Goal: Task Accomplishment & Management: Manage account settings

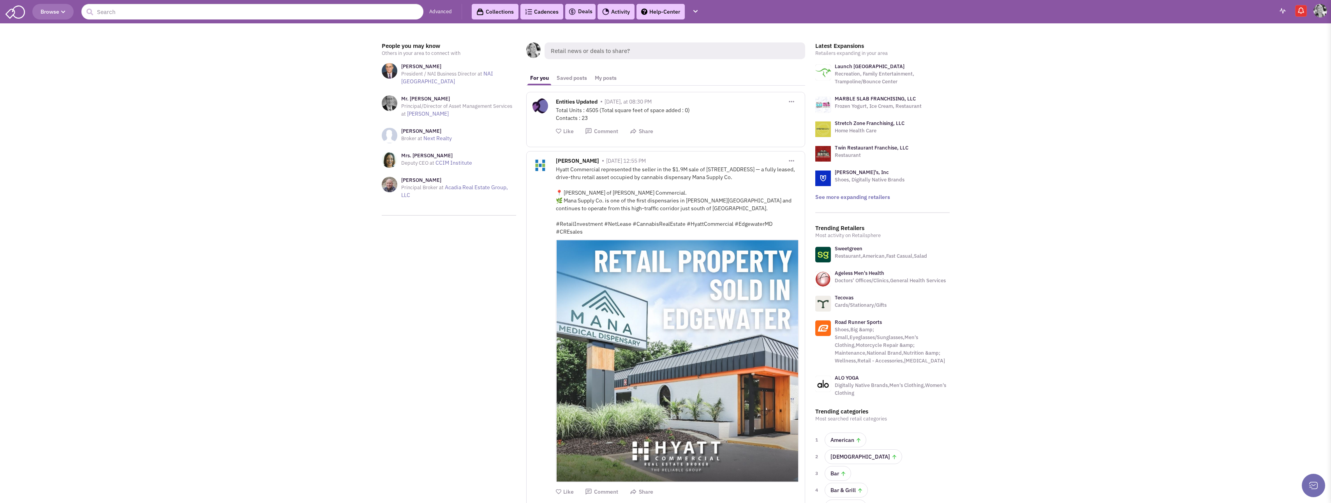
click at [1317, 13] on img at bounding box center [1320, 11] width 14 height 14
click at [1273, 66] on link "Settings" at bounding box center [1283, 69] width 85 height 14
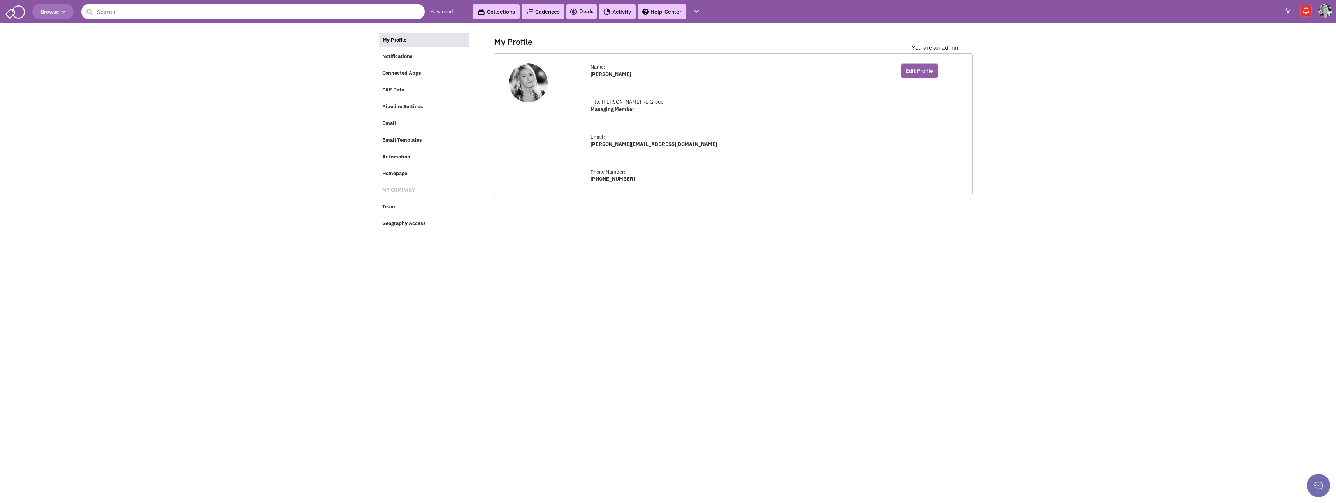
click at [915, 66] on button "Edit Profile" at bounding box center [919, 70] width 37 height 15
click at [531, 111] on link "Change Avatar" at bounding box center [530, 112] width 33 height 7
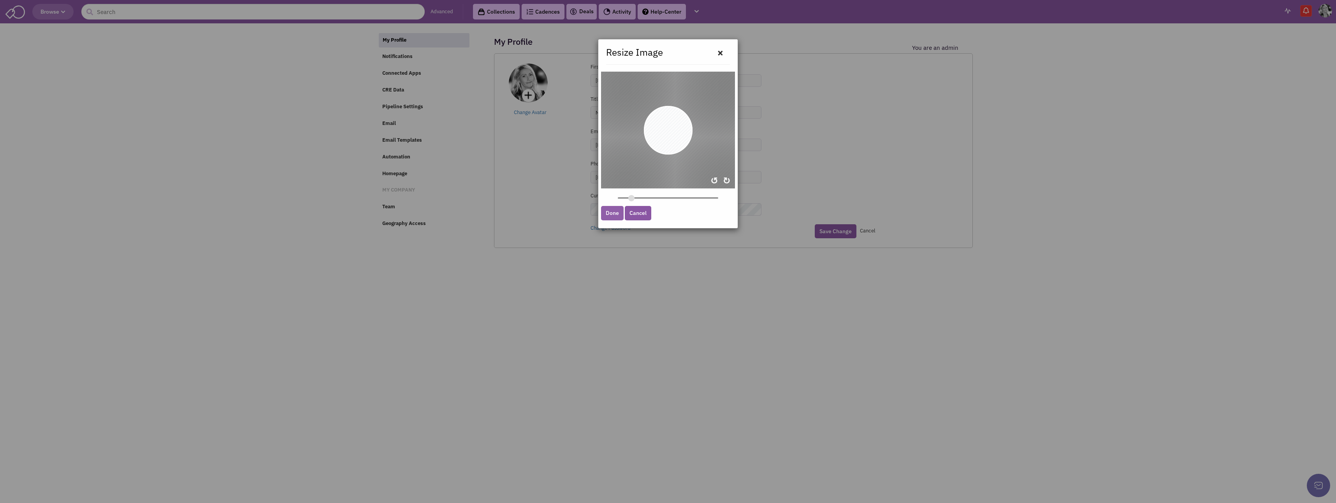
click at [614, 212] on link "Done" at bounding box center [612, 213] width 23 height 14
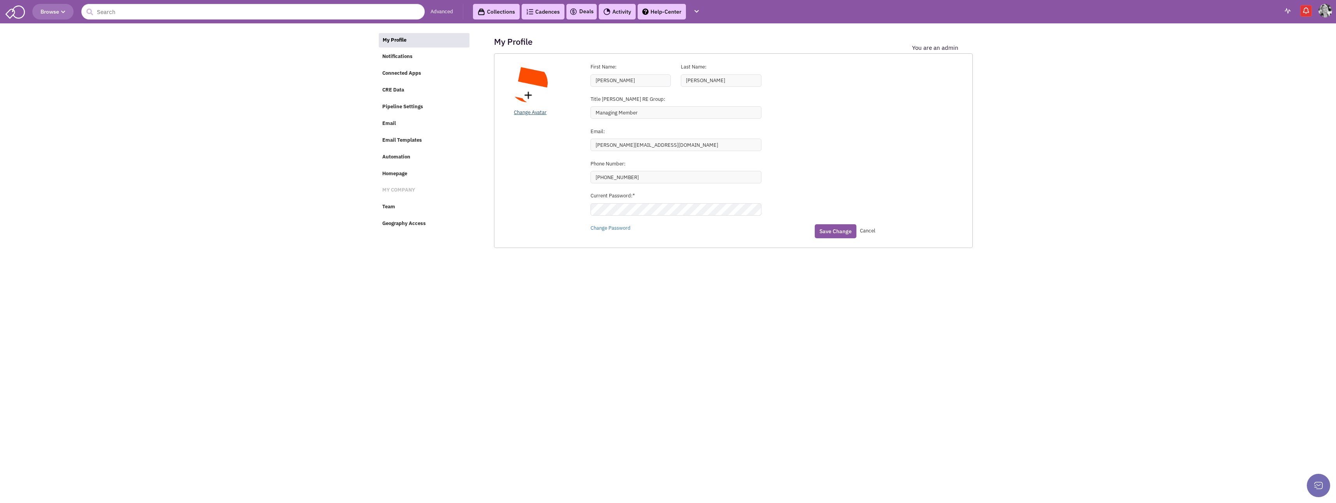
click at [524, 112] on link "Change Avatar" at bounding box center [530, 112] width 33 height 7
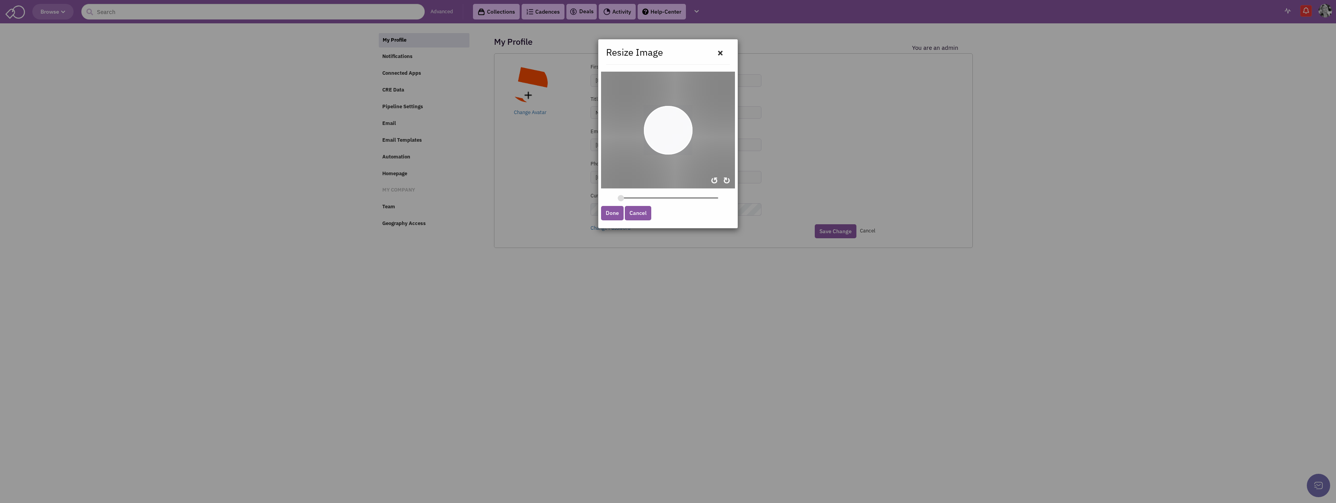
drag, startPoint x: 630, startPoint y: 197, endPoint x: 618, endPoint y: 197, distance: 12.1
type input "0.0903"
click at [618, 197] on input "zoom" at bounding box center [668, 197] width 100 height 7
click at [620, 215] on link "Done" at bounding box center [612, 213] width 23 height 14
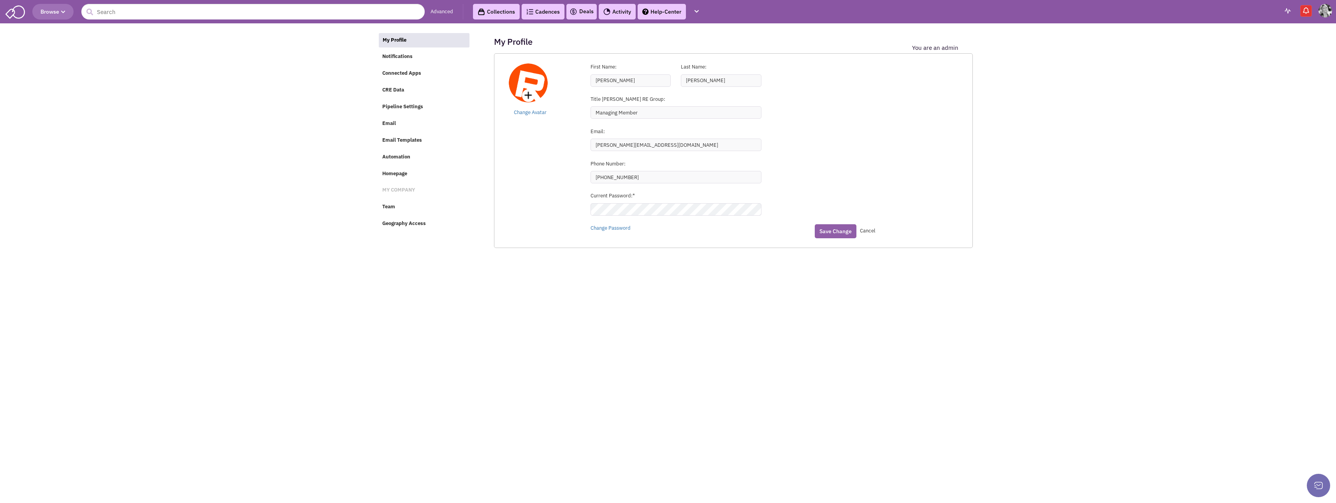
click at [841, 232] on button "Save Change" at bounding box center [836, 231] width 42 height 14
click at [827, 228] on button "Save Change" at bounding box center [836, 231] width 42 height 14
click at [16, 8] on img at bounding box center [14, 11] width 19 height 15
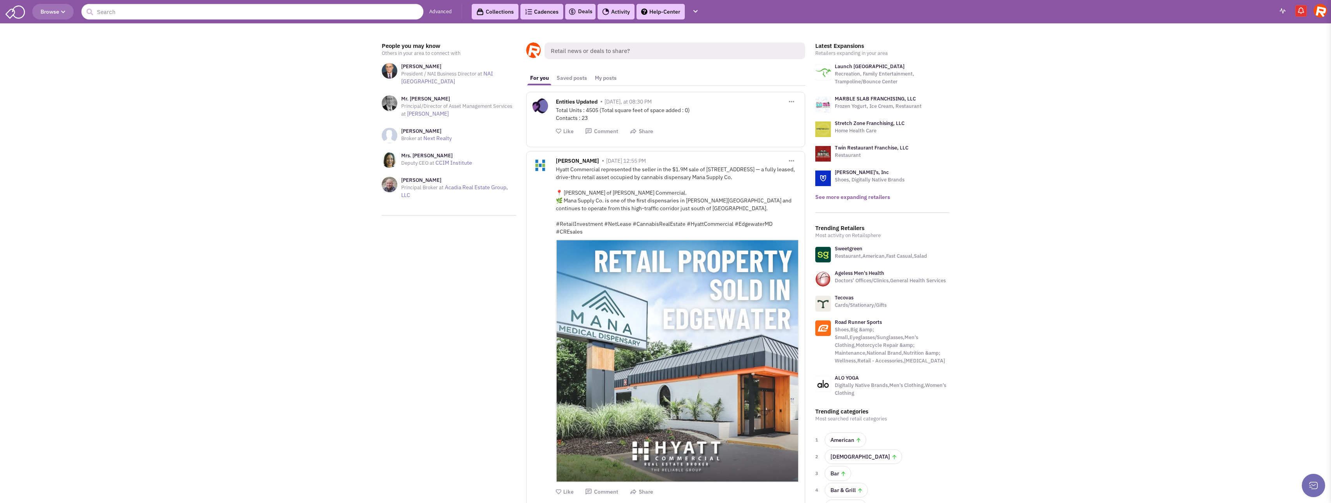
click at [857, 198] on link "See more expanding retailers" at bounding box center [852, 197] width 75 height 7
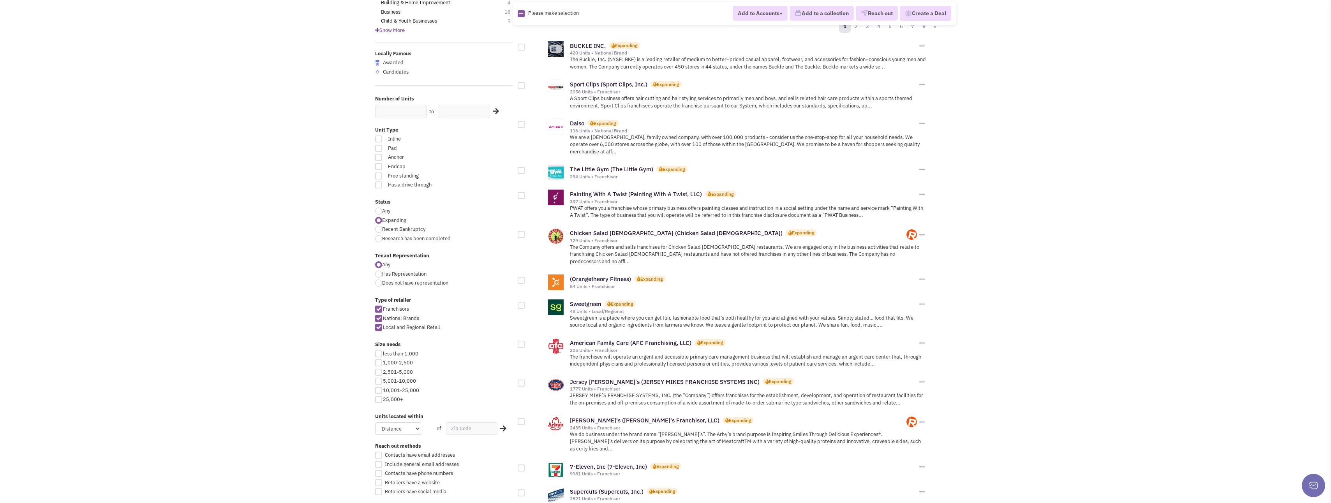
scroll to position [117, 0]
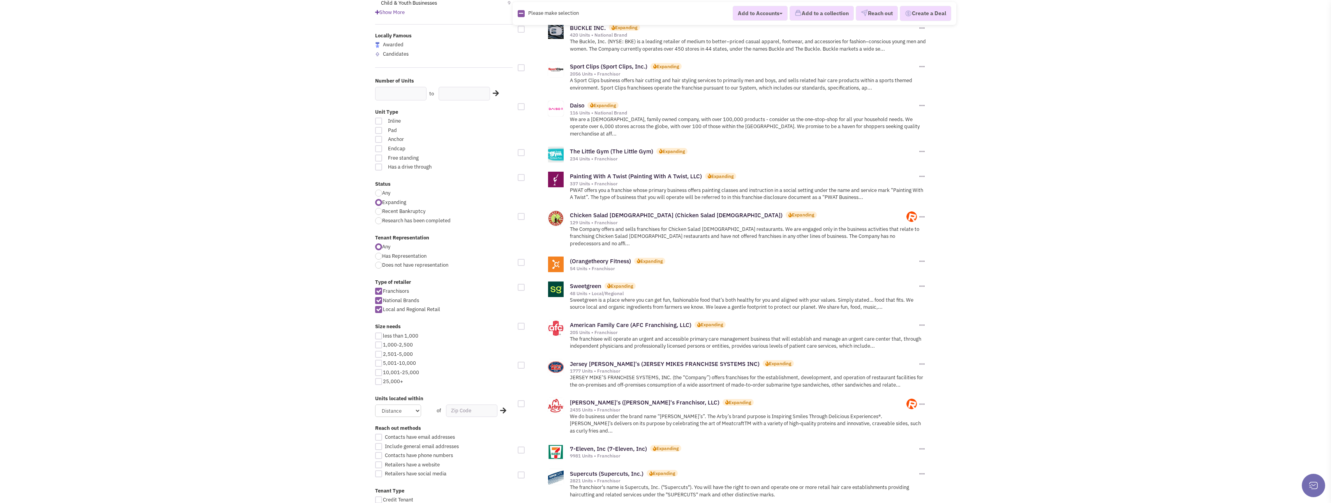
click at [520, 213] on div at bounding box center [521, 216] width 7 height 7
click at [525, 215] on input "checkbox" at bounding box center [527, 217] width 5 height 5
checkbox input "true"
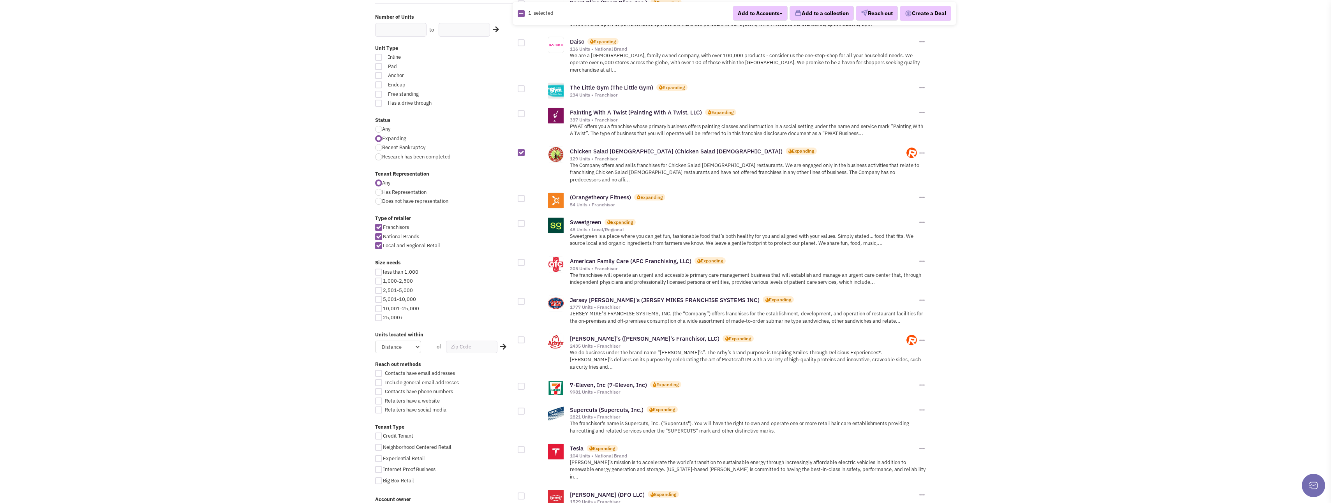
scroll to position [195, 0]
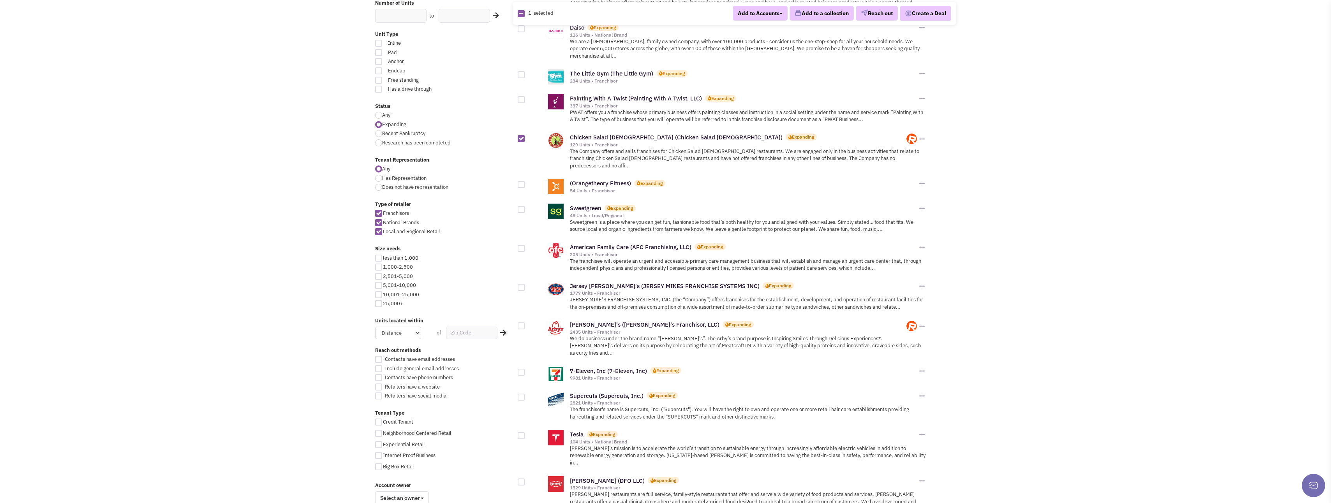
click at [520, 284] on div at bounding box center [521, 287] width 7 height 7
click at [525, 285] on input "checkbox" at bounding box center [527, 287] width 5 height 5
checkbox input "true"
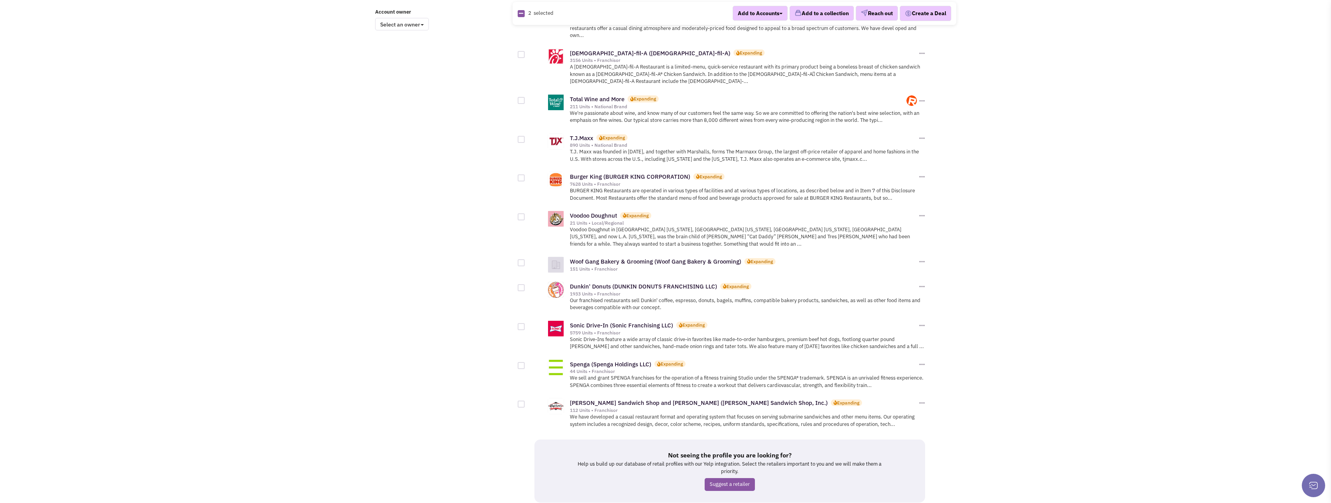
scroll to position [672, 0]
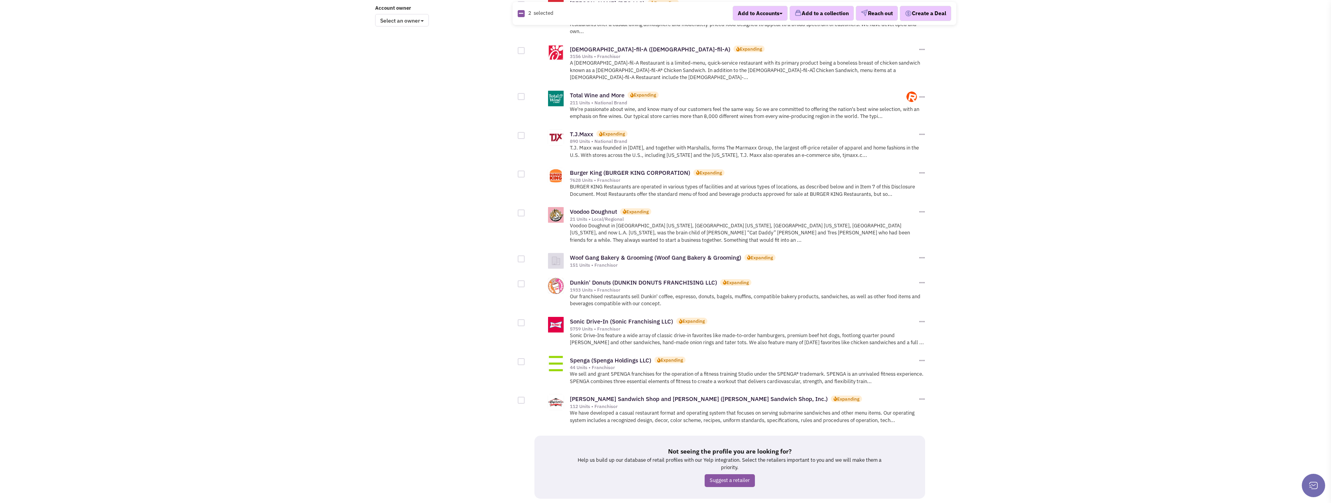
click at [523, 397] on div at bounding box center [521, 400] width 7 height 7
click at [525, 398] on input "checkbox" at bounding box center [527, 400] width 5 height 5
checkbox input "true"
click at [722, 503] on link "2" at bounding box center [724, 513] width 12 height 12
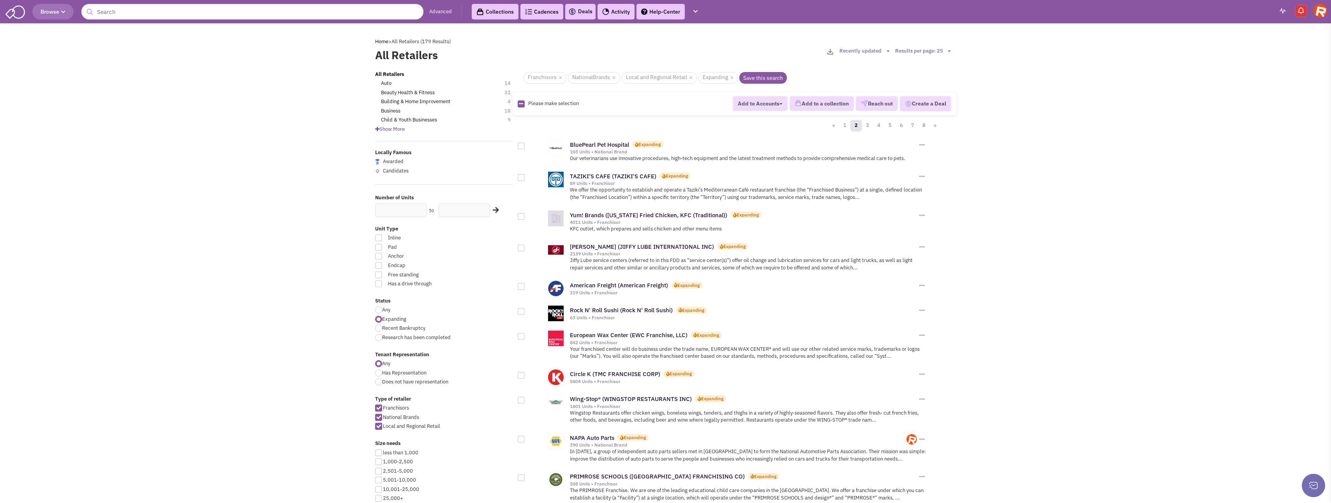
click at [521, 178] on div at bounding box center [521, 177] width 7 height 7
click at [525, 178] on input "checkbox" at bounding box center [527, 178] width 5 height 5
checkbox input "true"
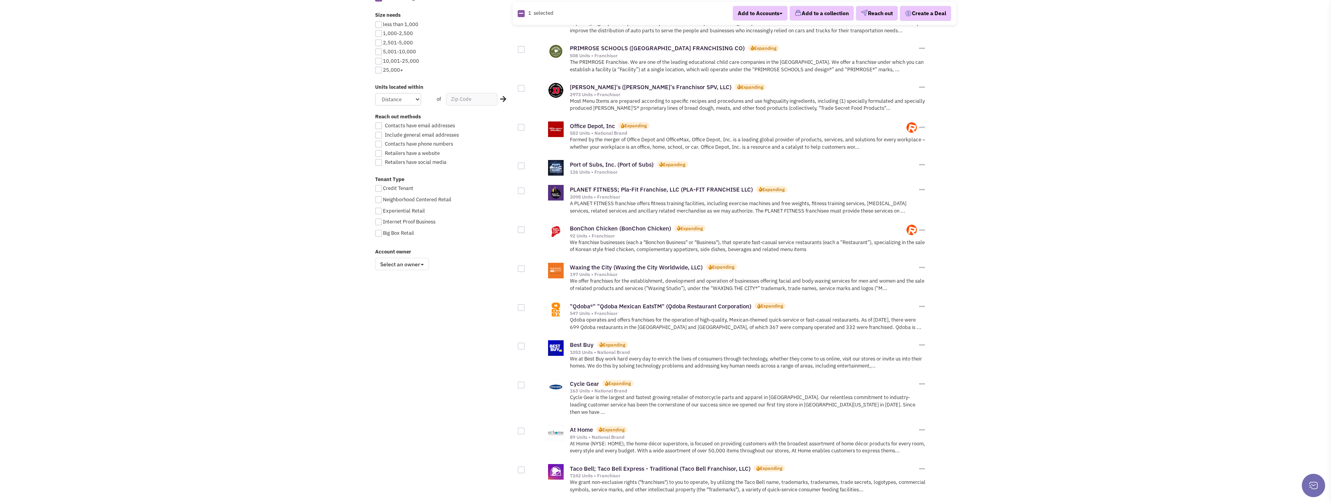
scroll to position [467, 0]
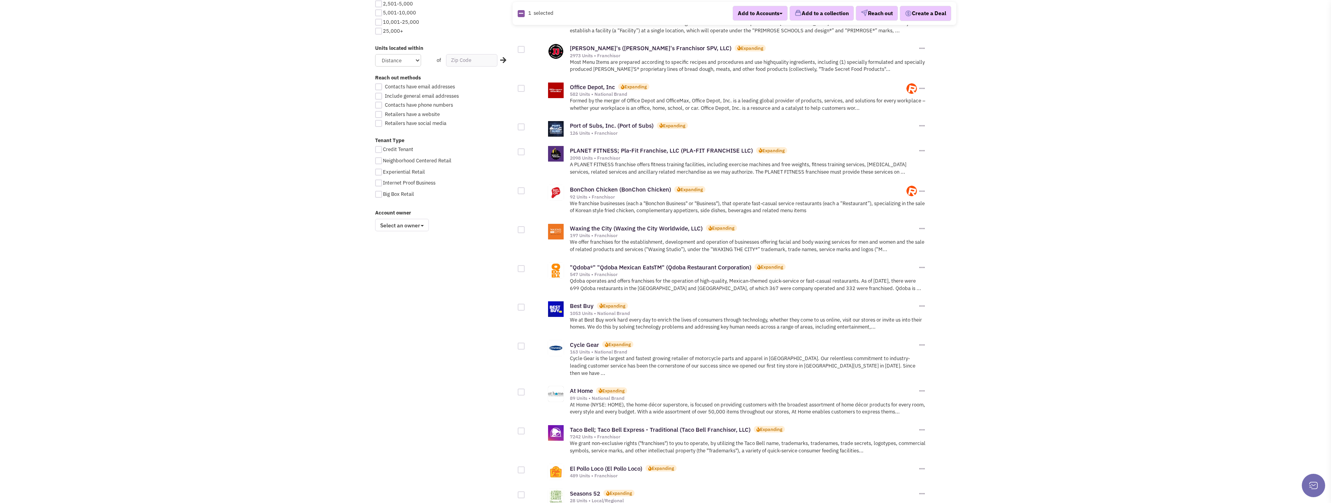
click at [520, 192] on div at bounding box center [521, 190] width 7 height 7
click at [525, 192] on input "checkbox" at bounding box center [527, 191] width 5 height 5
checkbox input "true"
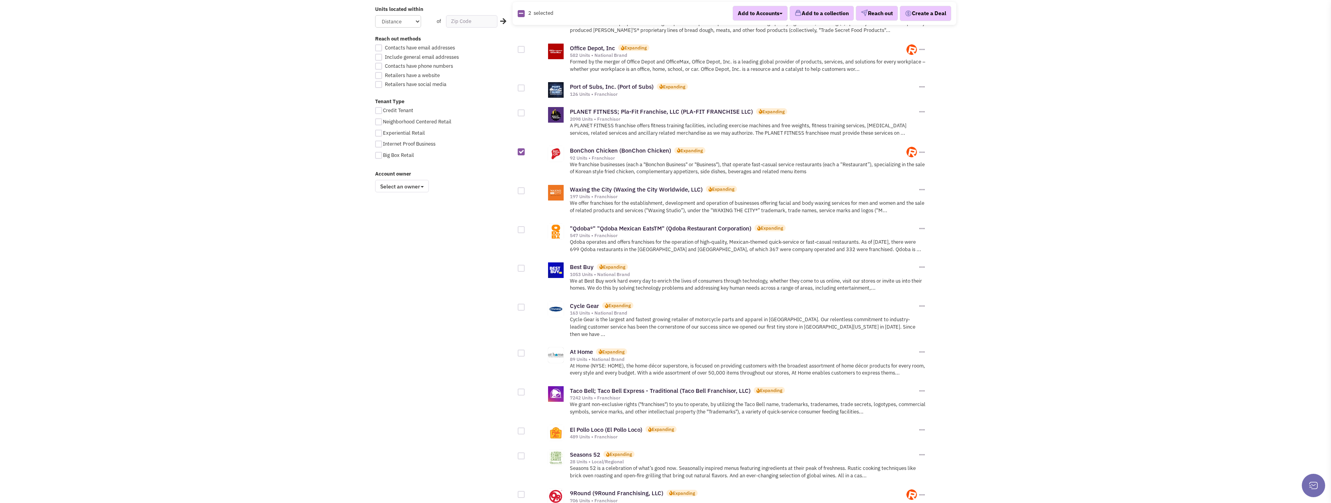
scroll to position [545, 0]
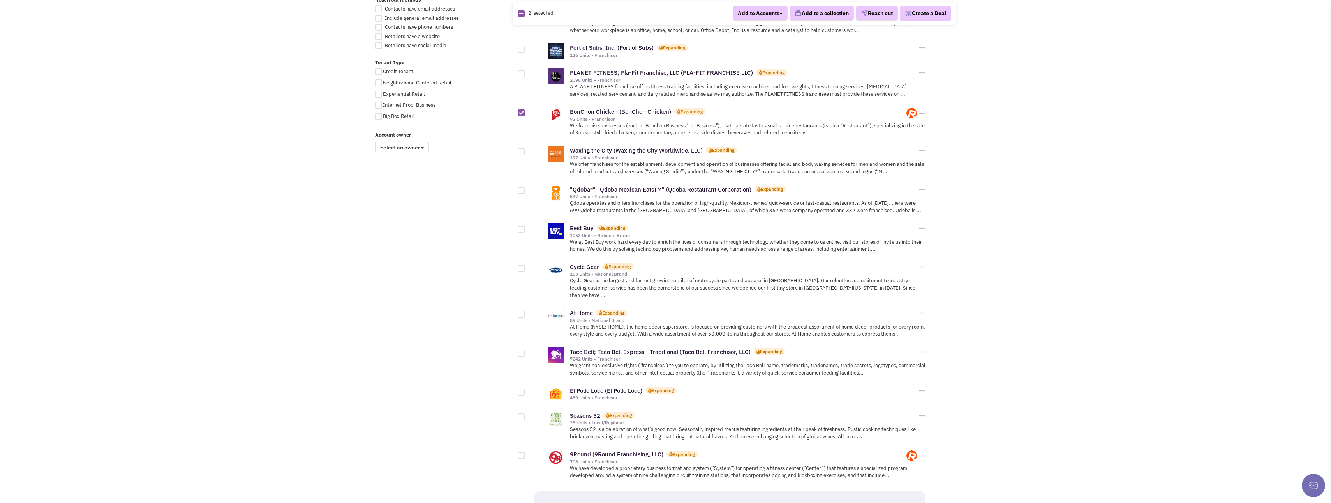
click at [522, 194] on div at bounding box center [521, 190] width 7 height 7
click at [525, 194] on input "checkbox" at bounding box center [527, 191] width 5 height 5
checkbox input "true"
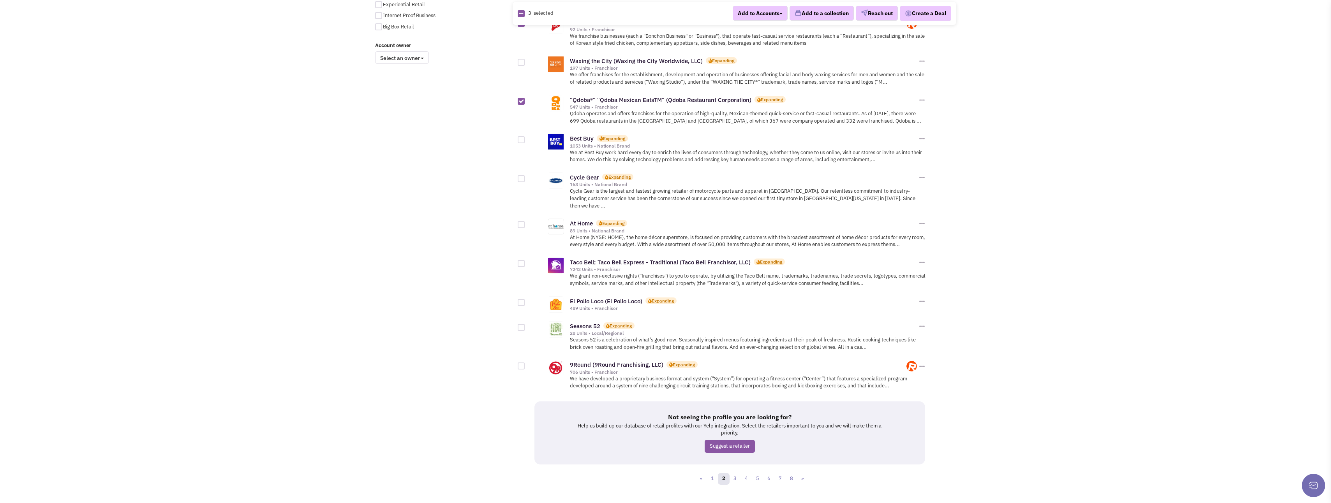
scroll to position [644, 0]
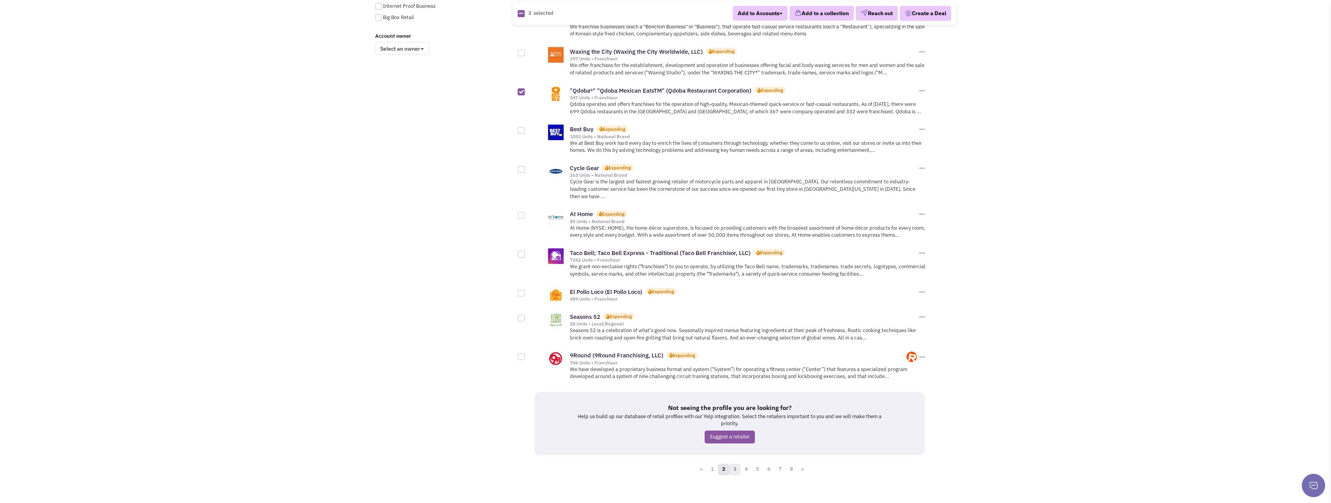
click at [738, 465] on link "3" at bounding box center [735, 470] width 12 height 12
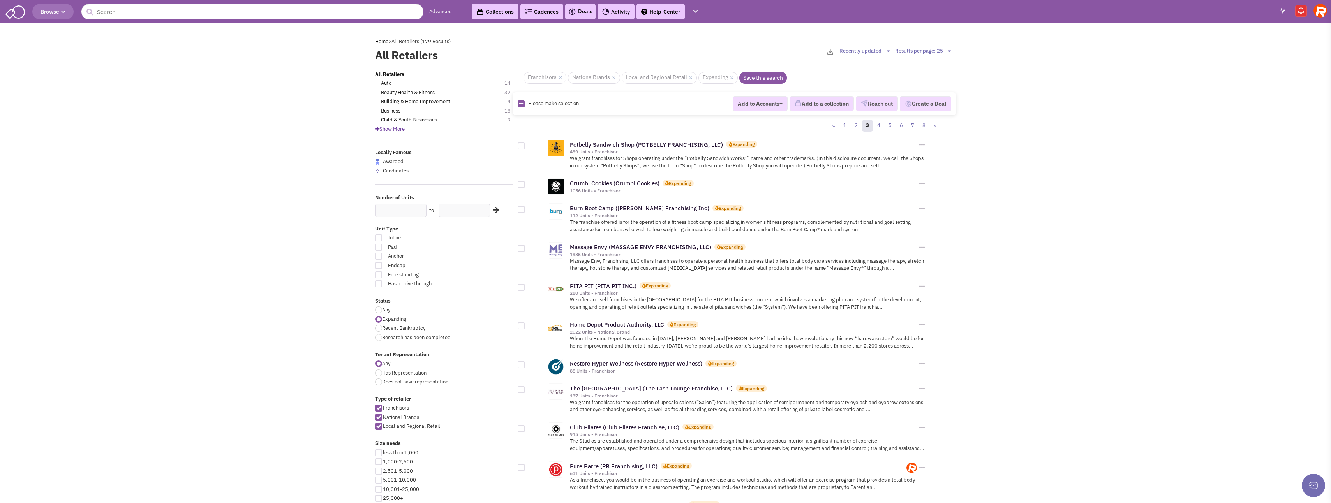
click at [519, 145] on div at bounding box center [521, 146] width 7 height 7
click at [525, 145] on input "checkbox" at bounding box center [527, 146] width 5 height 5
checkbox input "true"
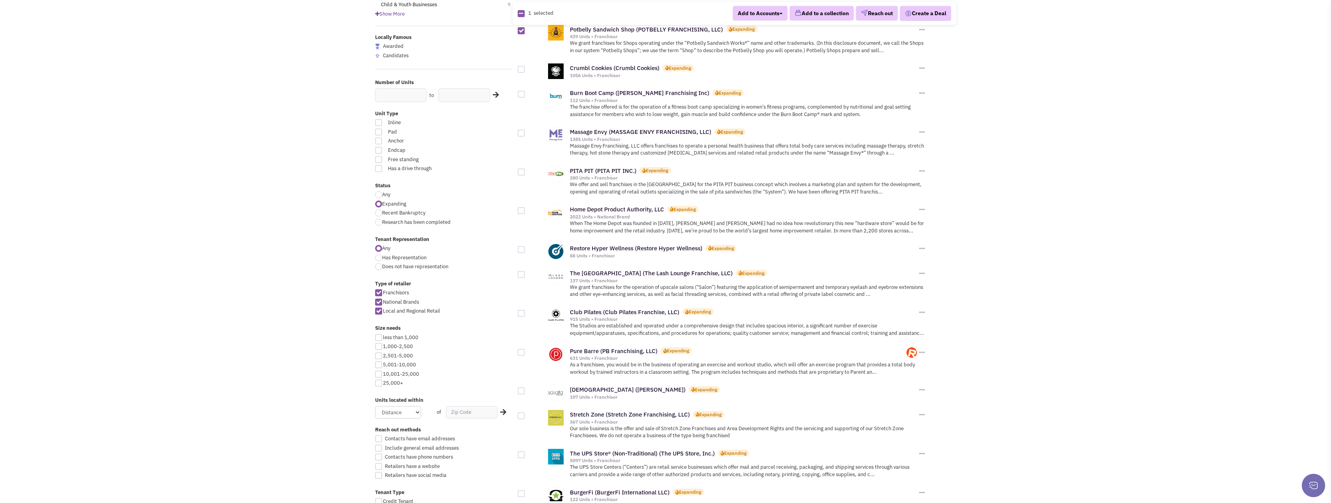
scroll to position [117, 0]
click at [522, 170] on div at bounding box center [521, 170] width 7 height 7
click at [525, 170] on input "checkbox" at bounding box center [527, 171] width 5 height 5
checkbox input "true"
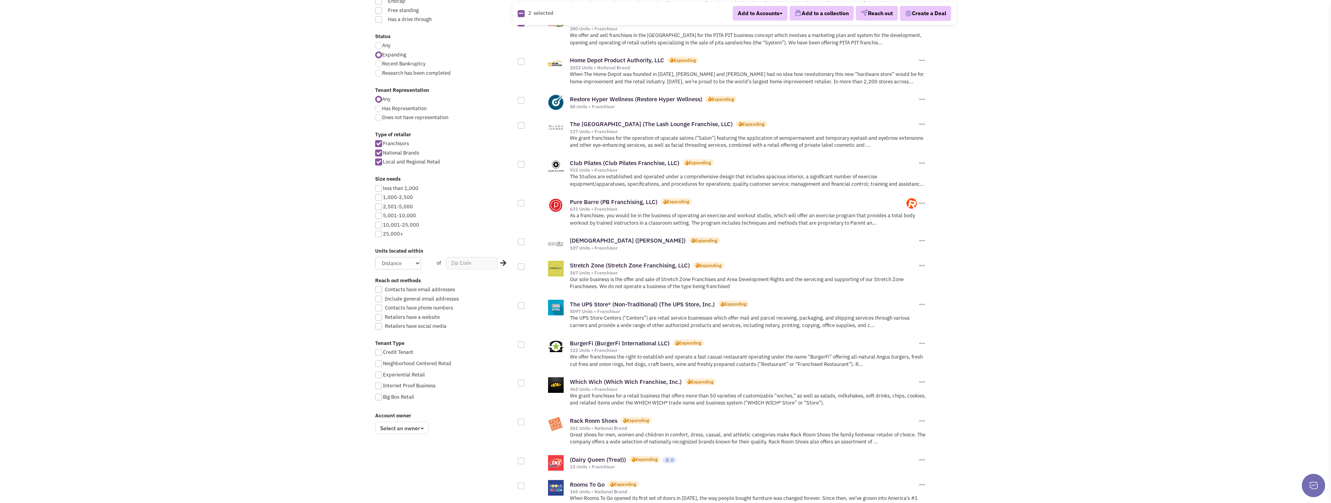
scroll to position [273, 0]
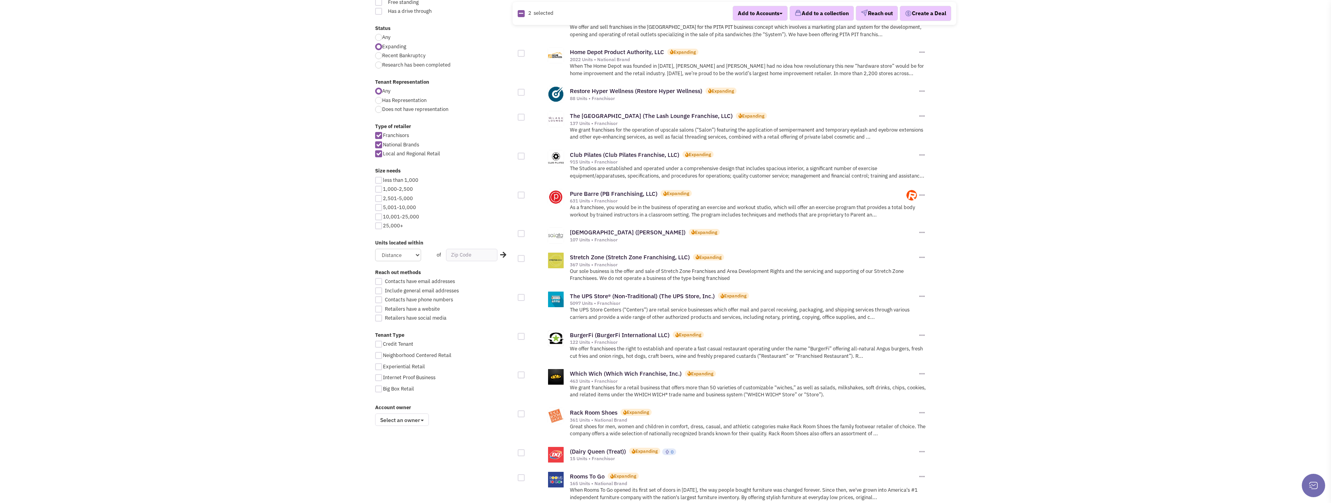
click at [519, 192] on div at bounding box center [521, 195] width 7 height 7
click at [525, 193] on input "checkbox" at bounding box center [527, 195] width 5 height 5
checkbox input "true"
click at [520, 158] on div at bounding box center [521, 156] width 7 height 7
click at [525, 158] on input "checkbox" at bounding box center [527, 156] width 5 height 5
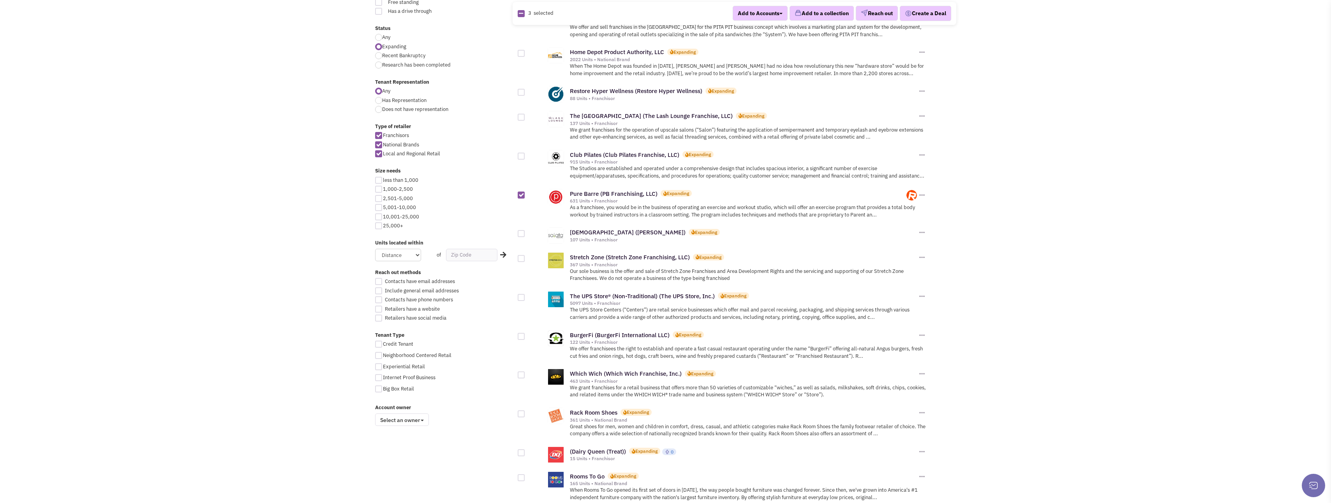
checkbox input "true"
click at [521, 116] on div at bounding box center [521, 117] width 7 height 7
click at [525, 116] on input "checkbox" at bounding box center [527, 117] width 5 height 5
checkbox input "true"
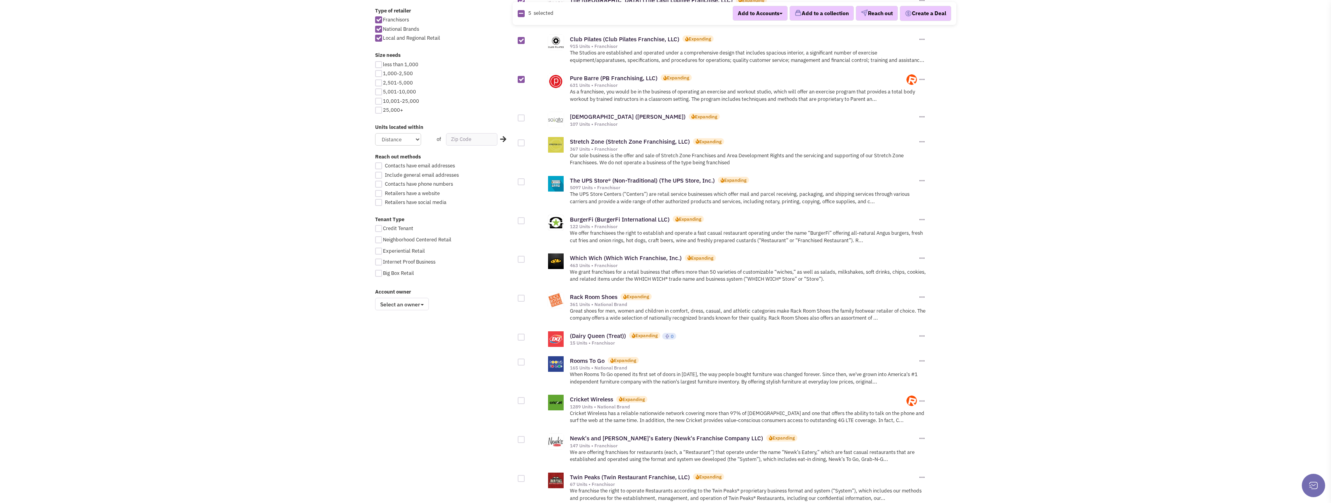
scroll to position [389, 0]
click at [519, 141] on div at bounding box center [521, 141] width 7 height 7
click at [525, 141] on input "checkbox" at bounding box center [527, 142] width 5 height 5
checkbox input "true"
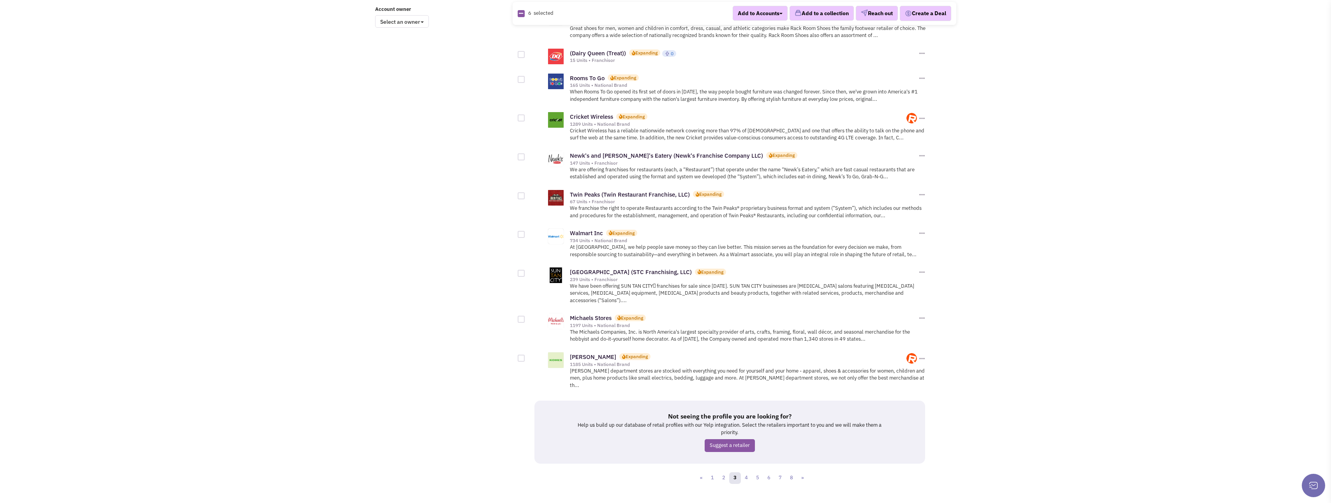
scroll to position [672, 0]
click at [747, 471] on link "4" at bounding box center [746, 477] width 12 height 12
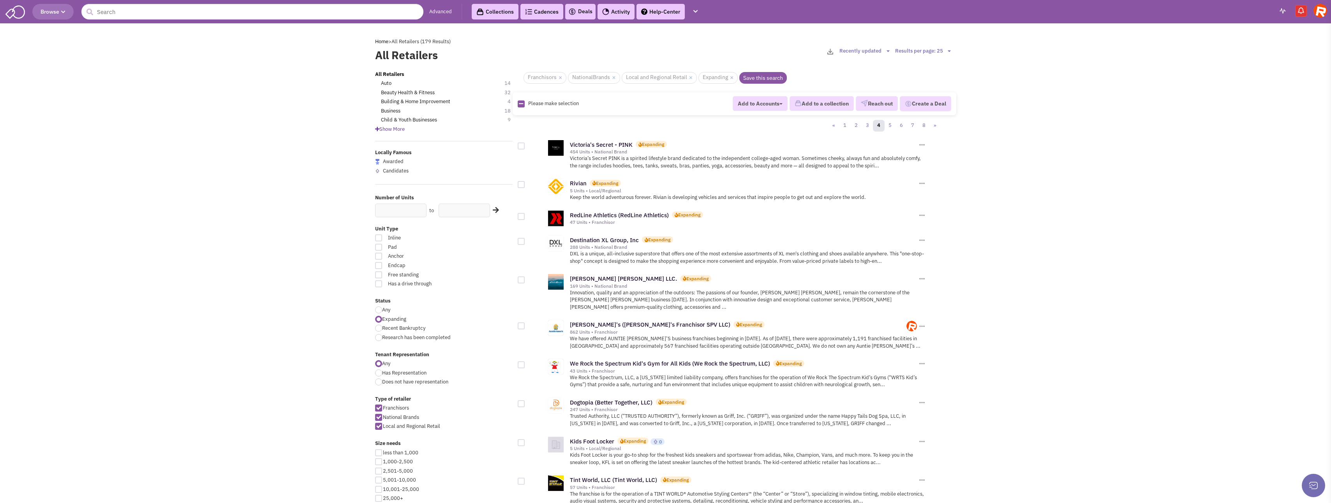
click at [521, 183] on div at bounding box center [521, 184] width 7 height 7
click at [525, 183] on input "checkbox" at bounding box center [527, 185] width 5 height 5
checkbox input "true"
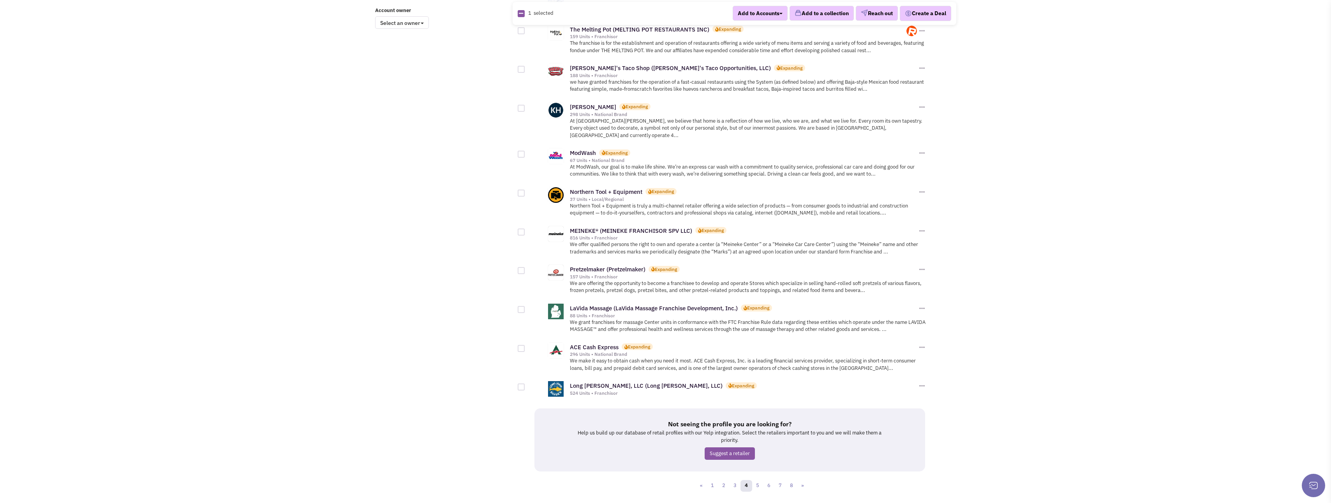
scroll to position [672, 0]
click at [757, 478] on link "5" at bounding box center [758, 484] width 12 height 12
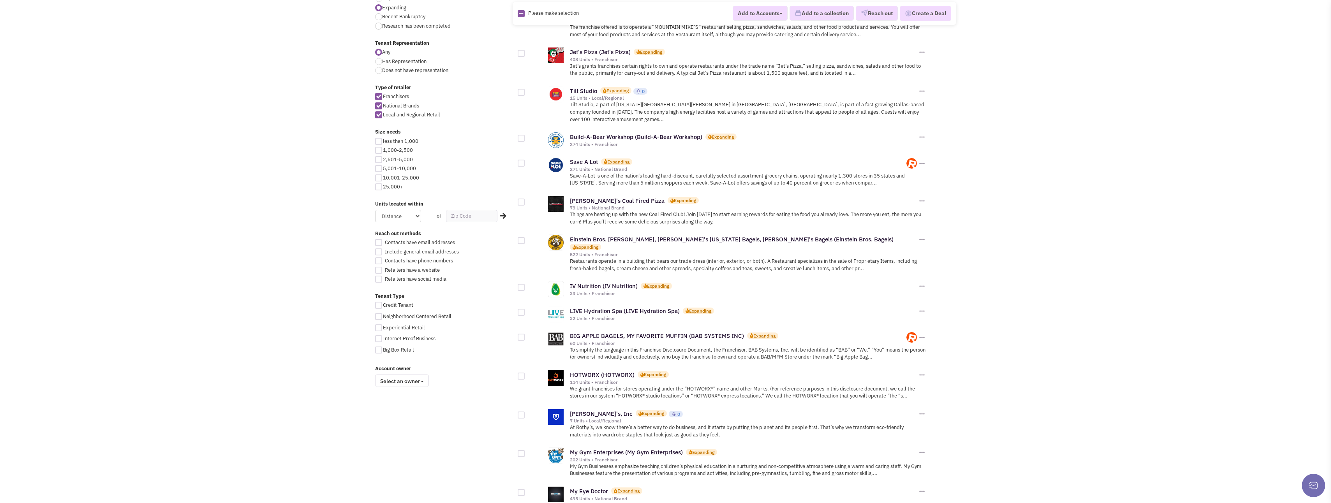
scroll to position [350, 0]
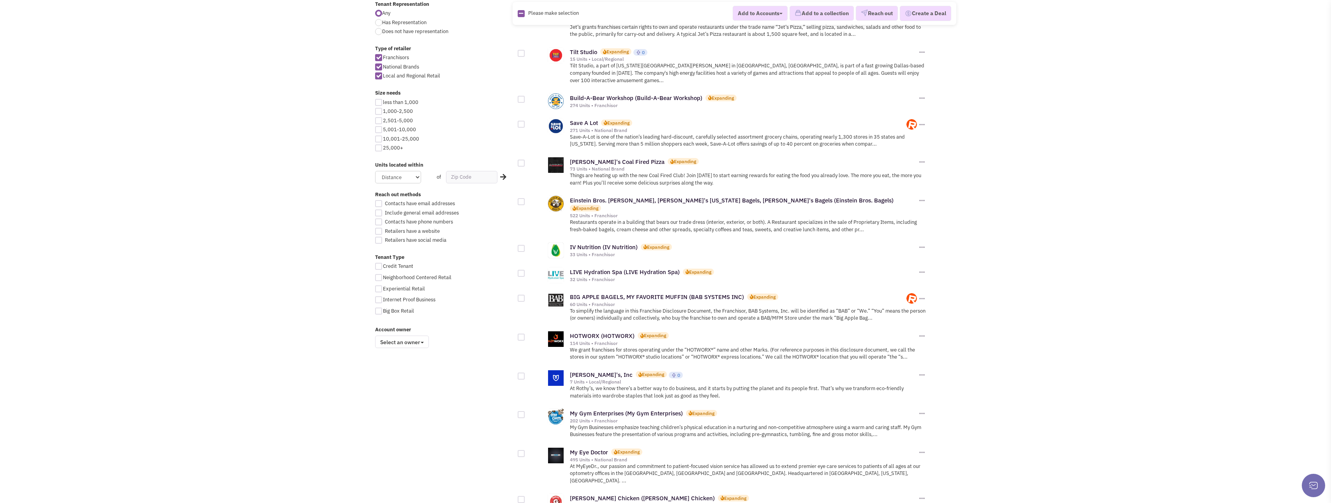
click at [521, 198] on div at bounding box center [521, 201] width 7 height 7
click at [525, 200] on input "checkbox" at bounding box center [527, 202] width 5 height 5
checkbox input "true"
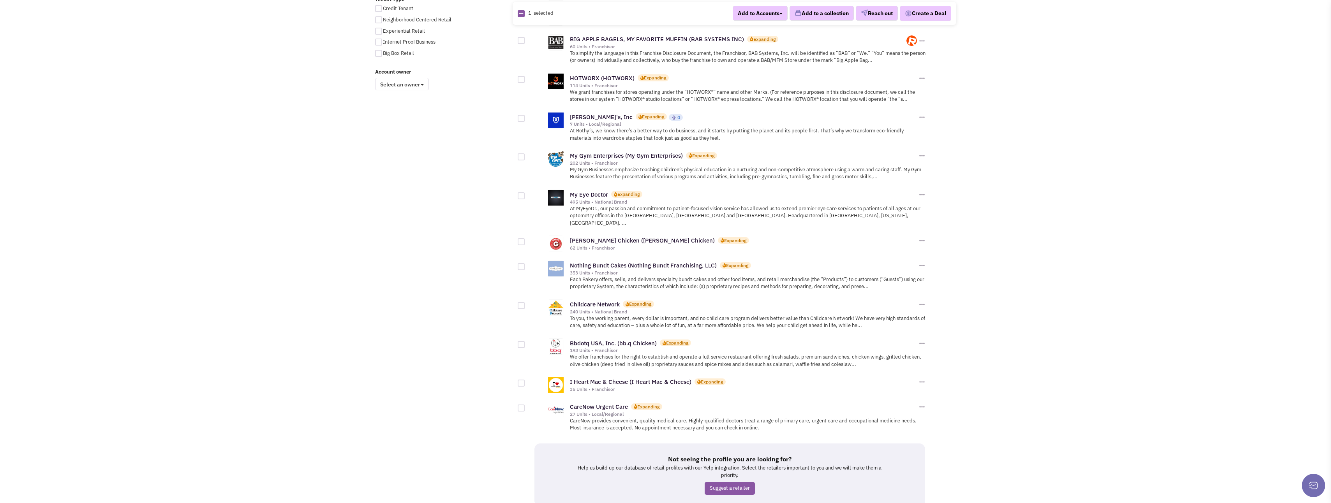
scroll to position [623, 0]
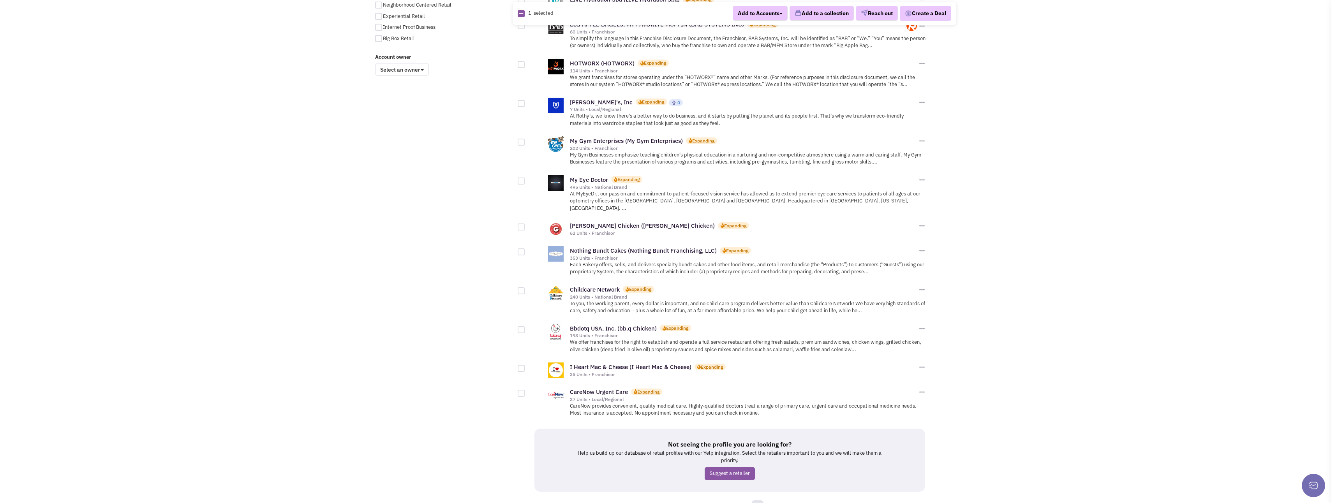
click at [521, 248] on div at bounding box center [521, 251] width 7 height 7
click at [525, 250] on input "checkbox" at bounding box center [527, 252] width 5 height 5
checkbox input "true"
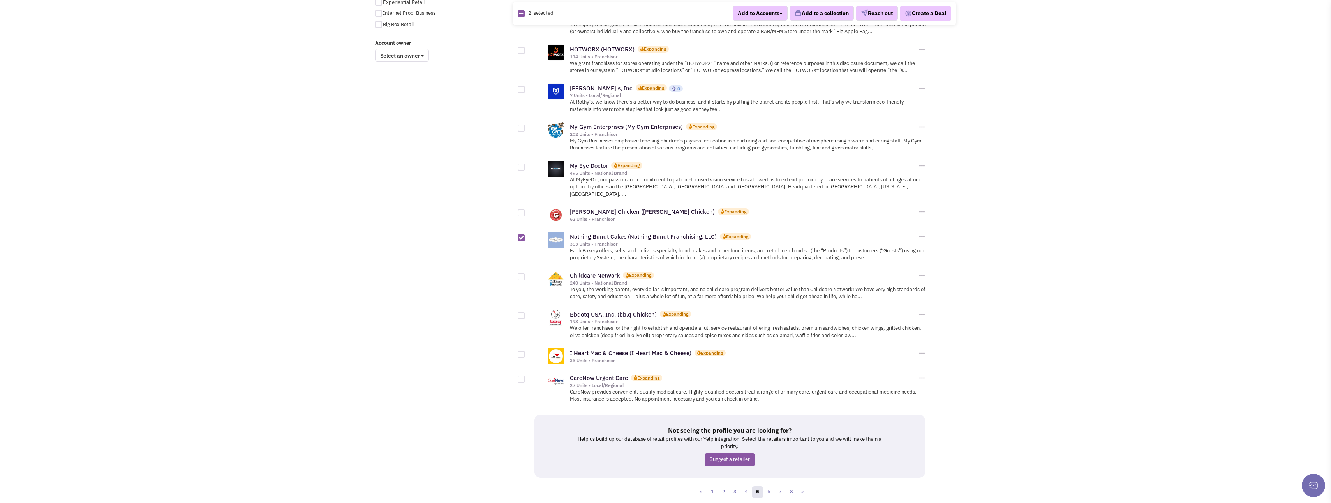
scroll to position [644, 0]
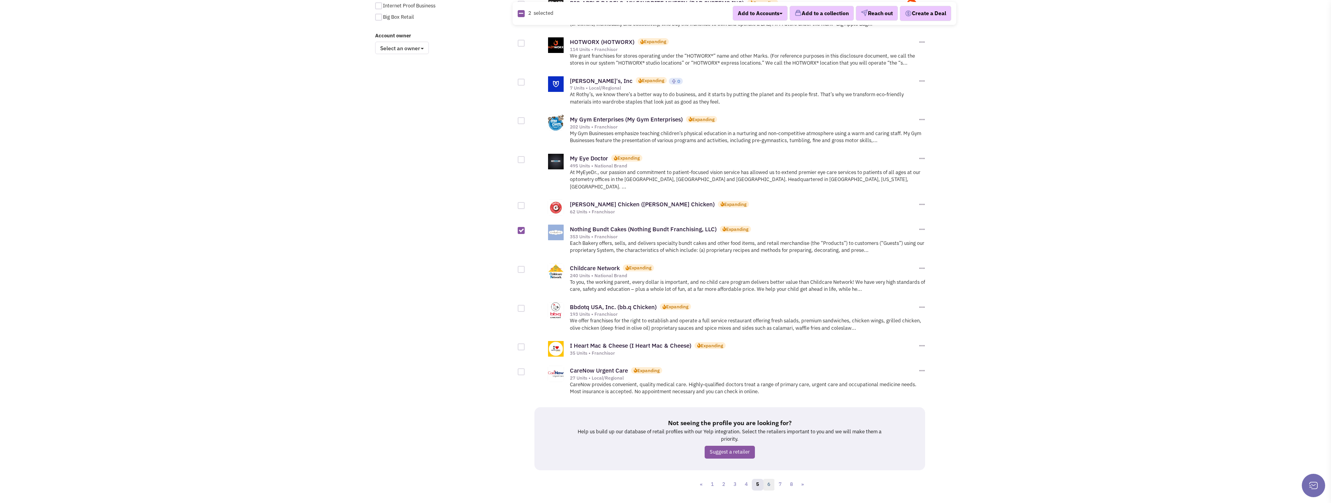
click at [767, 479] on link "6" at bounding box center [769, 485] width 12 height 12
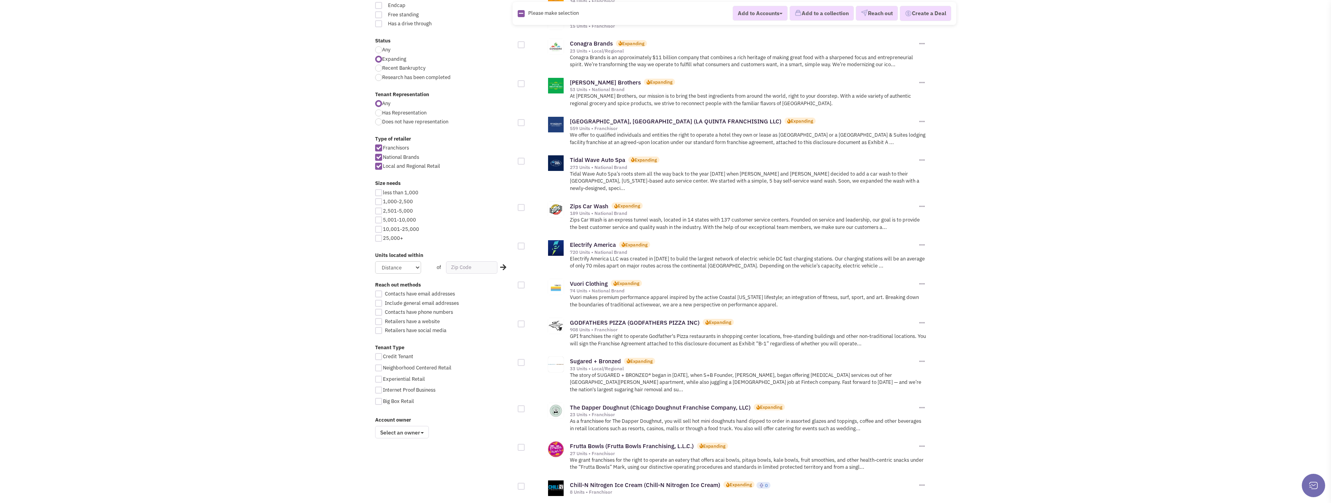
scroll to position [273, 0]
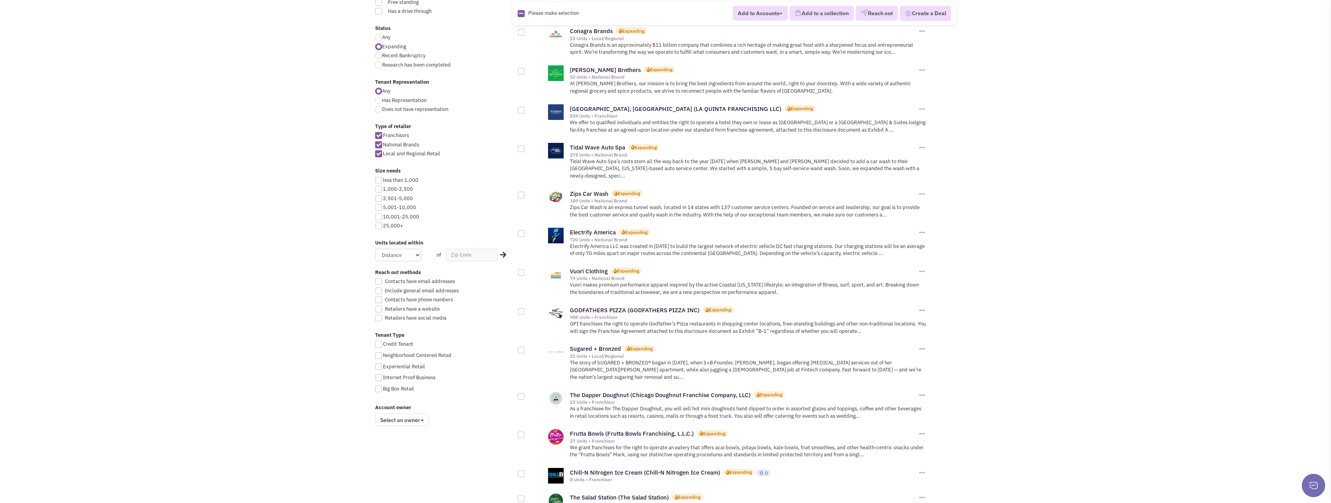
click at [520, 269] on div at bounding box center [521, 272] width 7 height 7
click at [525, 271] on input "checkbox" at bounding box center [527, 273] width 5 height 5
checkbox input "true"
click at [520, 308] on div at bounding box center [521, 311] width 7 height 7
click at [525, 310] on input "checkbox" at bounding box center [527, 312] width 5 height 5
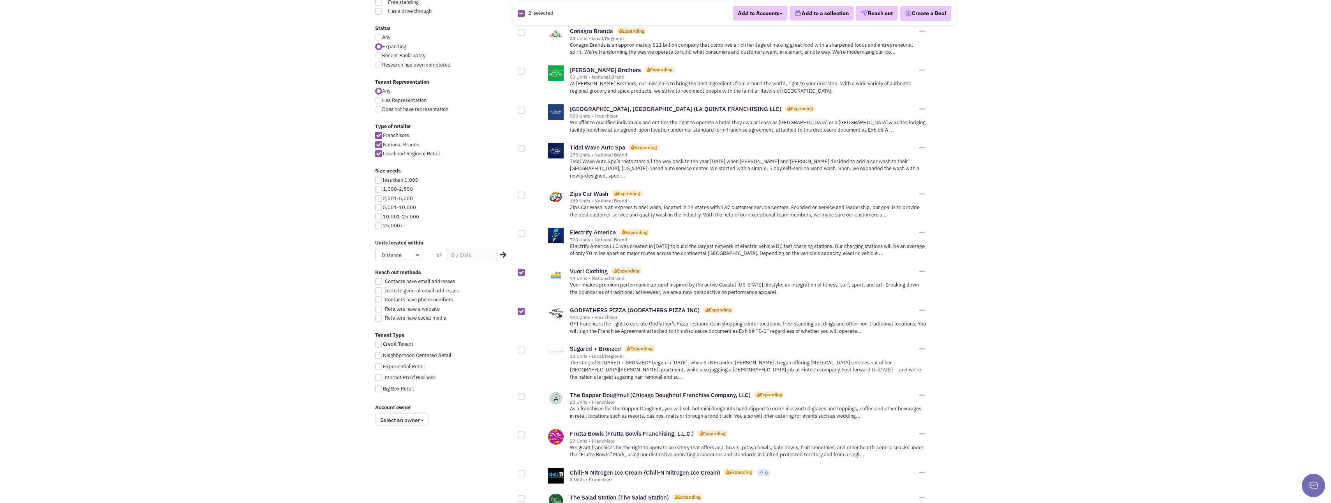
click at [520, 308] on div at bounding box center [521, 311] width 7 height 7
click at [525, 310] on input "checkbox" at bounding box center [527, 312] width 5 height 5
click at [523, 308] on div at bounding box center [521, 311] width 7 height 7
click at [525, 310] on input "checkbox" at bounding box center [527, 312] width 5 height 5
checkbox input "true"
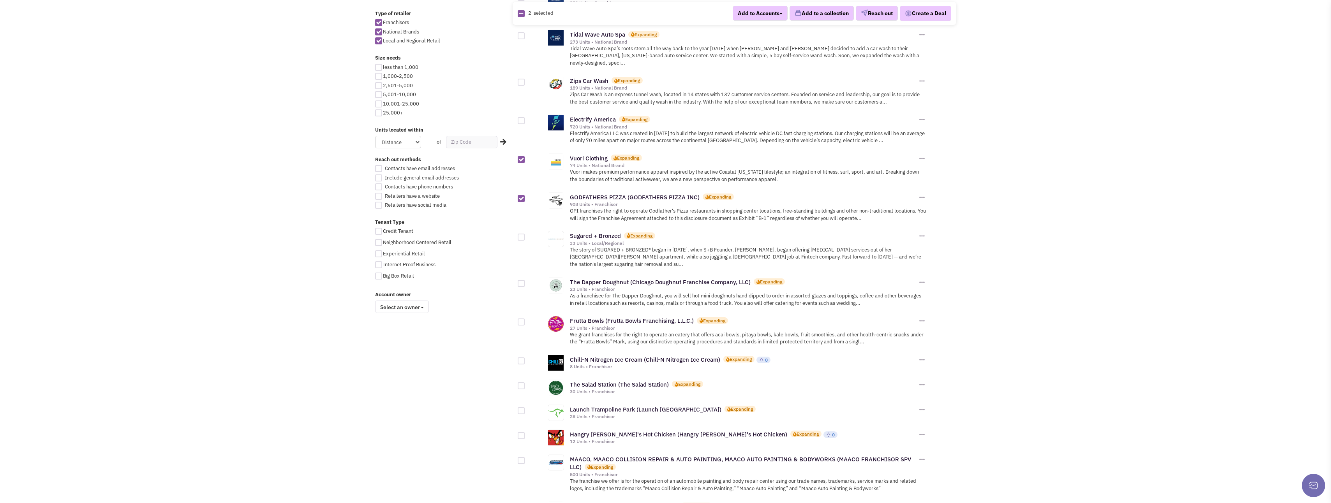
scroll to position [389, 0]
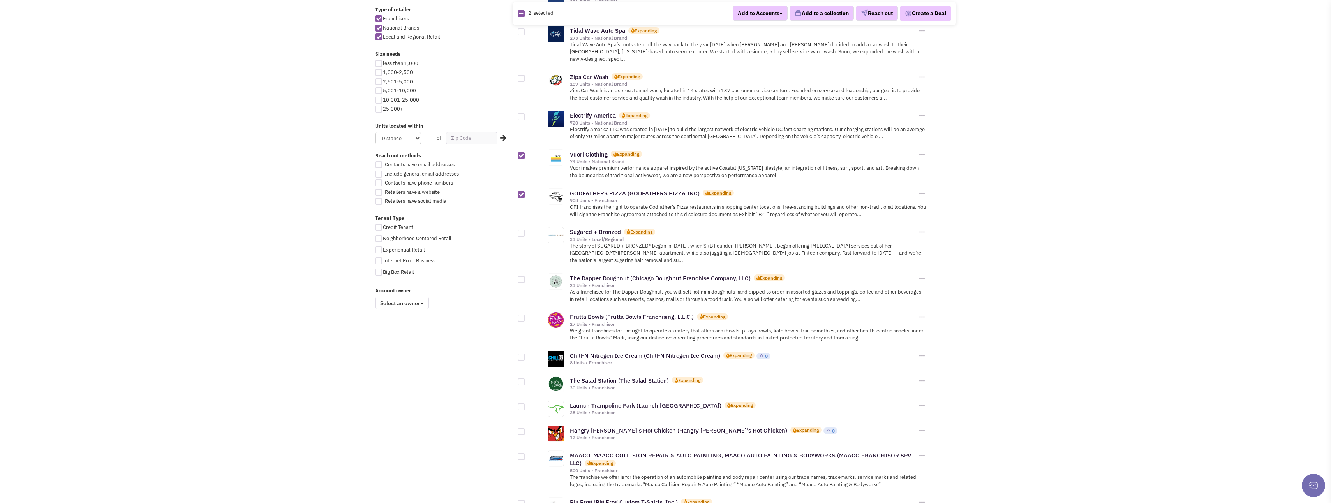
click at [521, 230] on div at bounding box center [521, 233] width 7 height 7
click at [525, 231] on input "checkbox" at bounding box center [527, 233] width 5 height 5
checkbox input "true"
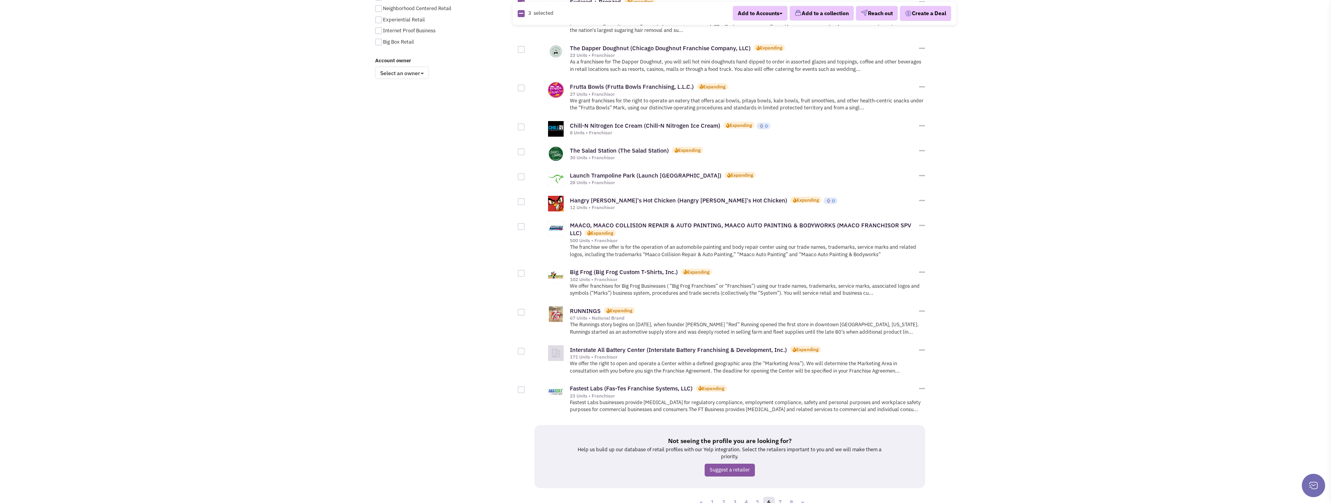
scroll to position [623, 0]
click at [779, 493] on link "7" at bounding box center [780, 499] width 12 height 12
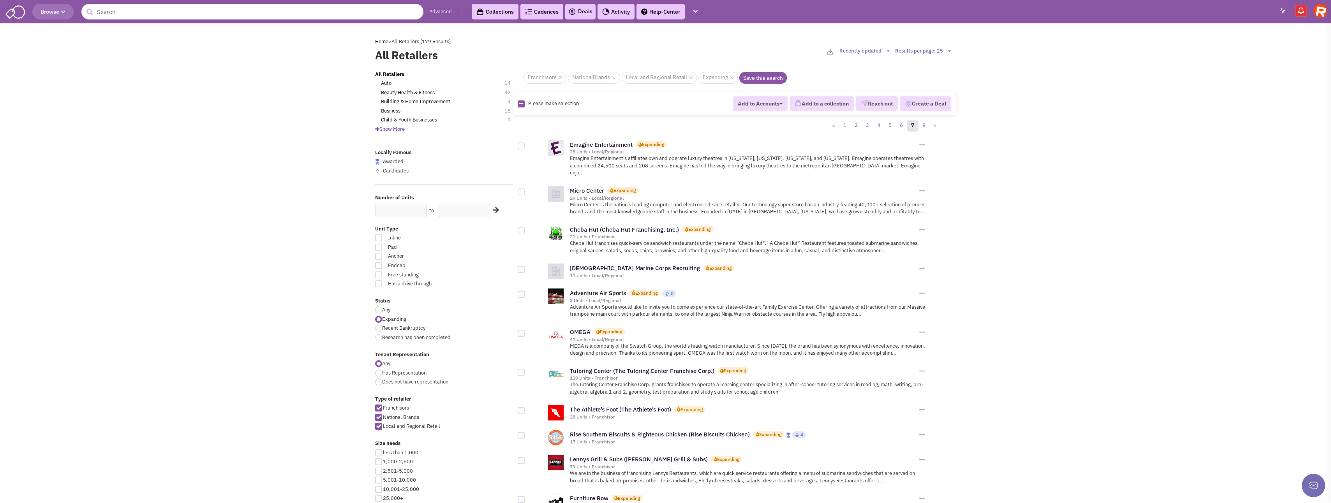
click at [521, 188] on div at bounding box center [521, 191] width 7 height 7
click at [525, 190] on input "checkbox" at bounding box center [527, 192] width 5 height 5
checkbox input "true"
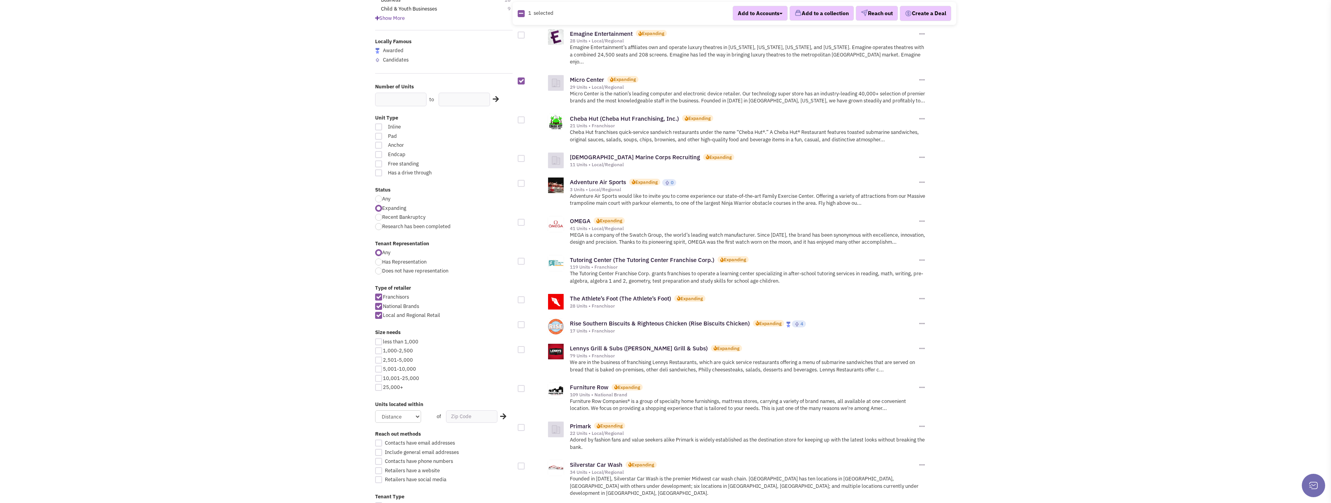
scroll to position [117, 0]
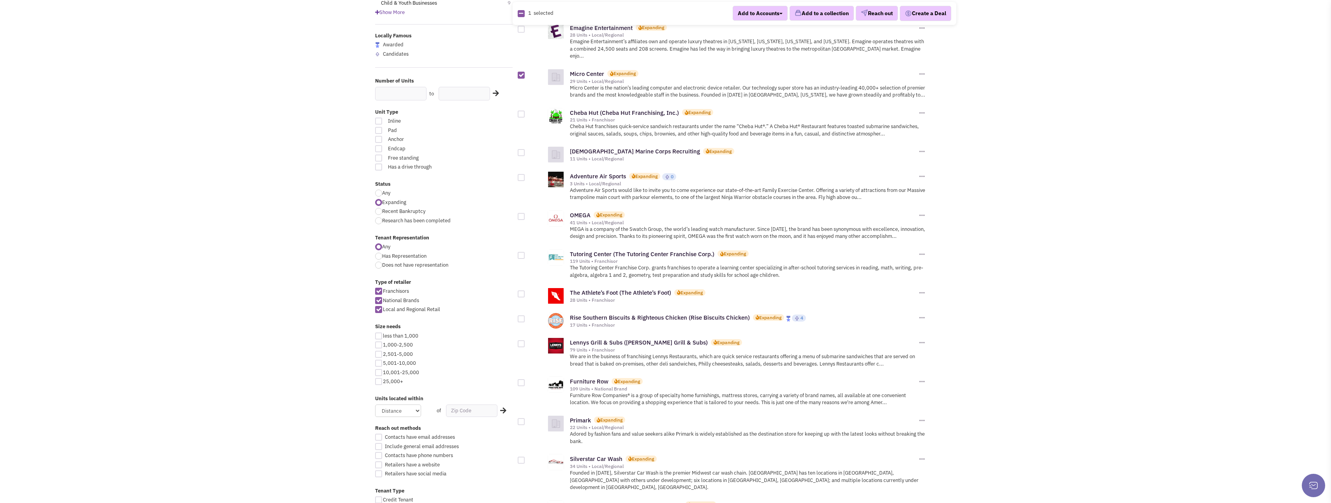
click at [521, 111] on div at bounding box center [521, 114] width 7 height 7
click at [525, 112] on input "checkbox" at bounding box center [527, 114] width 5 height 5
checkbox input "true"
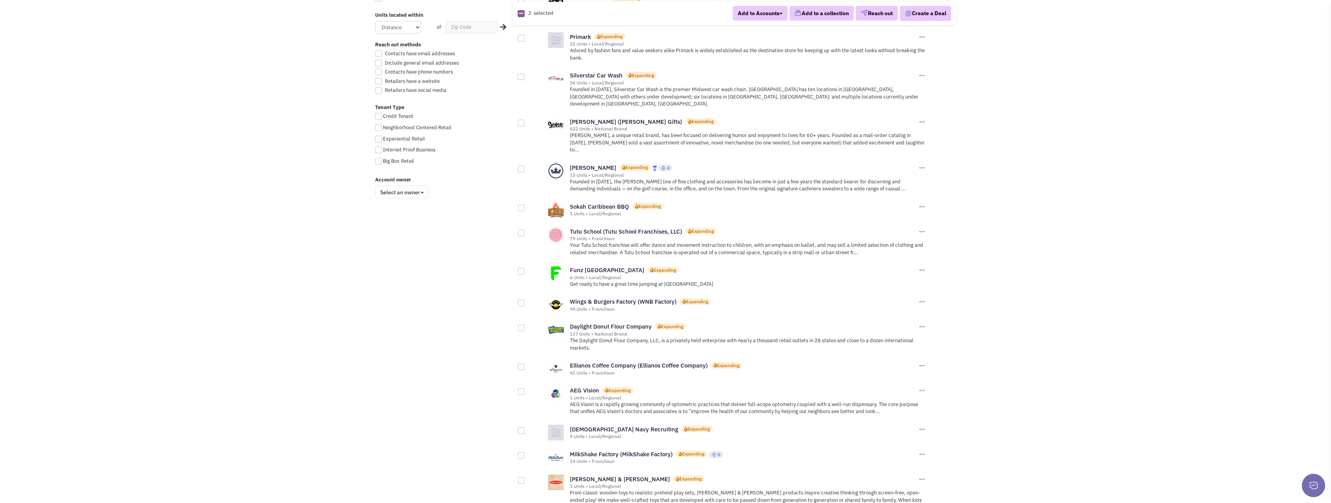
scroll to position [506, 0]
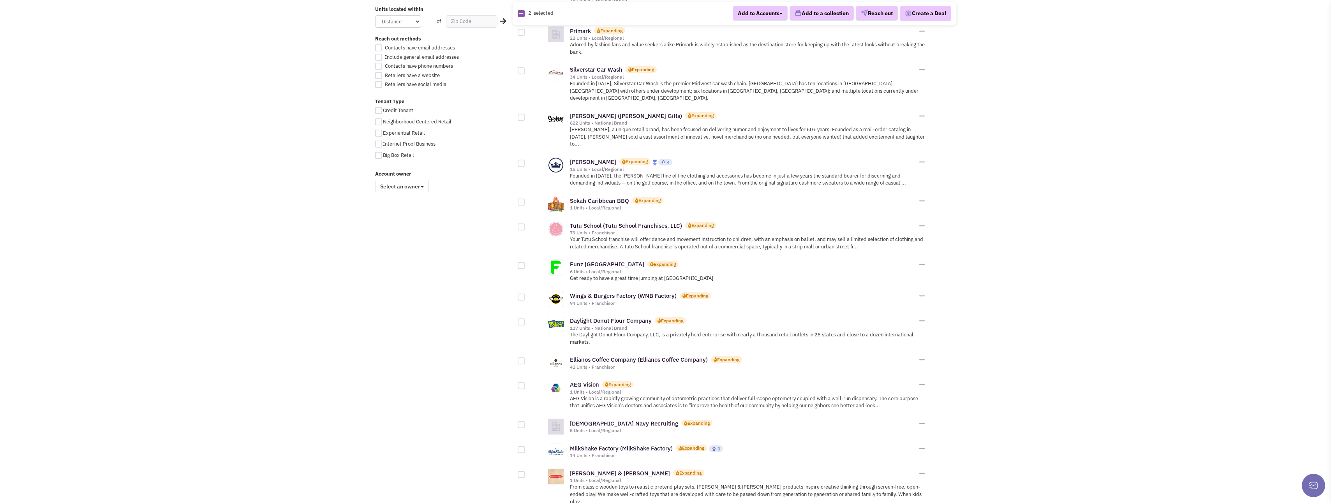
click at [522, 294] on div at bounding box center [521, 297] width 7 height 7
click at [525, 295] on input "checkbox" at bounding box center [527, 297] width 5 height 5
checkbox input "true"
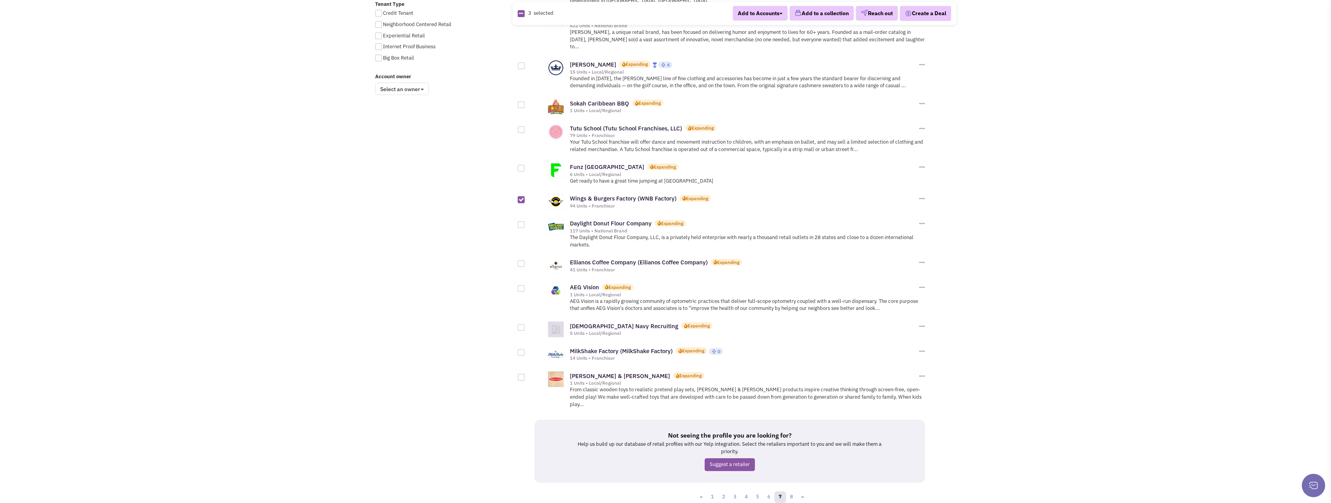
scroll to position [609, 0]
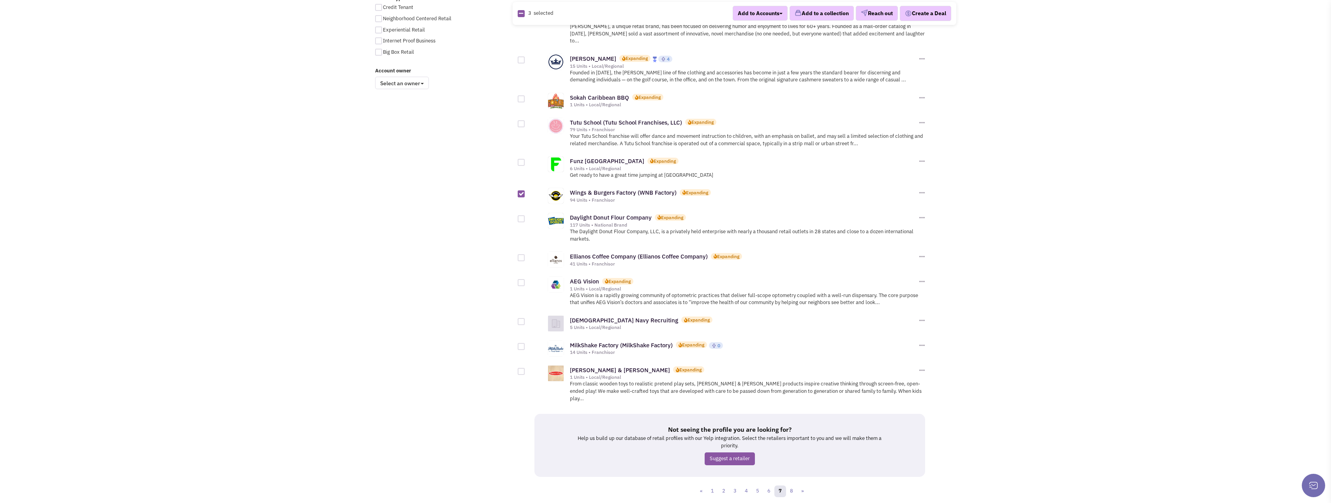
click at [523, 343] on div at bounding box center [521, 346] width 7 height 7
click at [525, 345] on input "checkbox" at bounding box center [527, 347] width 5 height 5
checkbox input "true"
click at [792, 486] on link "8" at bounding box center [791, 492] width 12 height 12
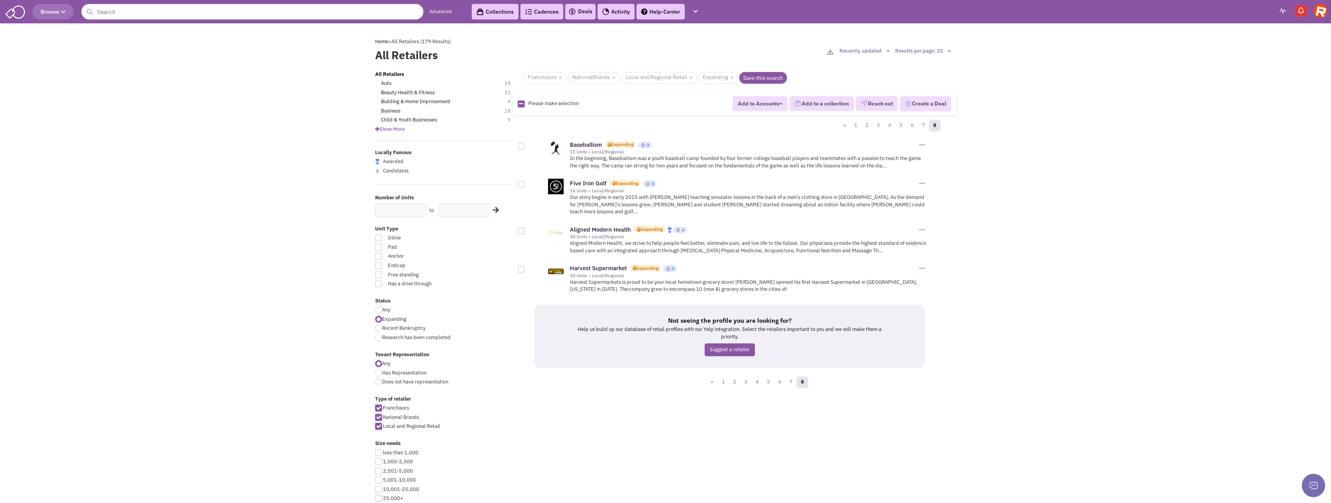
click at [522, 266] on div at bounding box center [521, 269] width 7 height 7
click at [525, 268] on input "checkbox" at bounding box center [527, 270] width 5 height 5
checkbox input "true"
click at [521, 183] on div at bounding box center [521, 184] width 7 height 7
click at [525, 183] on input "checkbox" at bounding box center [527, 185] width 5 height 5
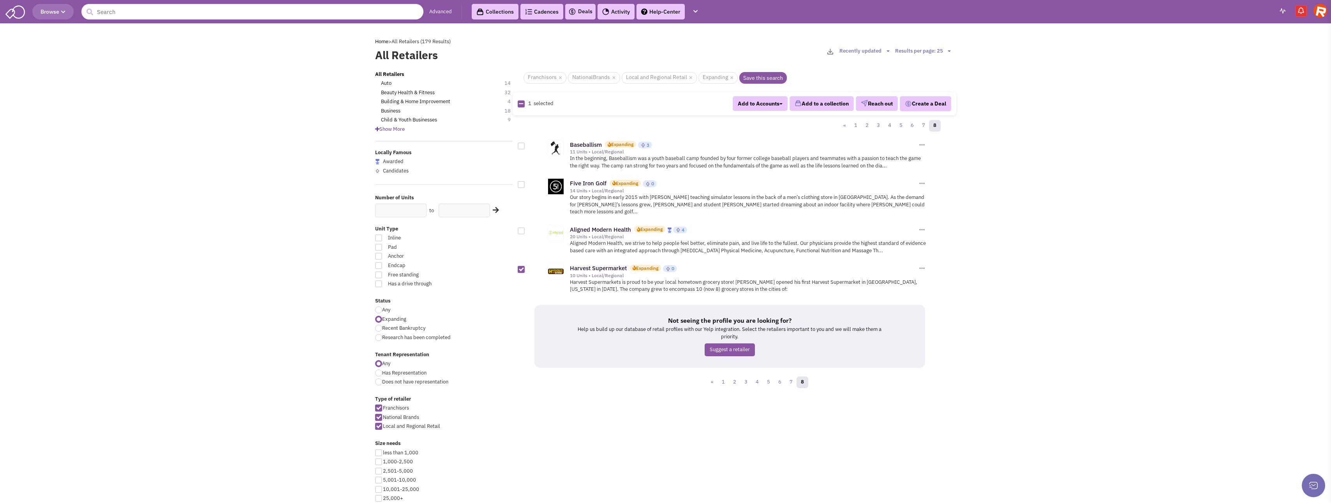
checkbox input "true"
click at [522, 146] on div at bounding box center [521, 146] width 7 height 7
click at [525, 146] on input "checkbox" at bounding box center [527, 146] width 5 height 5
checkbox input "true"
click at [810, 104] on button "Add to a collection" at bounding box center [821, 103] width 64 height 15
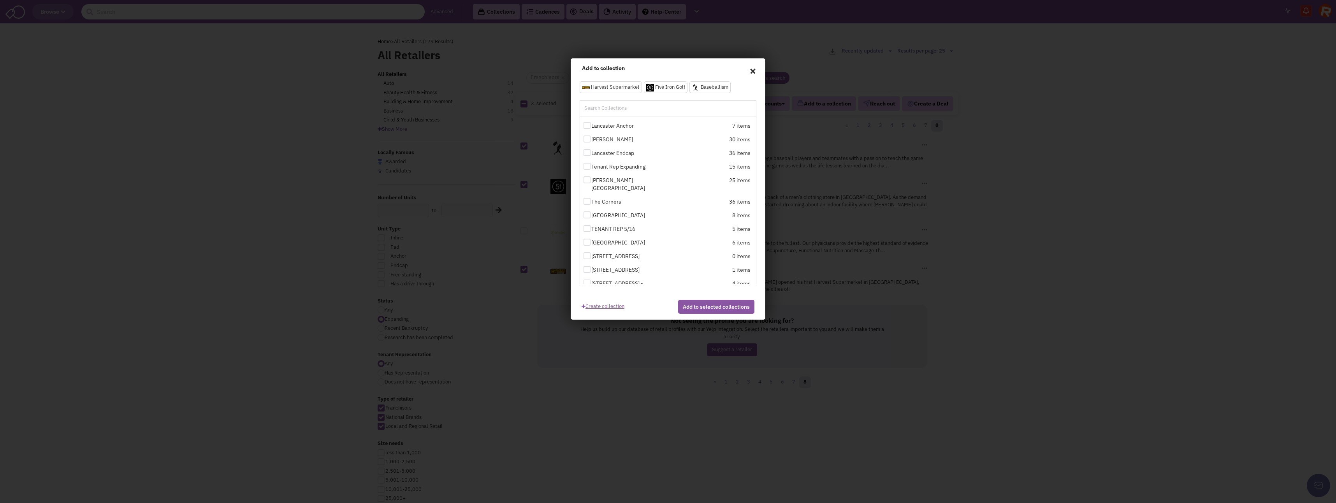
click at [613, 307] on link "Create collection" at bounding box center [603, 305] width 43 height 11
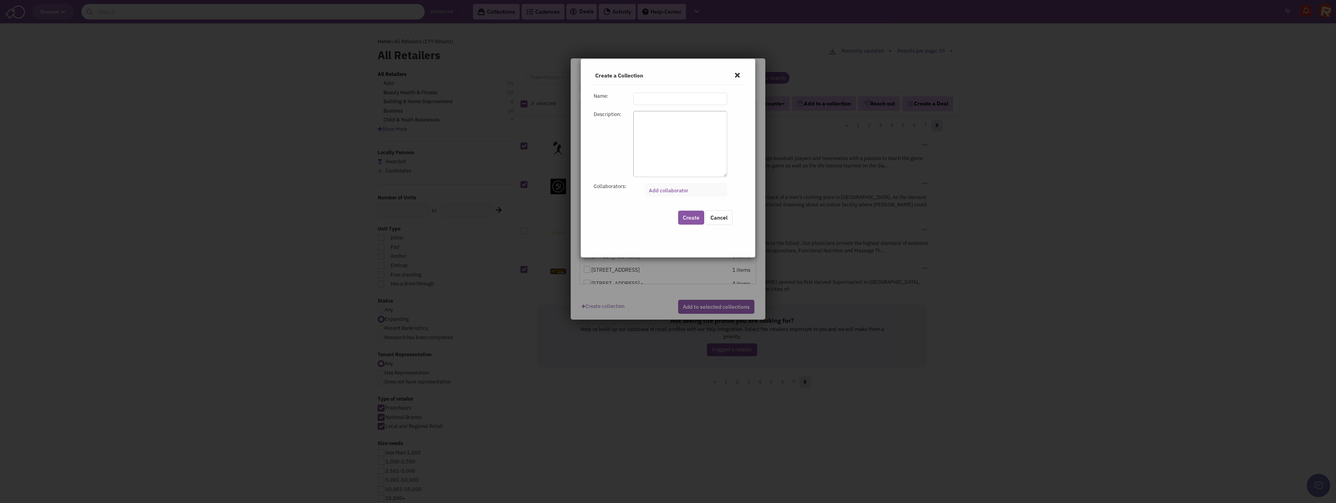
click at [646, 99] on input "text" at bounding box center [681, 99] width 94 height 12
type input "The Peninsula"
click at [665, 192] on link "Add collaborator" at bounding box center [668, 190] width 39 height 7
click at [0, 0] on select "Add collaborator" at bounding box center [0, 0] width 0 height 0
type input "Scott Steidel"
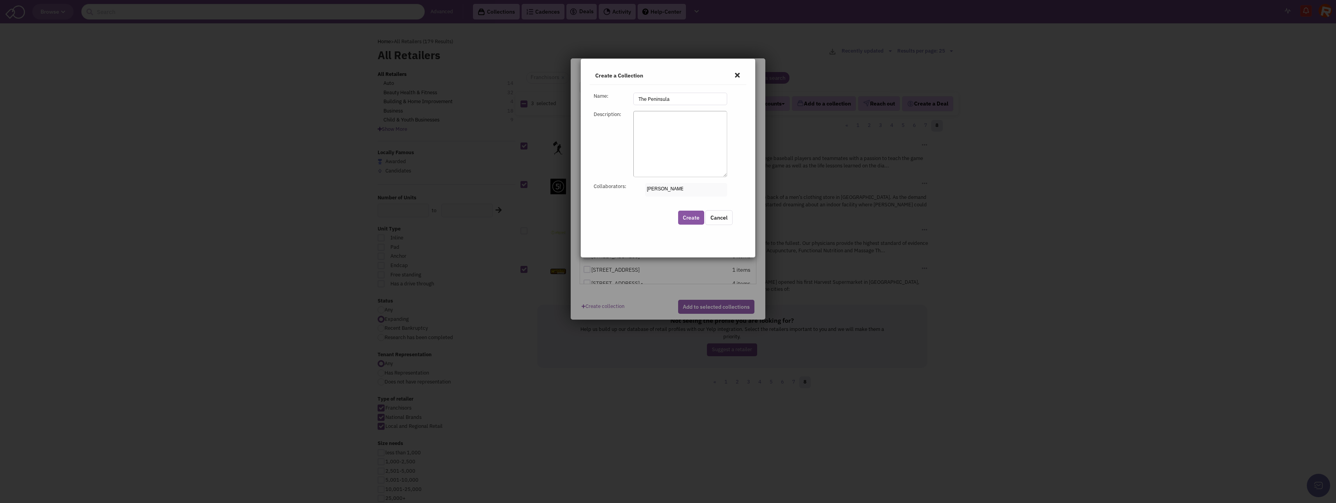
click at [687, 217] on button "Create" at bounding box center [691, 218] width 26 height 14
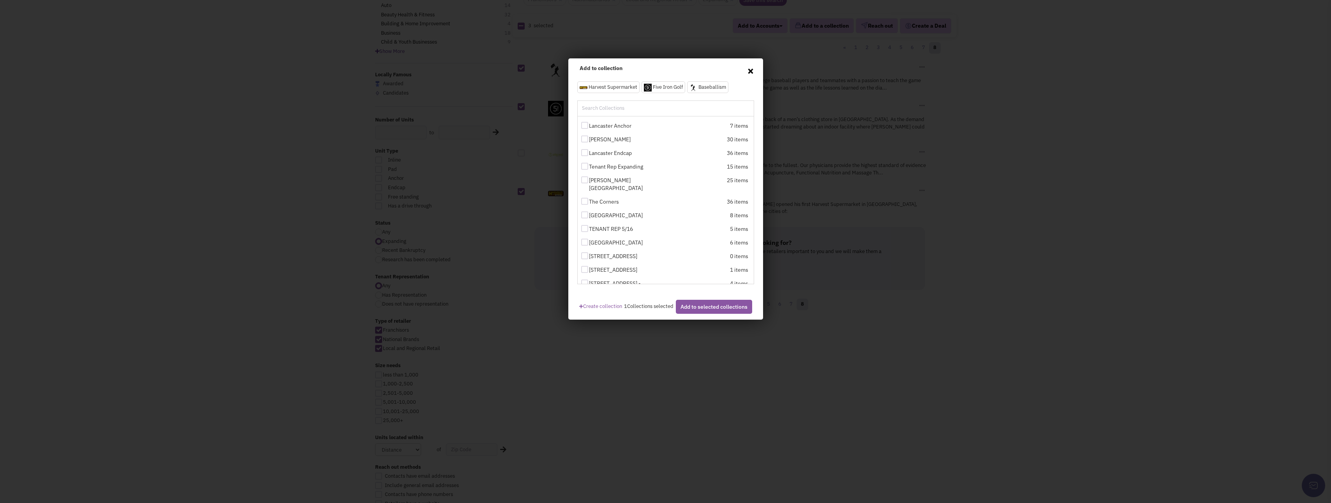
click at [748, 71] on span "×" at bounding box center [750, 71] width 7 height 12
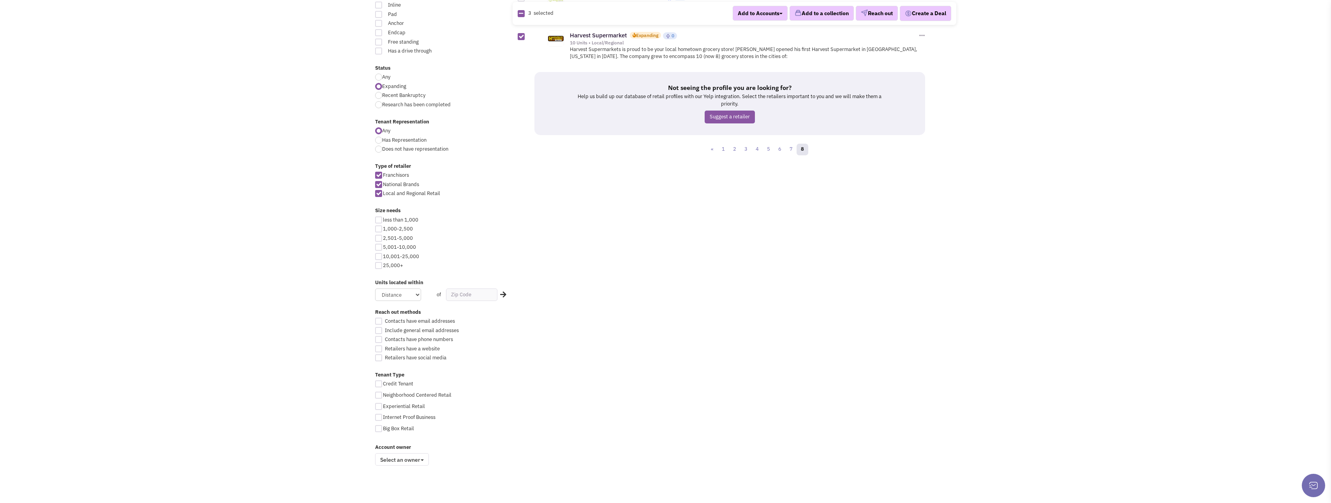
scroll to position [234, 0]
click at [415, 292] on select "Distance 1 Mile 5 Miles 10 Miles 20 Miles 50 Miles" at bounding box center [398, 294] width 46 height 12
select select "20"
click at [375, 288] on select "Distance 1 Mile 5 Miles 10 Miles 20 Miles 50 Miles" at bounding box center [398, 294] width 46 height 12
click at [474, 297] on input "text" at bounding box center [471, 294] width 51 height 12
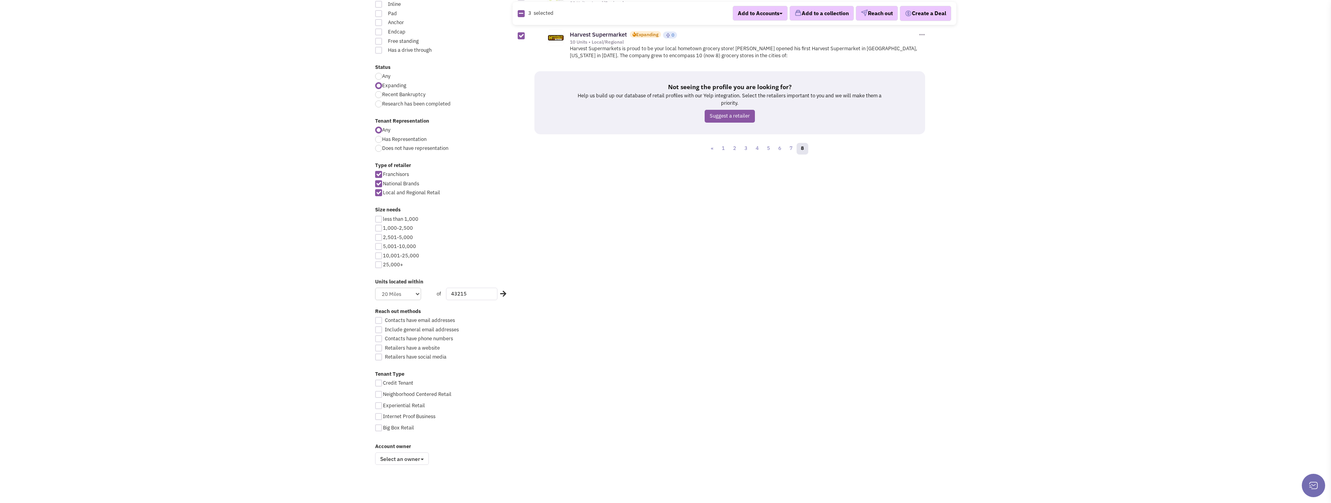
type input "43215"
click button "×" at bounding box center [0, 0] width 0 height 0
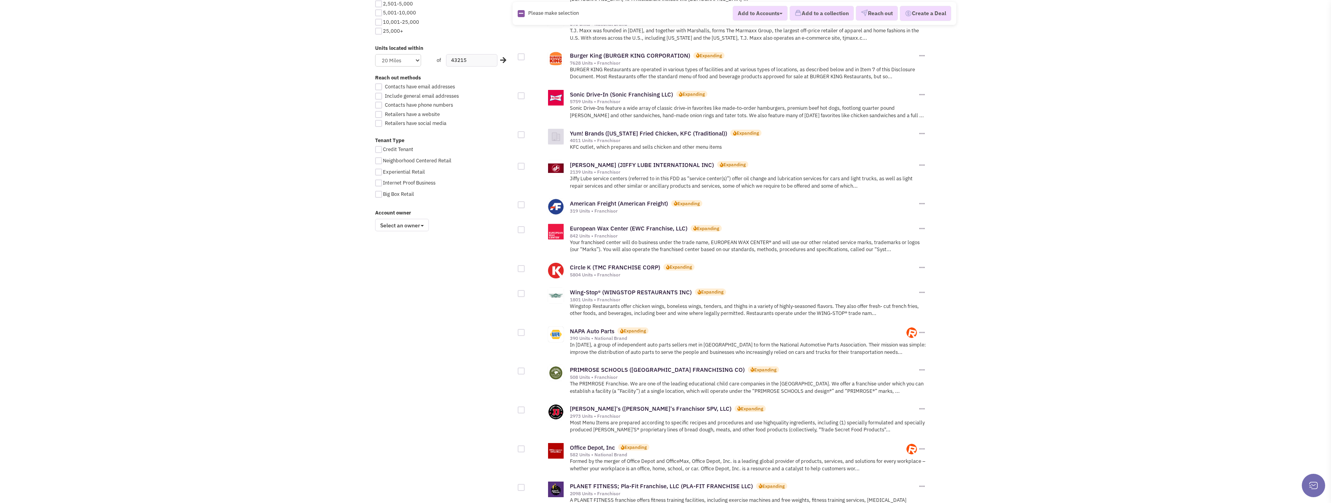
scroll to position [506, 0]
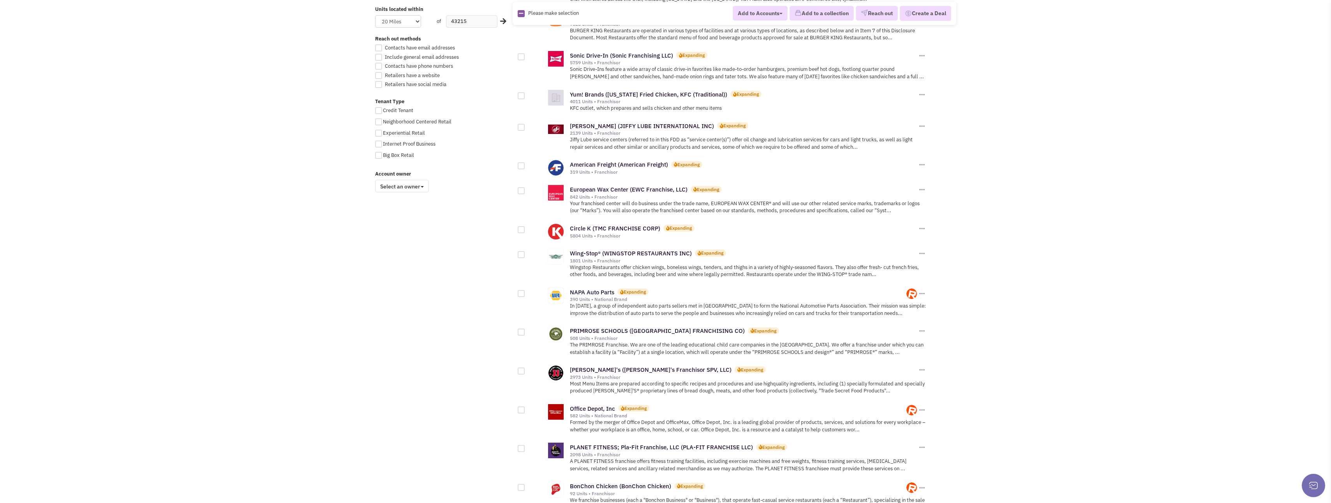
click at [520, 251] on div at bounding box center [521, 254] width 7 height 7
click at [525, 253] on input "checkbox" at bounding box center [527, 255] width 5 height 5
checkbox input "true"
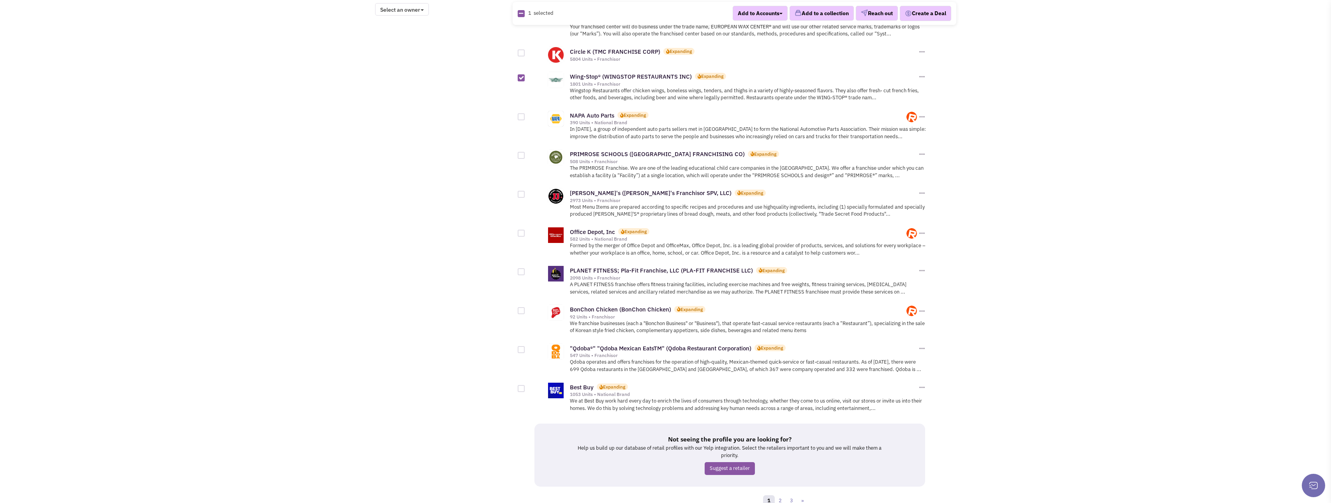
scroll to position [693, 0]
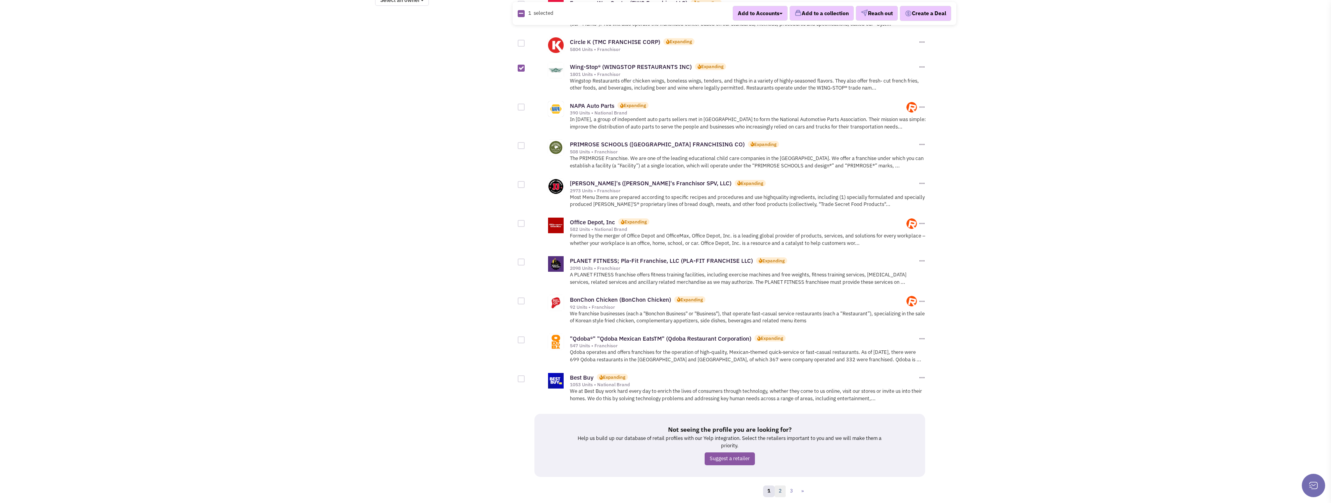
click at [780, 486] on link "2" at bounding box center [780, 492] width 12 height 12
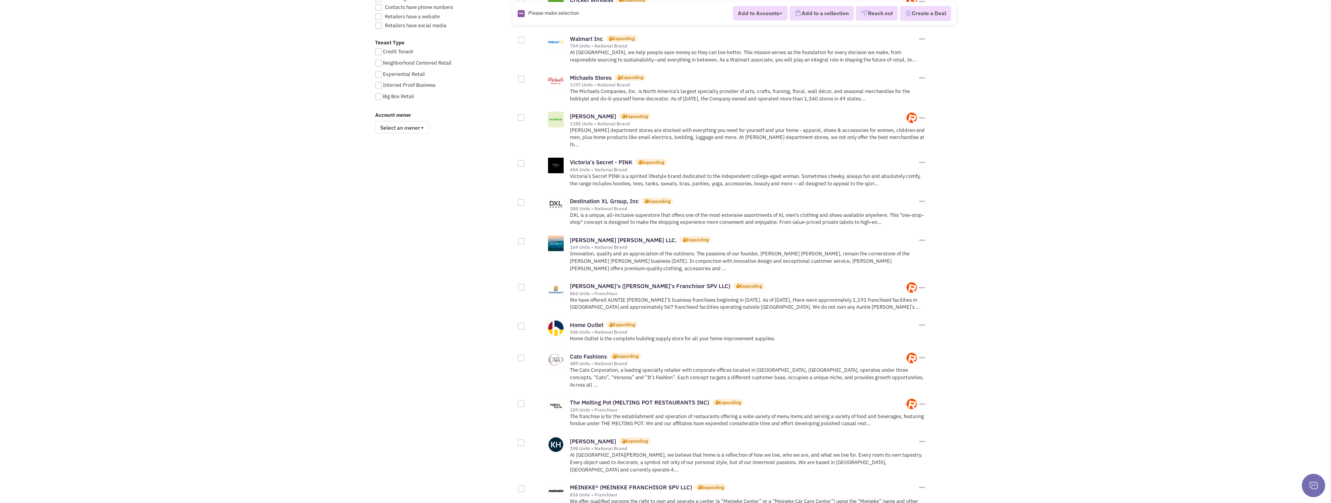
scroll to position [584, 0]
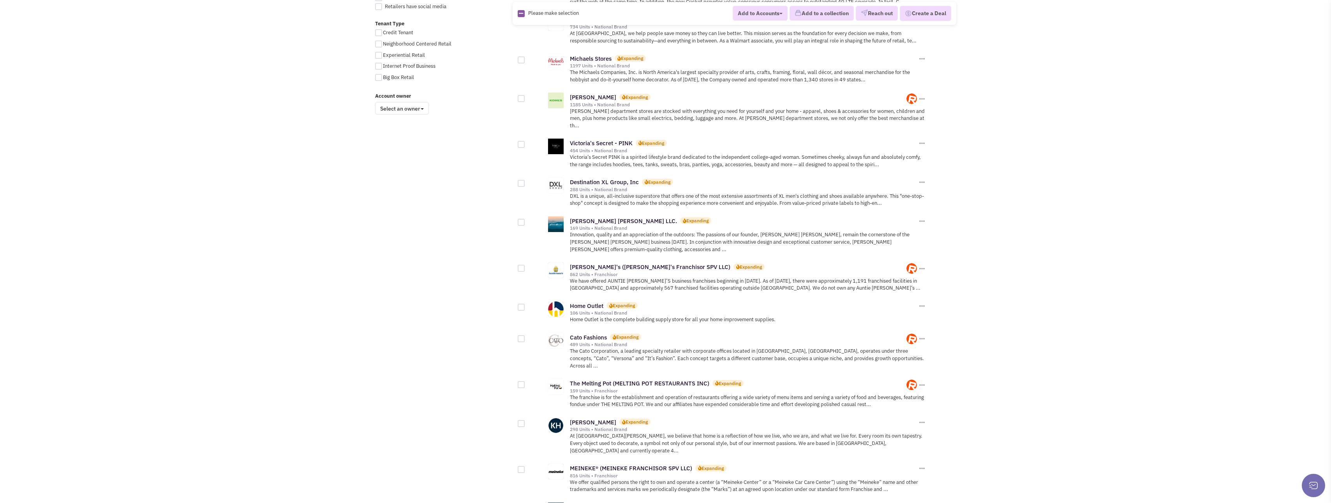
click at [522, 265] on div at bounding box center [521, 268] width 7 height 7
click at [525, 266] on input "checkbox" at bounding box center [527, 268] width 5 height 5
checkbox input "true"
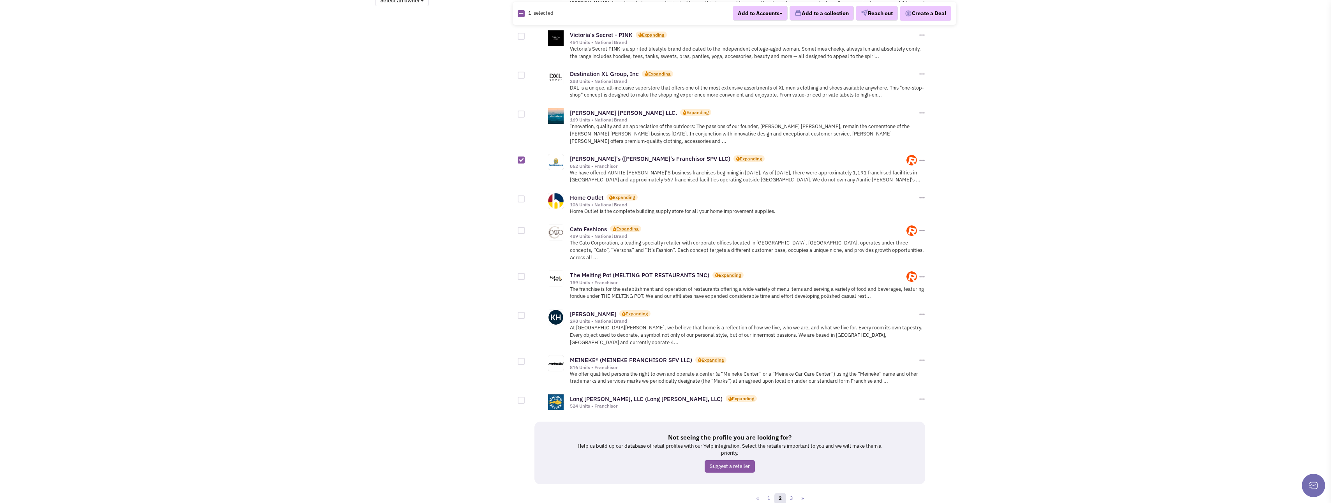
scroll to position [693, 0]
click at [792, 493] on link "3" at bounding box center [791, 499] width 12 height 12
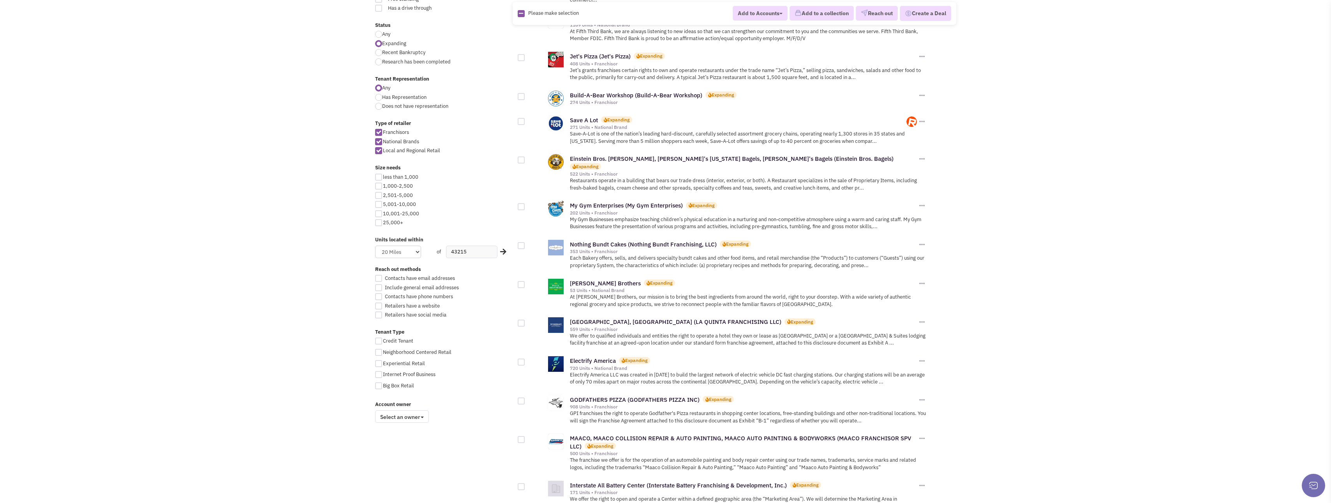
scroll to position [312, 0]
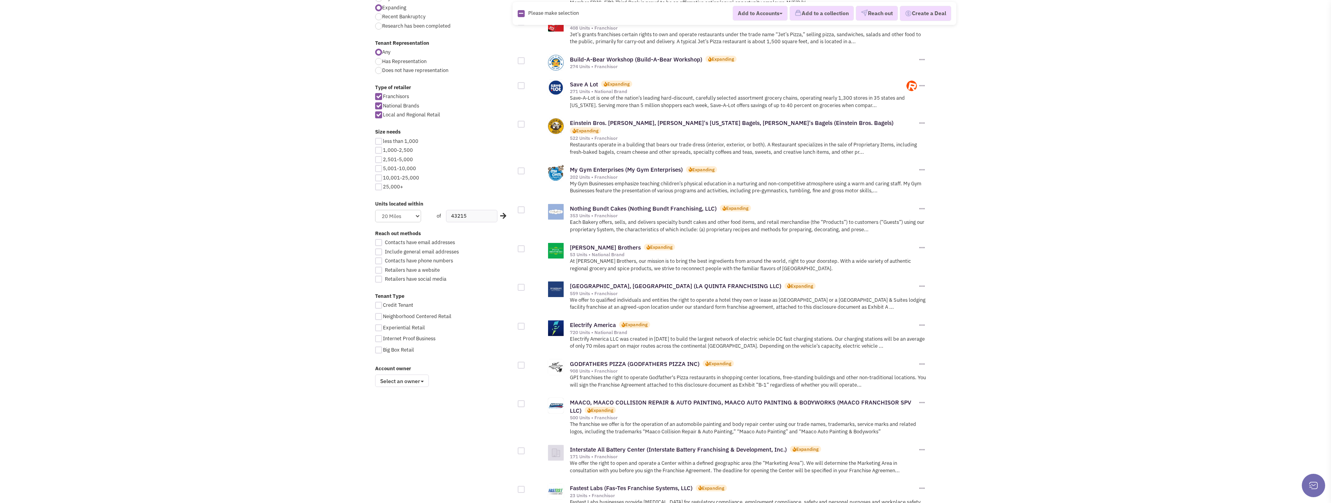
click at [520, 245] on div at bounding box center [521, 248] width 7 height 7
click at [525, 247] on input "checkbox" at bounding box center [527, 249] width 5 height 5
checkbox input "true"
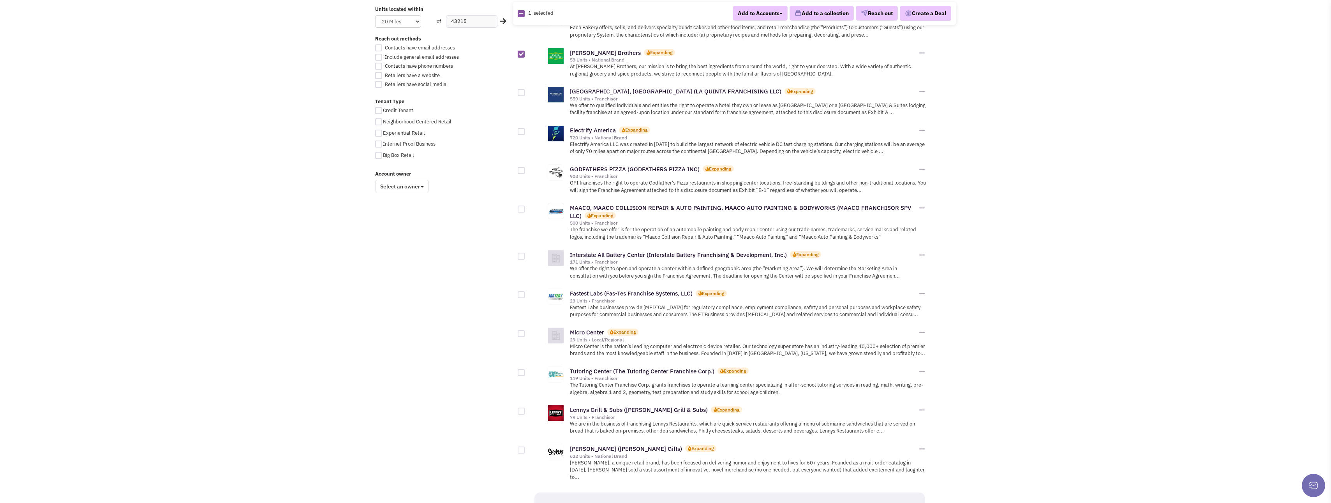
scroll to position [545, 0]
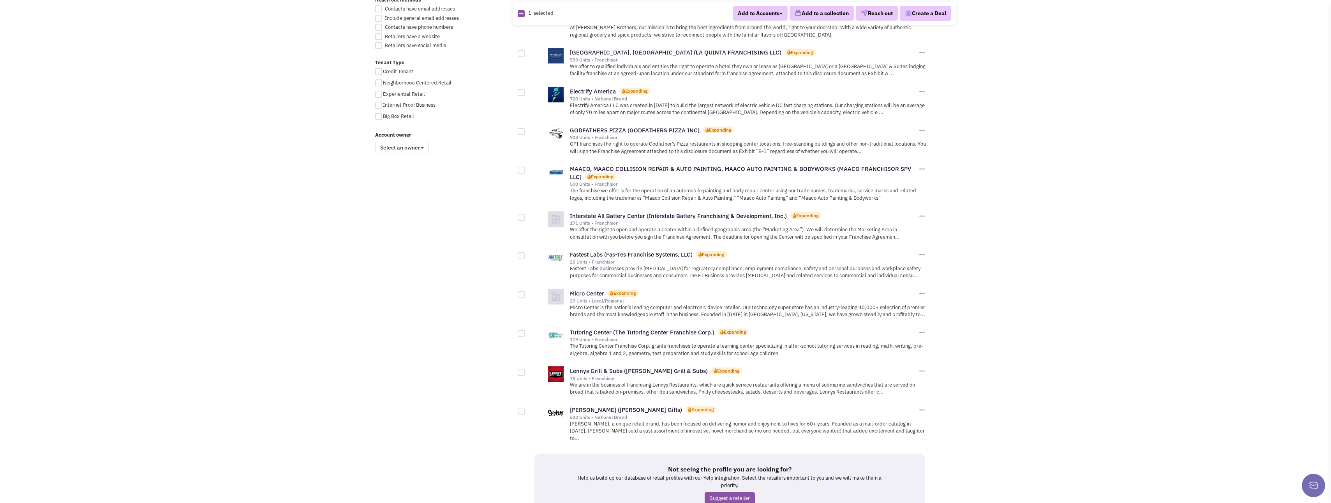
click at [520, 369] on div at bounding box center [521, 372] width 7 height 7
click at [525, 370] on input "checkbox" at bounding box center [527, 372] width 5 height 5
checkbox input "true"
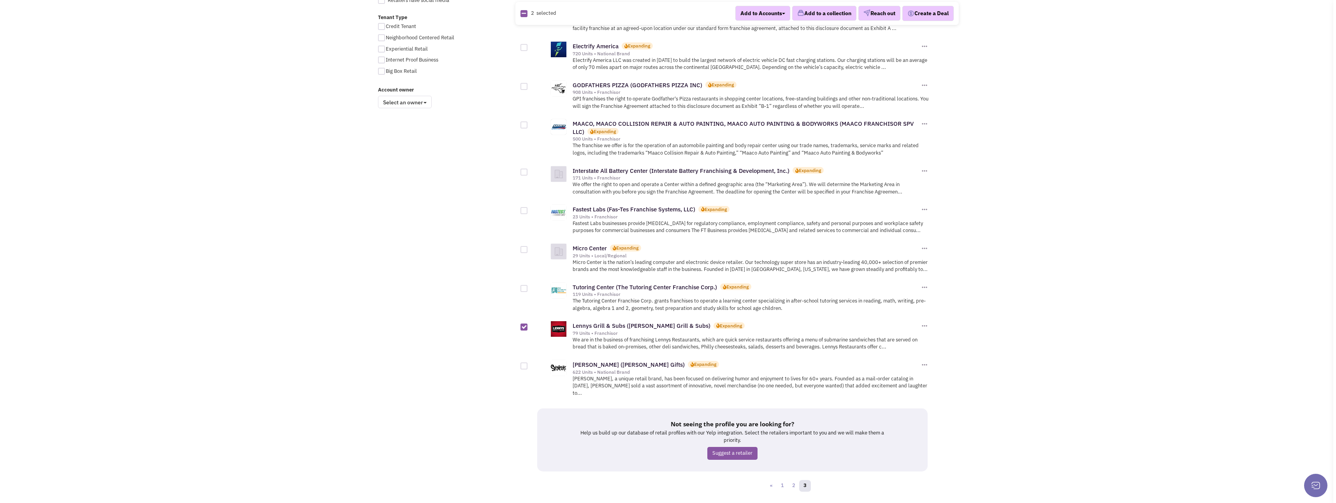
scroll to position [592, 0]
click at [810, 17] on button "Add to a collection" at bounding box center [821, 13] width 64 height 15
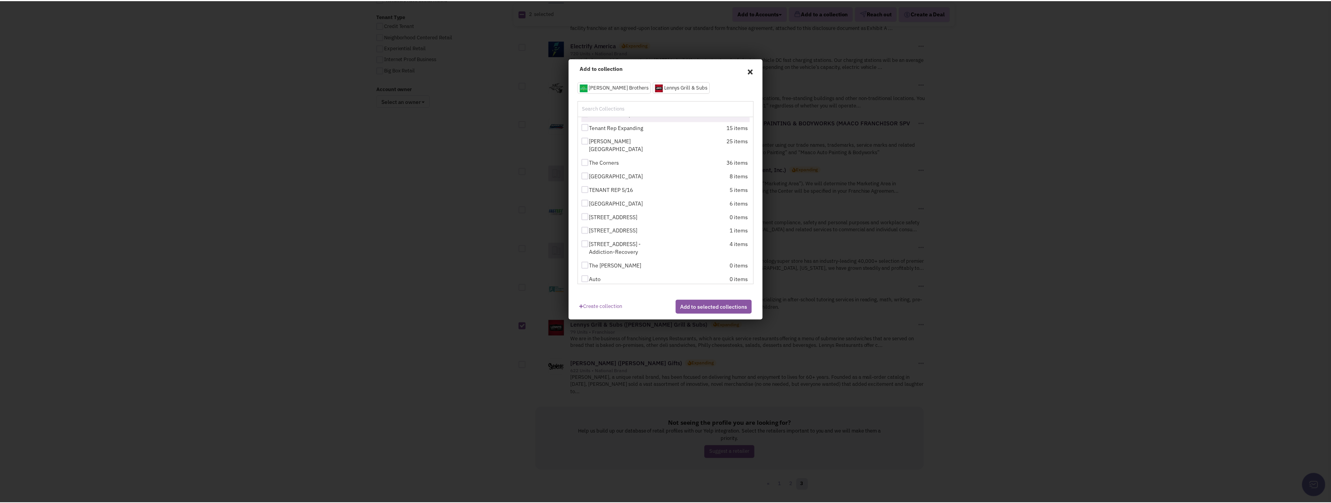
scroll to position [55, 0]
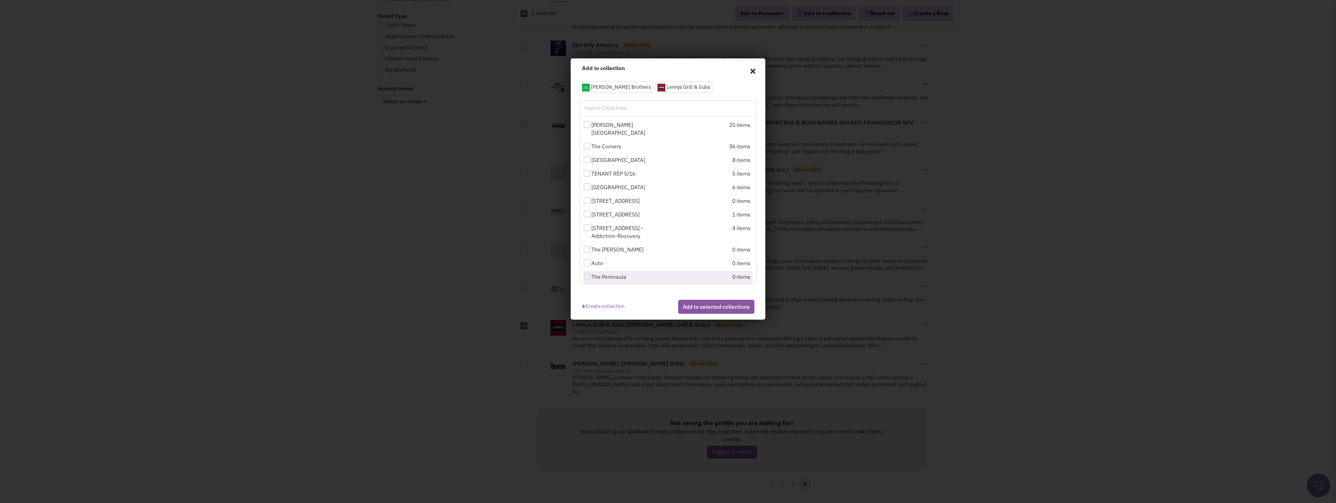
click at [586, 273] on div at bounding box center [587, 276] width 7 height 7
click at [592, 275] on input "The Peninsula" at bounding box center [594, 277] width 5 height 5
checkbox input "true"
click at [708, 314] on button "Add to selected collections" at bounding box center [716, 307] width 76 height 14
checkbox input "false"
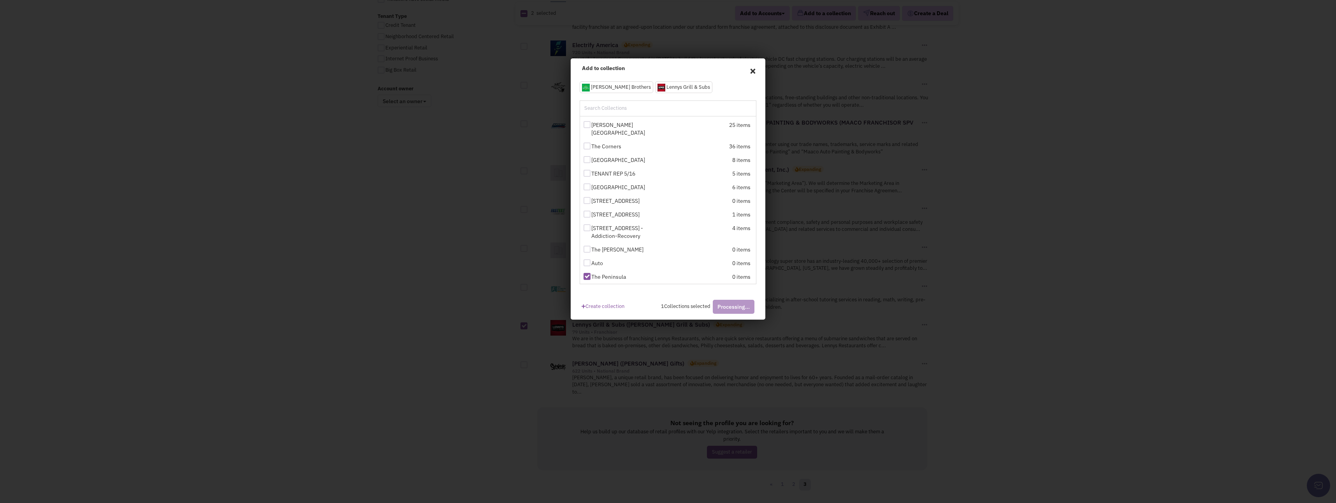
checkbox input "false"
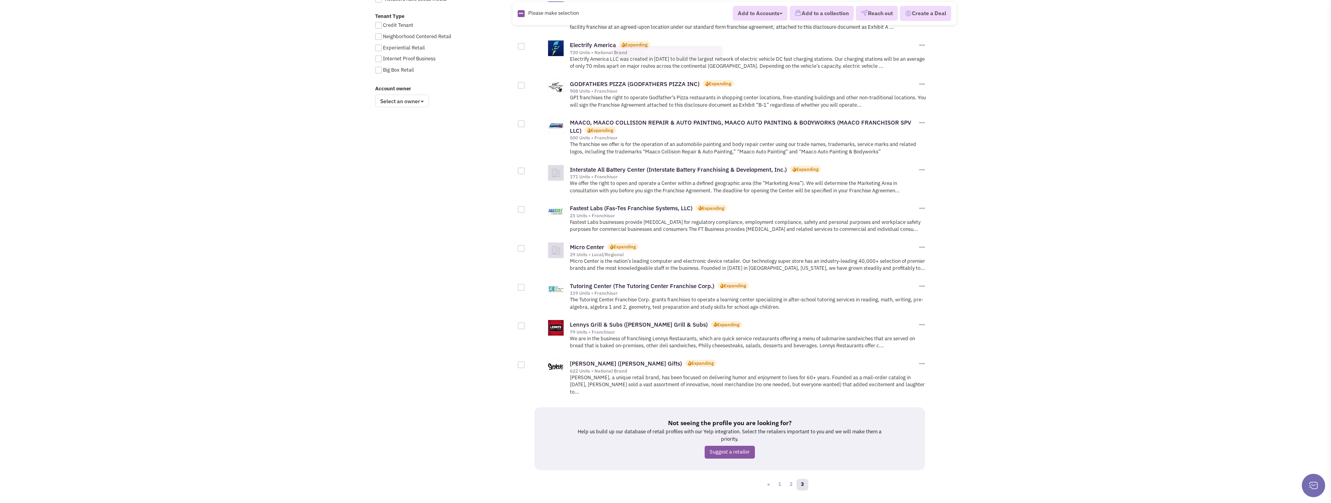
scroll to position [397, 0]
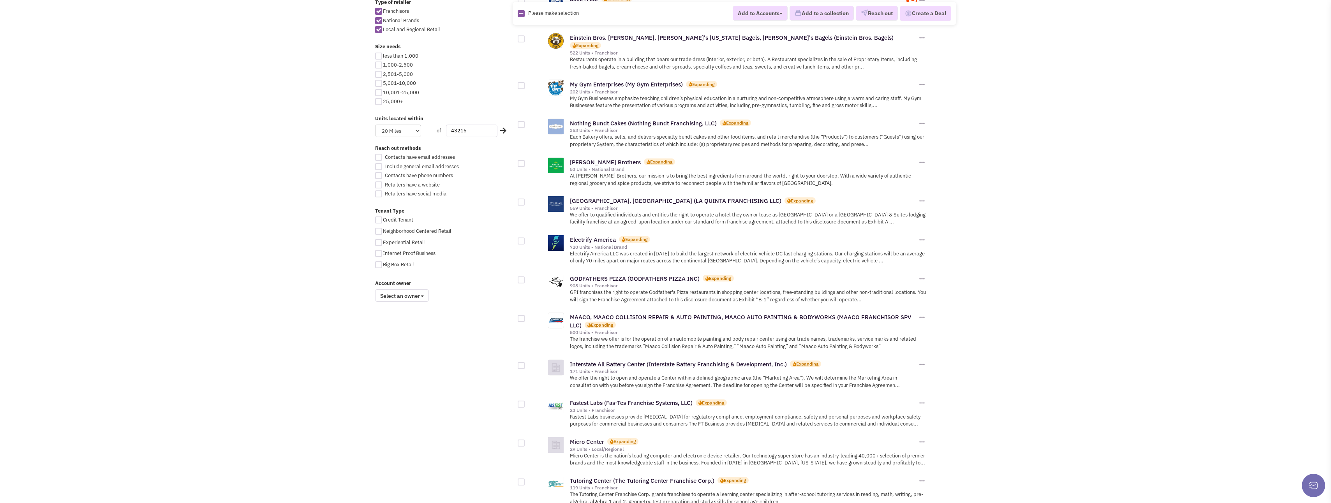
drag, startPoint x: 478, startPoint y: 130, endPoint x: 436, endPoint y: 132, distance: 42.5
click at [436, 132] on div "Units located within Distance 1 Mile 5 Miles 10 Miles 20 Miles 50 Miles of 43215" at bounding box center [444, 126] width 148 height 22
click at [416, 133] on select "Distance 1 Mile 5 Miles 10 Miles 20 Miles 50 Miles" at bounding box center [398, 131] width 46 height 12
select select "0"
click at [375, 125] on select "Distance 1 Mile 5 Miles 10 Miles 20 Miles 50 Miles" at bounding box center [398, 131] width 46 height 12
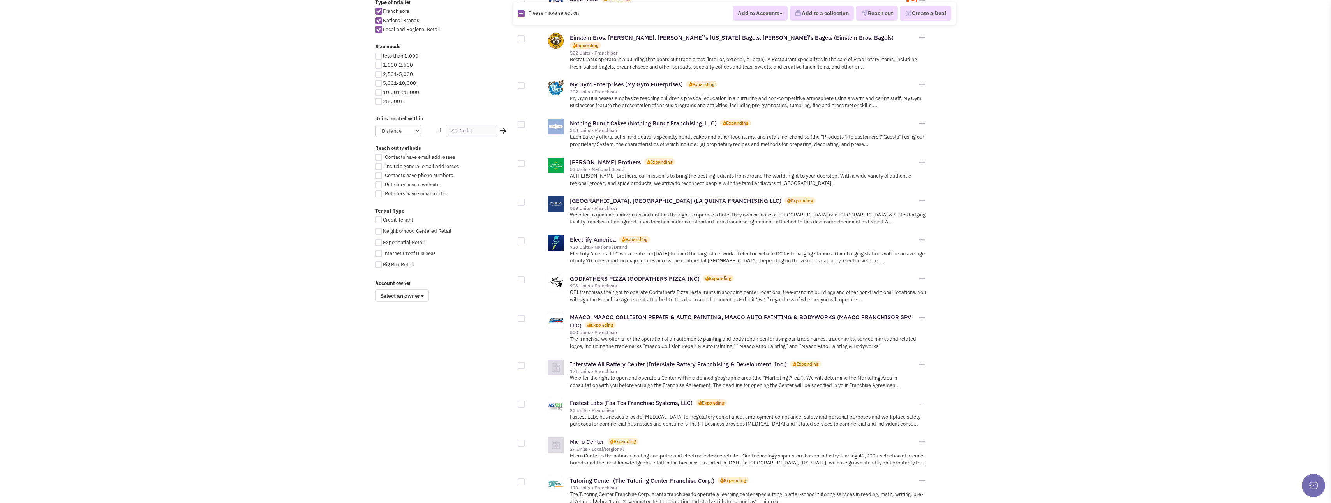
click at [362, 193] on body "Browse Advanced Collections Cadences 0 Deals Activity Help-Center Calendar" at bounding box center [665, 161] width 1331 height 1117
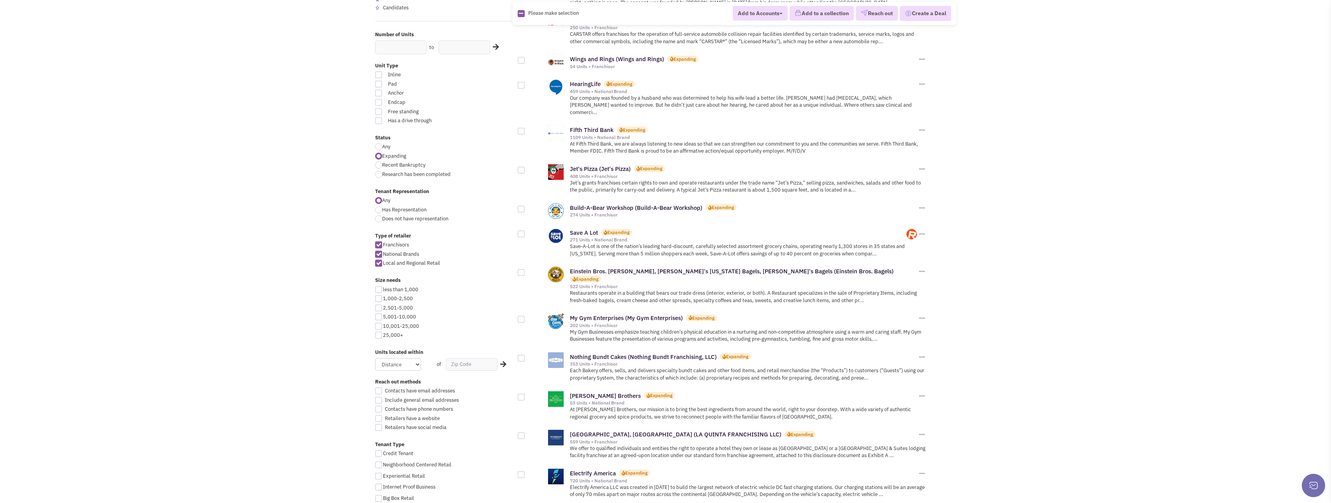
scroll to position [0, 0]
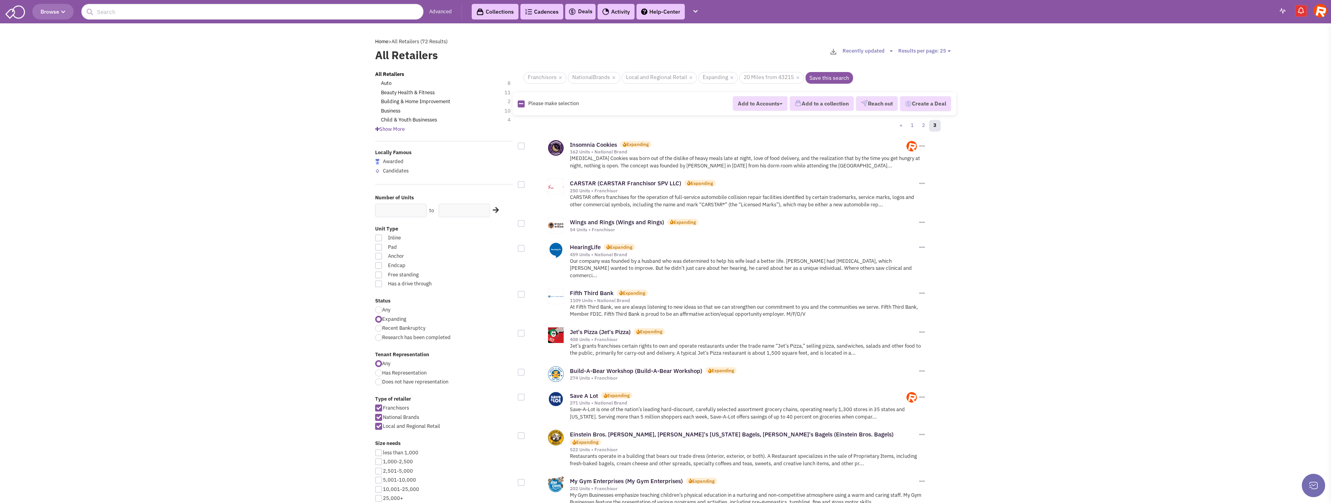
click at [798, 76] on link "×" at bounding box center [798, 77] width 4 height 7
select select
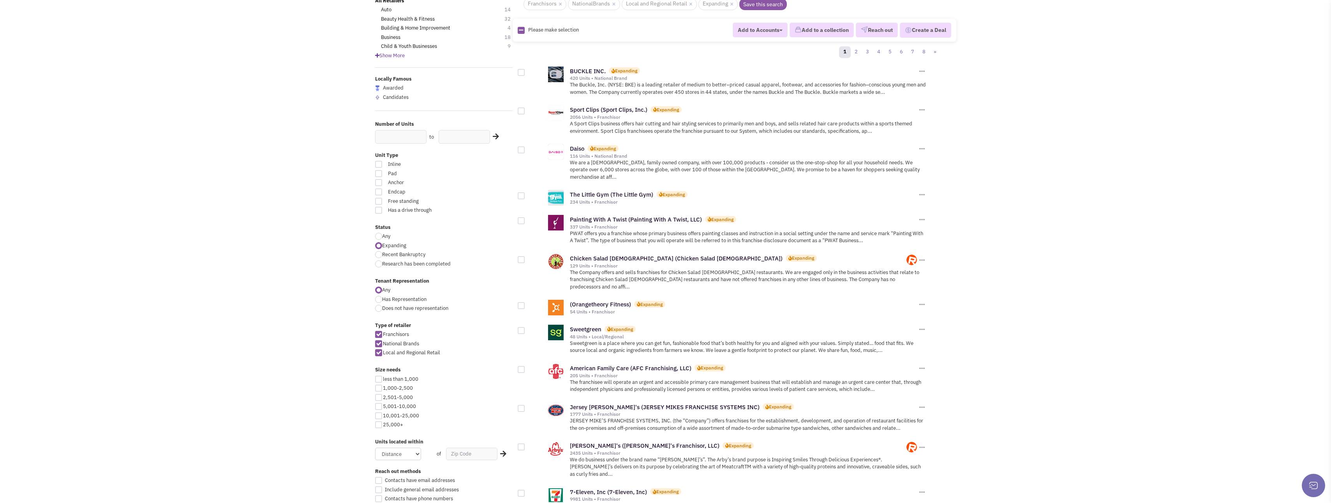
scroll to position [78, 0]
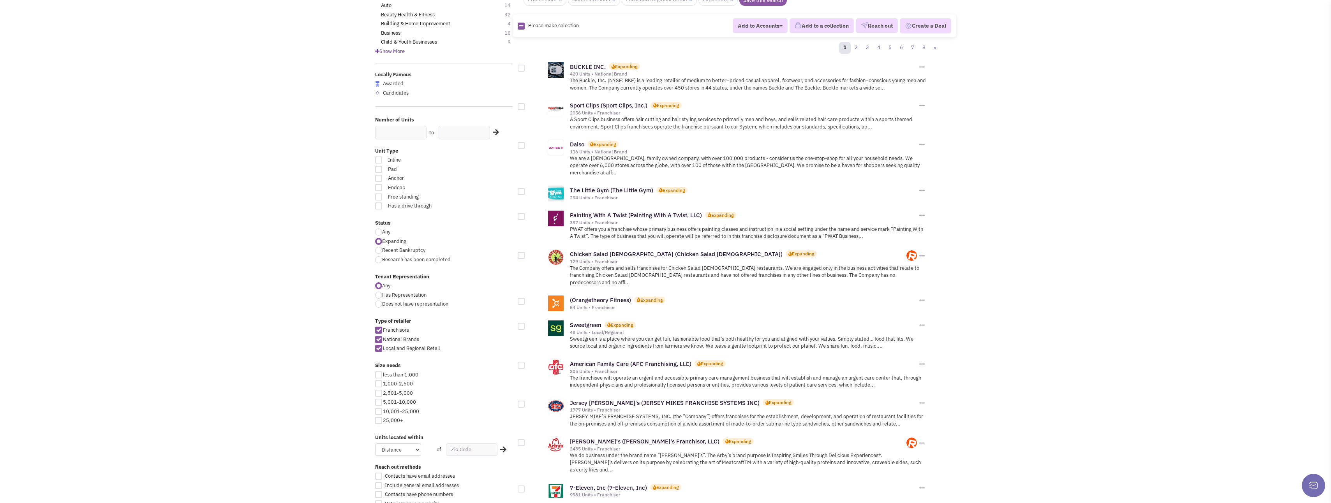
click at [522, 298] on div at bounding box center [521, 301] width 7 height 7
click at [525, 299] on input "checkbox" at bounding box center [527, 301] width 5 height 5
checkbox input "true"
click at [523, 252] on div at bounding box center [521, 255] width 7 height 7
click at [525, 254] on input "checkbox" at bounding box center [527, 256] width 5 height 5
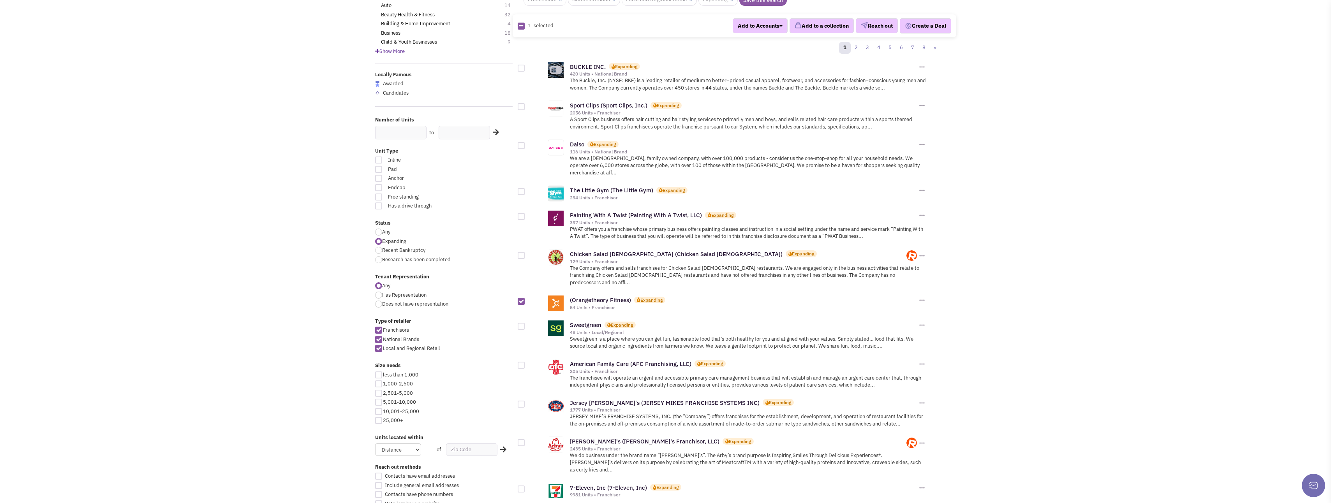
checkbox input "true"
click at [522, 188] on div at bounding box center [521, 191] width 7 height 7
click at [525, 190] on input "checkbox" at bounding box center [527, 192] width 5 height 5
checkbox input "true"
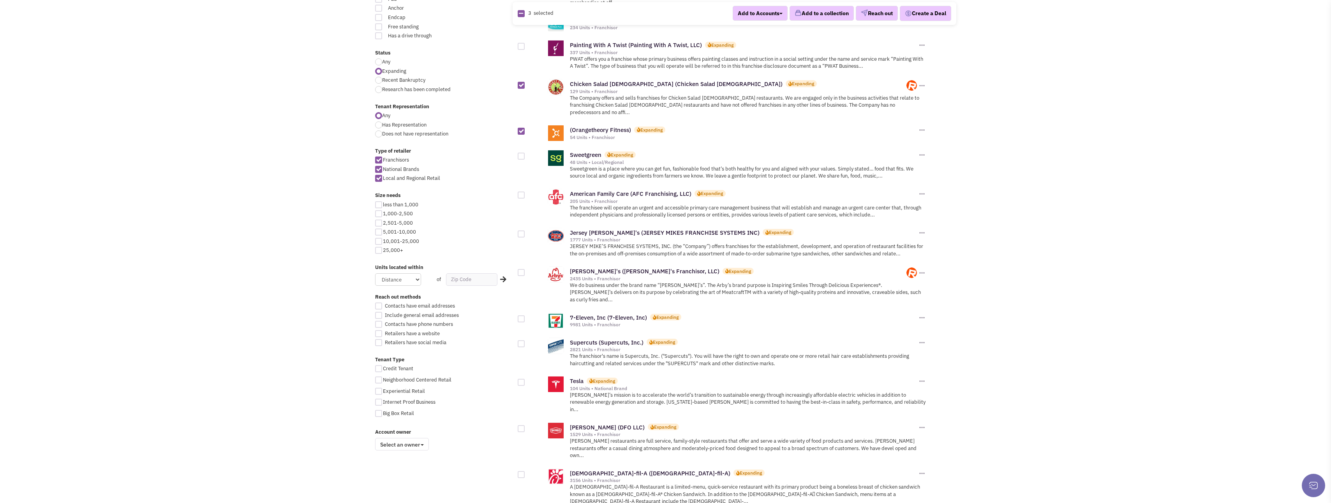
scroll to position [273, 0]
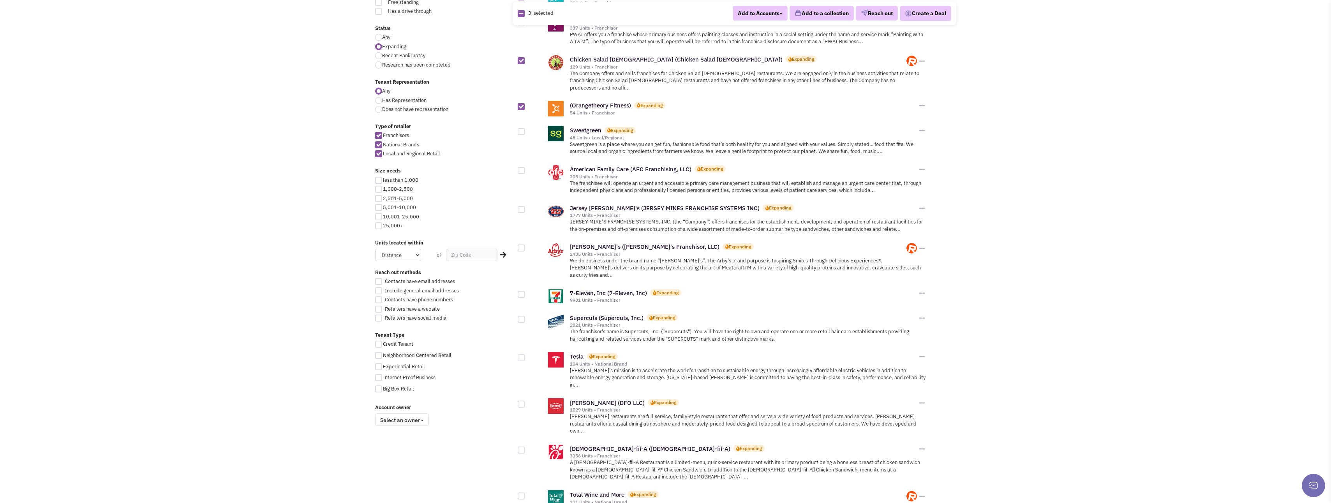
click at [519, 206] on div at bounding box center [521, 209] width 7 height 7
click at [525, 208] on input "checkbox" at bounding box center [527, 210] width 5 height 5
checkbox input "true"
click at [520, 167] on div at bounding box center [521, 170] width 7 height 7
click at [525, 169] on input "checkbox" at bounding box center [527, 171] width 5 height 5
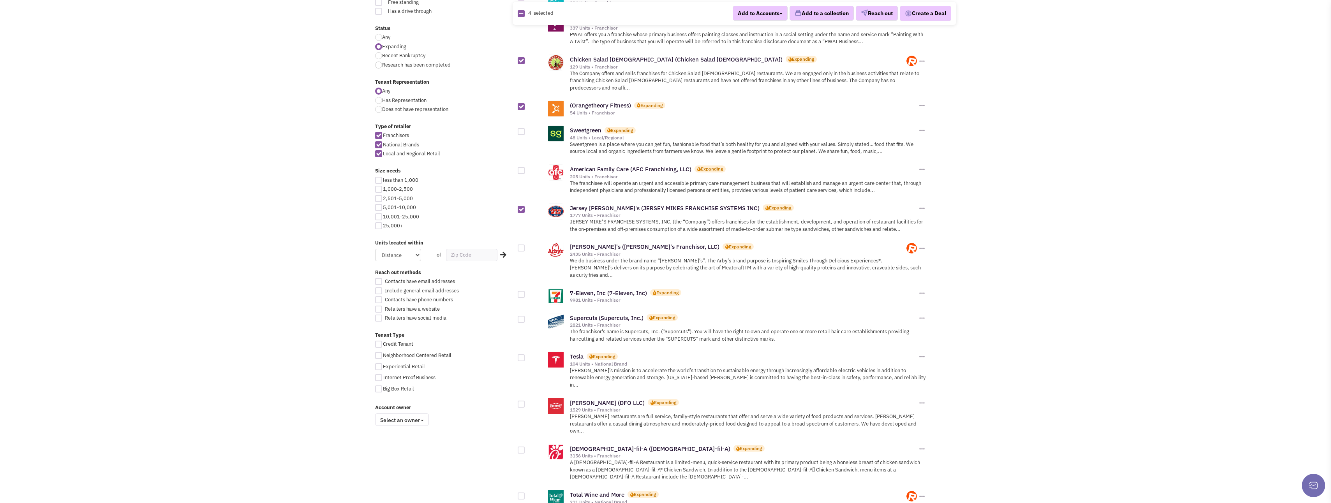
checkbox input "true"
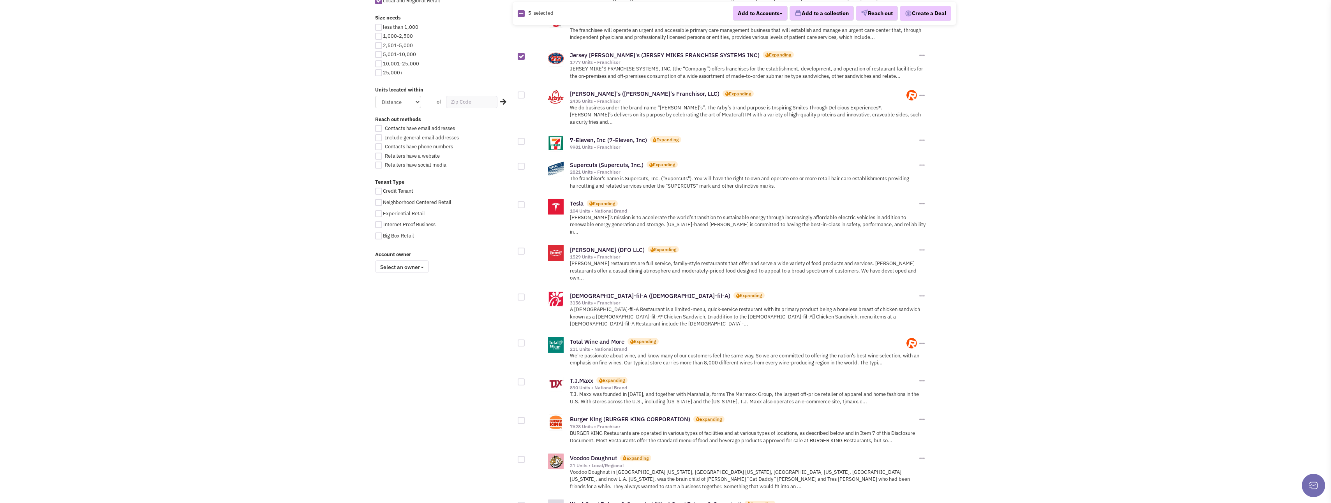
scroll to position [428, 0]
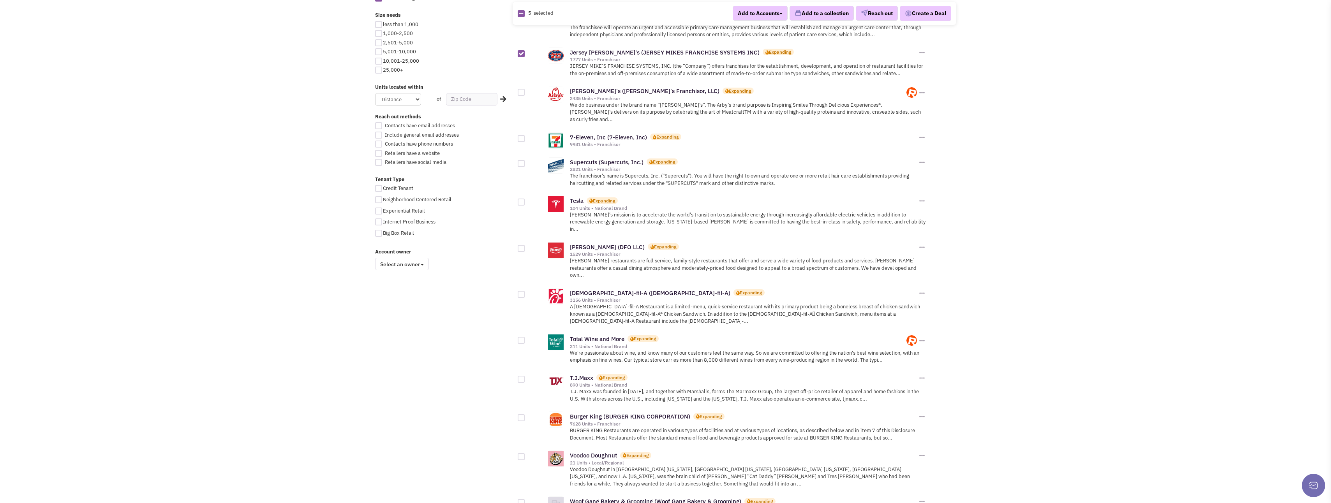
click at [522, 199] on div at bounding box center [521, 202] width 7 height 7
click at [525, 200] on input "checkbox" at bounding box center [527, 202] width 5 height 5
checkbox input "true"
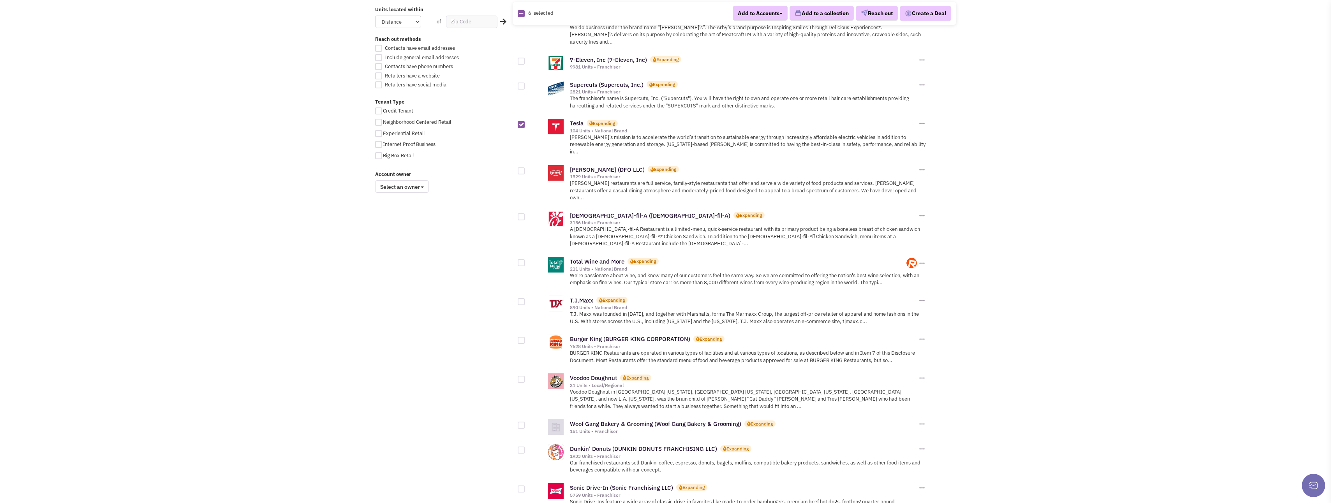
scroll to position [506, 0]
click at [522, 259] on div at bounding box center [521, 262] width 7 height 7
click at [525, 261] on input "checkbox" at bounding box center [527, 263] width 5 height 5
checkbox input "true"
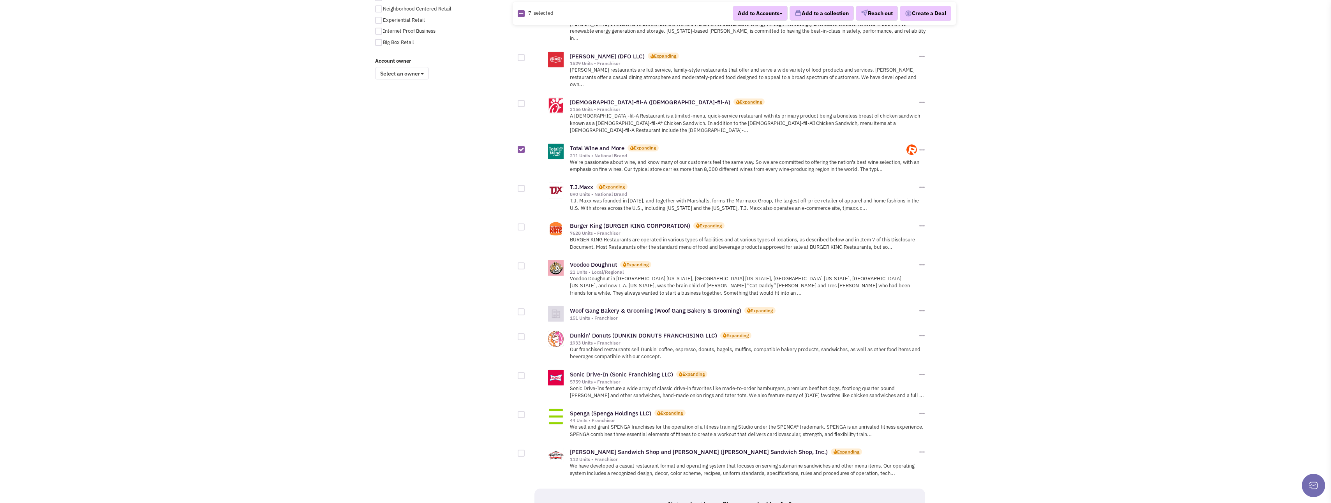
scroll to position [623, 0]
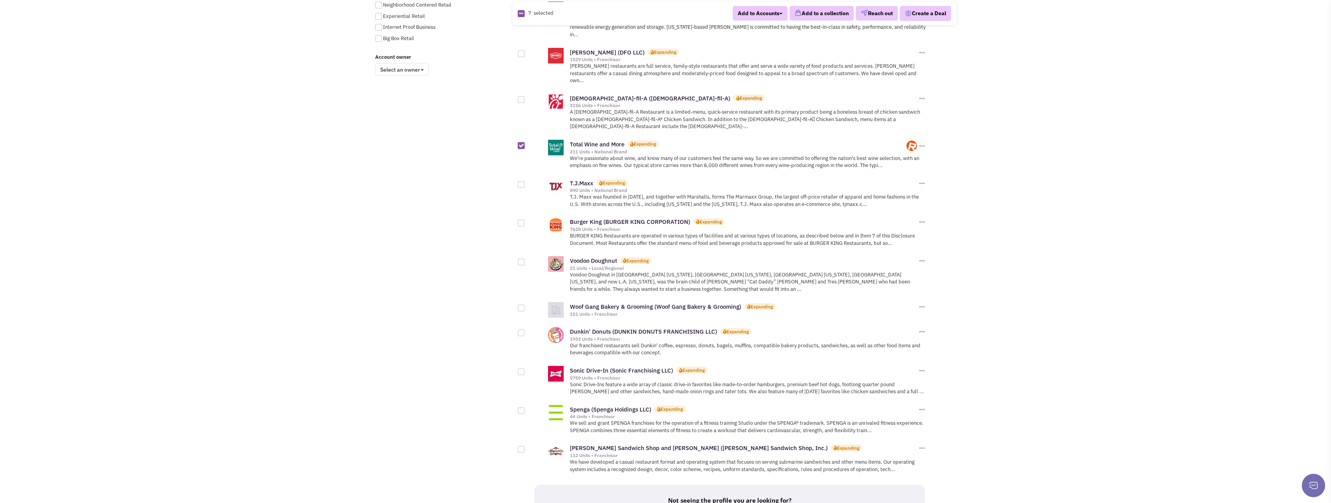
click at [521, 259] on div at bounding box center [521, 262] width 7 height 7
click at [525, 260] on input "checkbox" at bounding box center [527, 262] width 5 height 5
checkbox input "true"
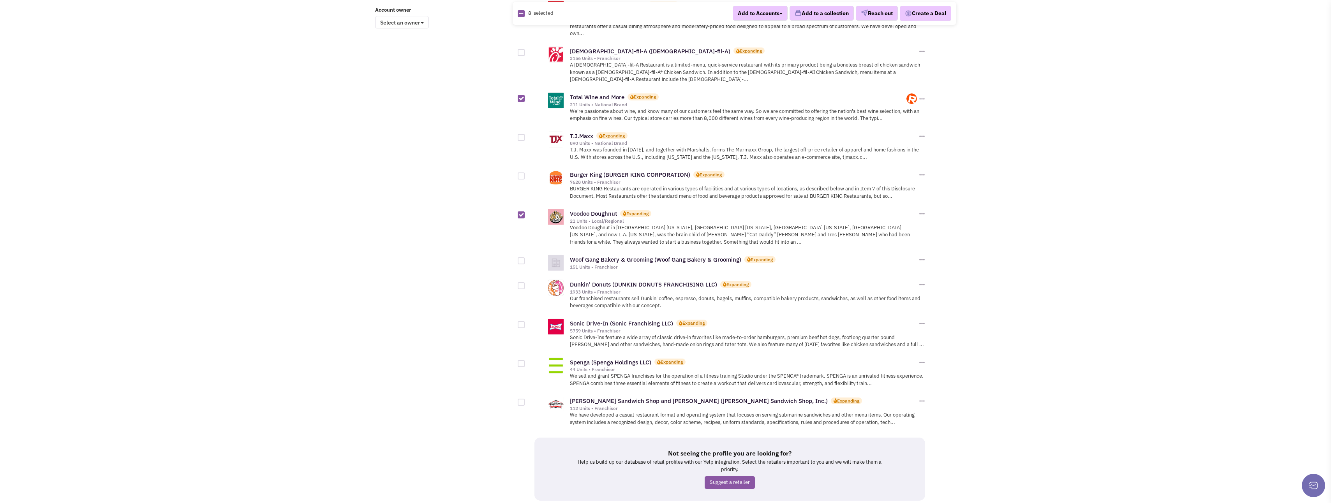
scroll to position [672, 0]
click at [519, 358] on div at bounding box center [521, 361] width 7 height 7
click at [525, 360] on input "checkbox" at bounding box center [527, 362] width 5 height 5
checkbox input "true"
click at [521, 397] on div at bounding box center [521, 400] width 7 height 7
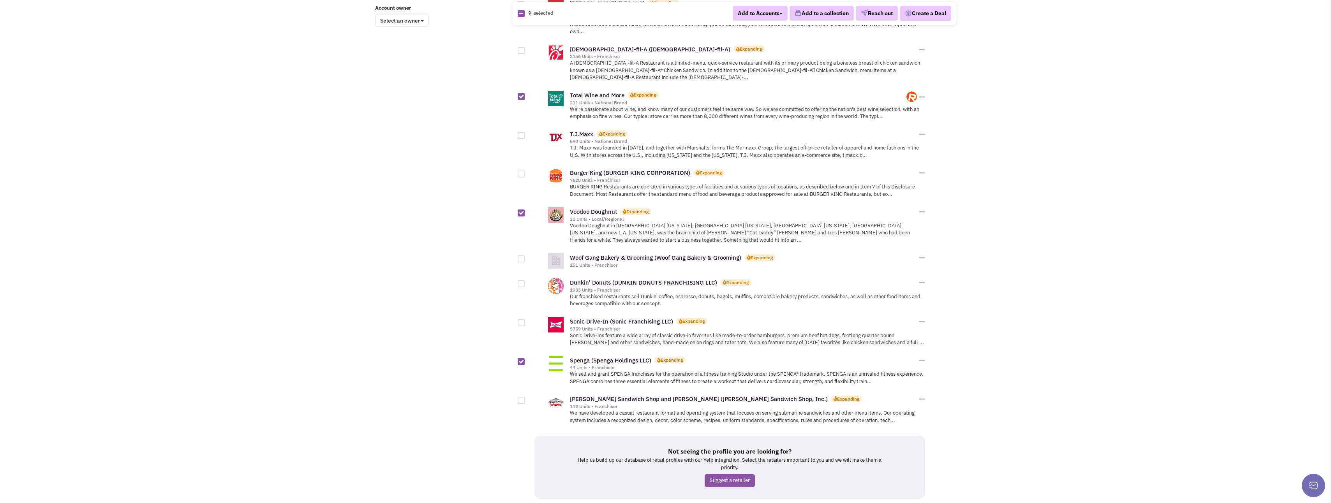
click at [525, 398] on input "checkbox" at bounding box center [527, 400] width 5 height 5
checkbox input "true"
click at [724, 503] on link "2" at bounding box center [724, 513] width 12 height 12
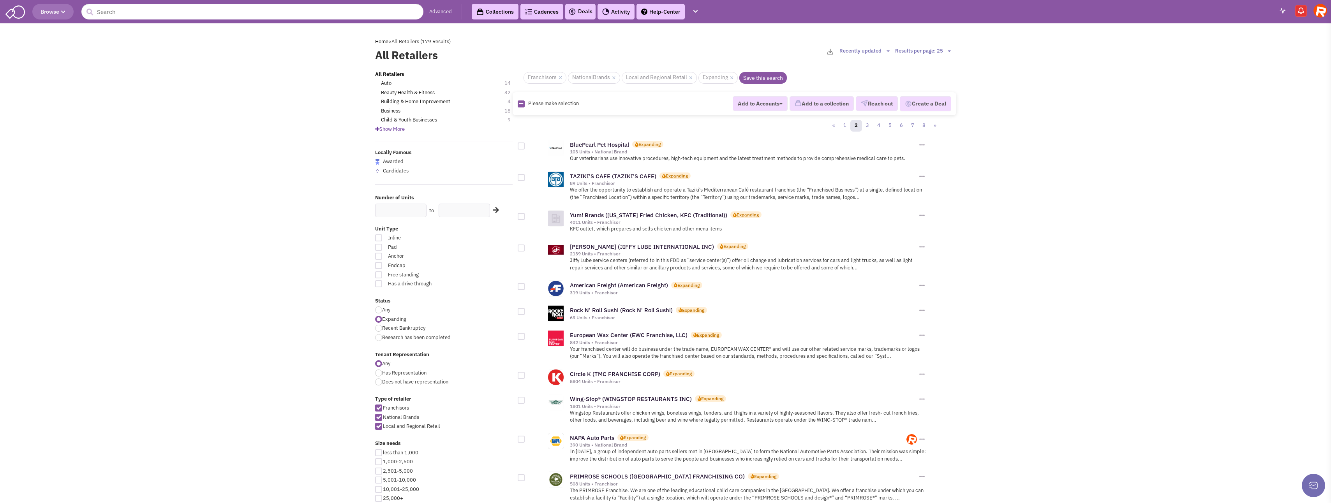
click at [522, 179] on div at bounding box center [521, 177] width 7 height 7
click at [525, 179] on input "checkbox" at bounding box center [527, 178] width 5 height 5
checkbox input "true"
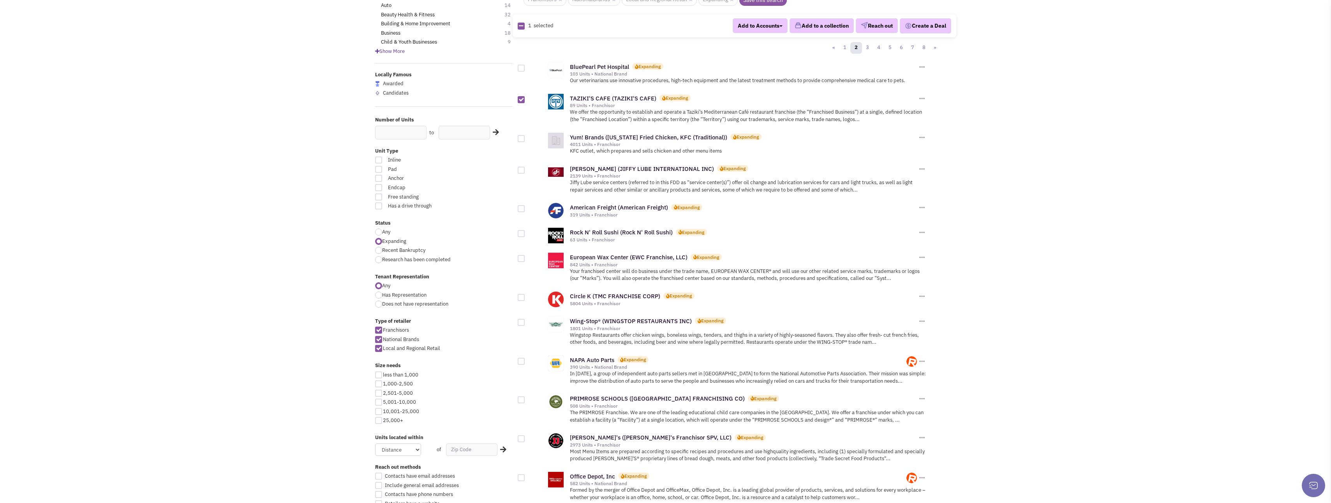
scroll to position [117, 0]
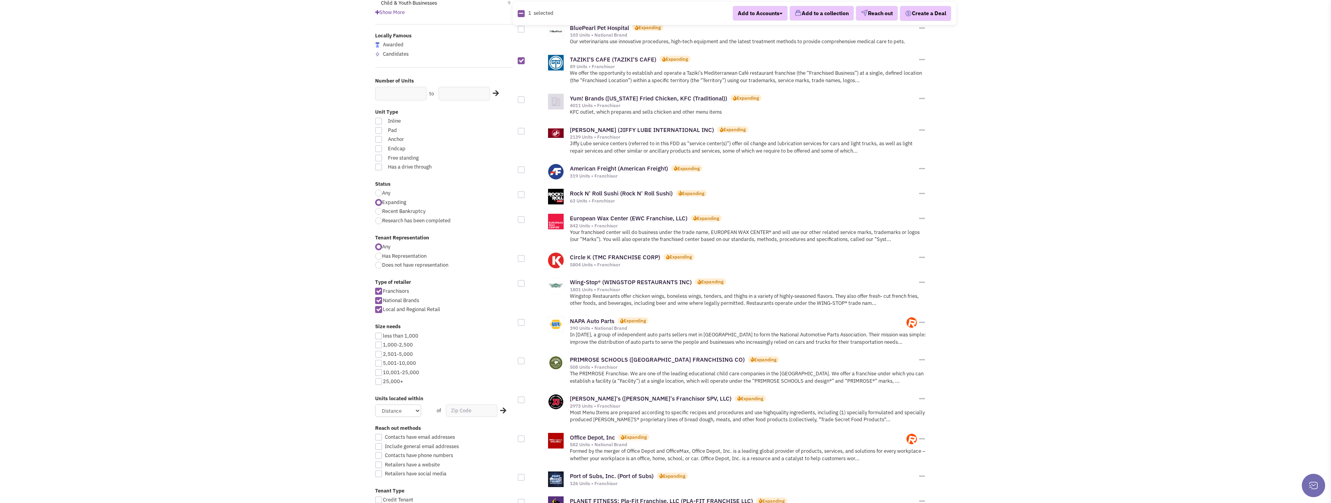
click at [523, 280] on div at bounding box center [521, 283] width 7 height 7
click at [525, 282] on input "checkbox" at bounding box center [527, 284] width 5 height 5
checkbox input "true"
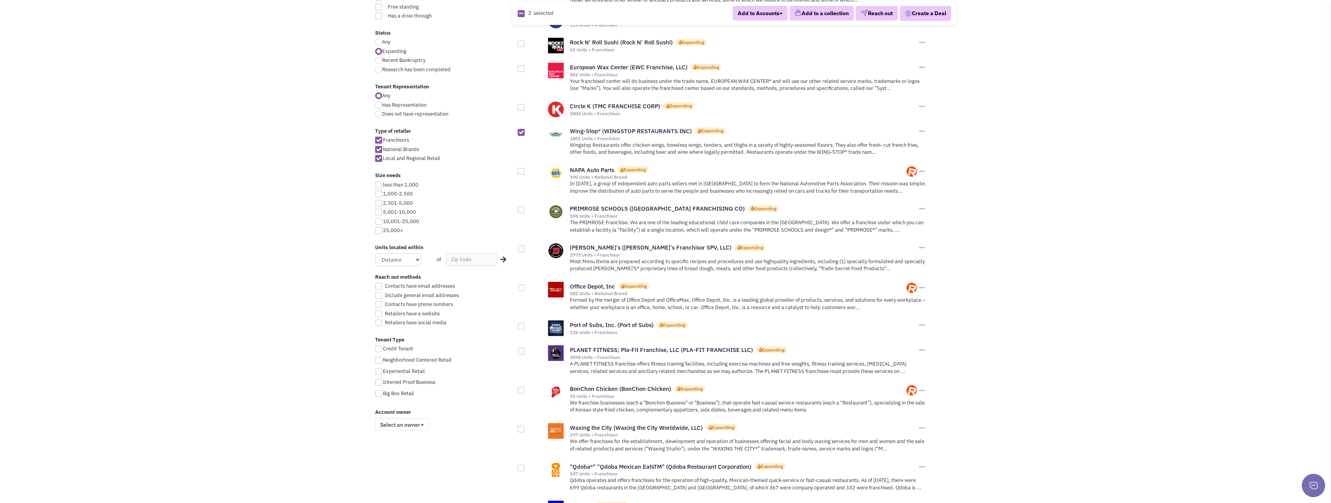
scroll to position [273, 0]
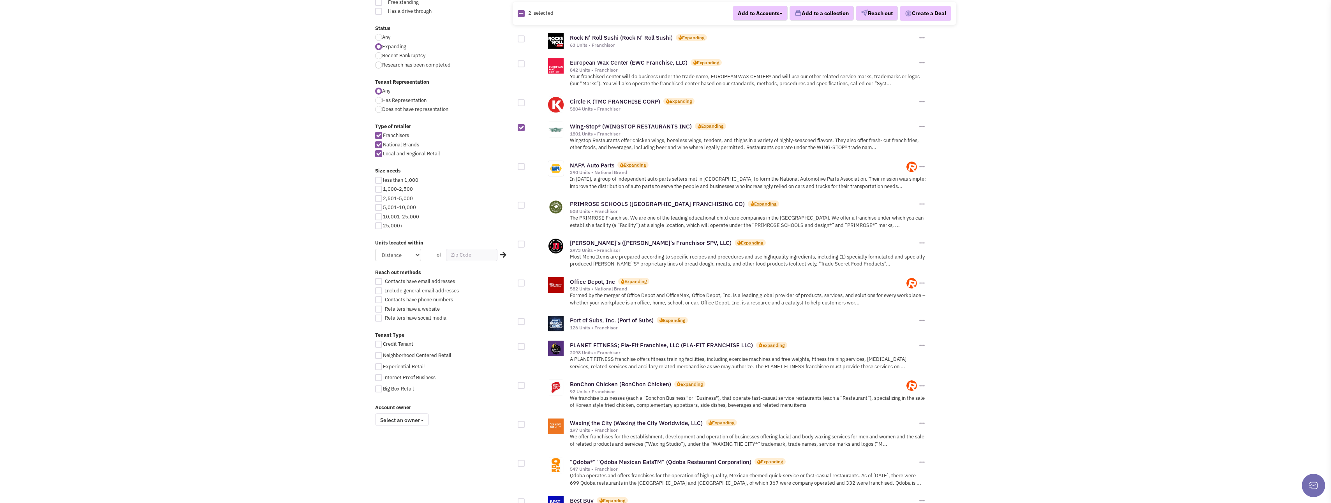
click at [521, 208] on div at bounding box center [521, 205] width 7 height 7
click at [525, 208] on input "checkbox" at bounding box center [527, 205] width 5 height 5
checkbox input "true"
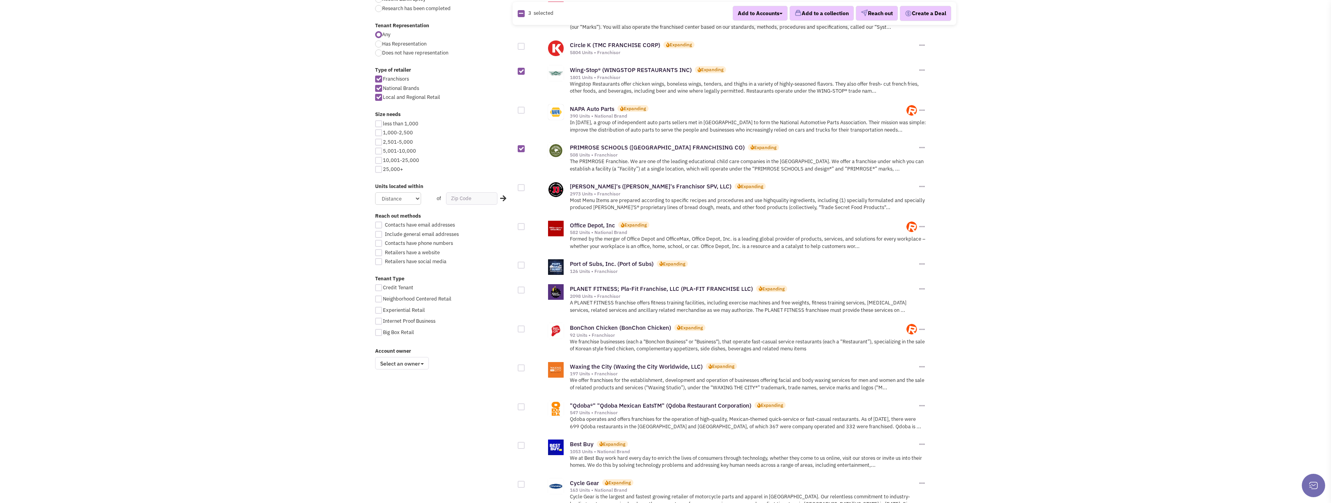
scroll to position [389, 0]
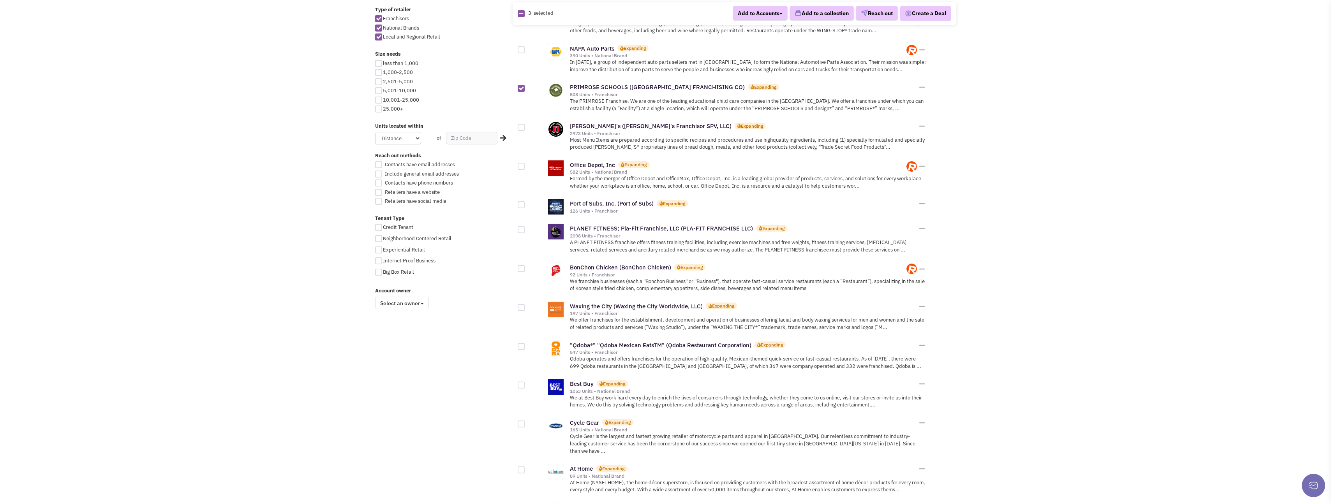
click at [521, 204] on div at bounding box center [521, 204] width 7 height 7
click at [525, 204] on input "checkbox" at bounding box center [527, 205] width 5 height 5
checkbox input "true"
click at [522, 269] on div at bounding box center [521, 268] width 7 height 7
click at [525, 269] on input "checkbox" at bounding box center [527, 269] width 5 height 5
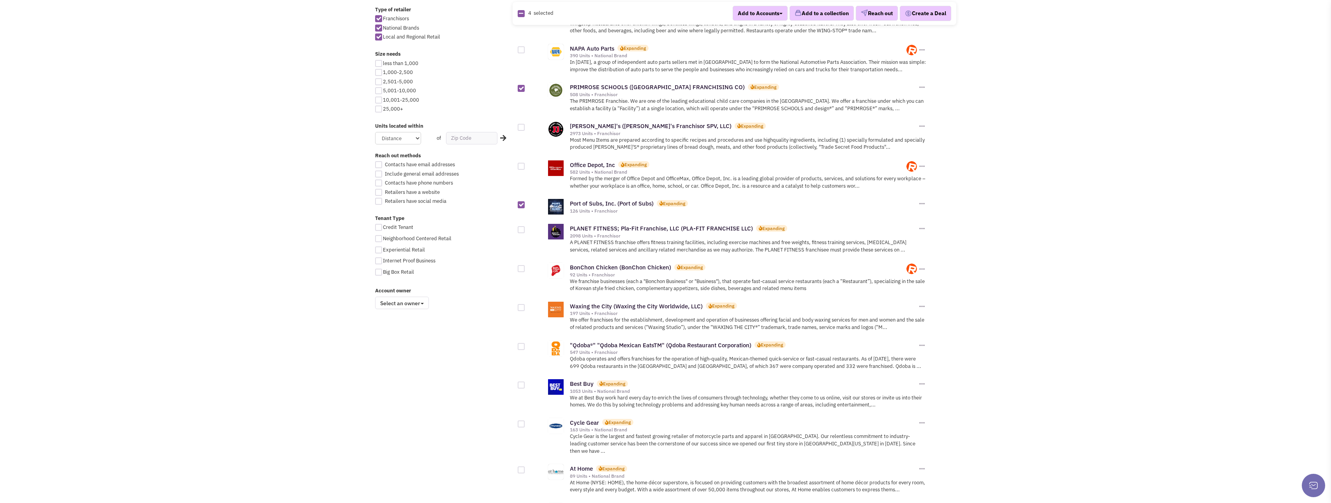
checkbox input "true"
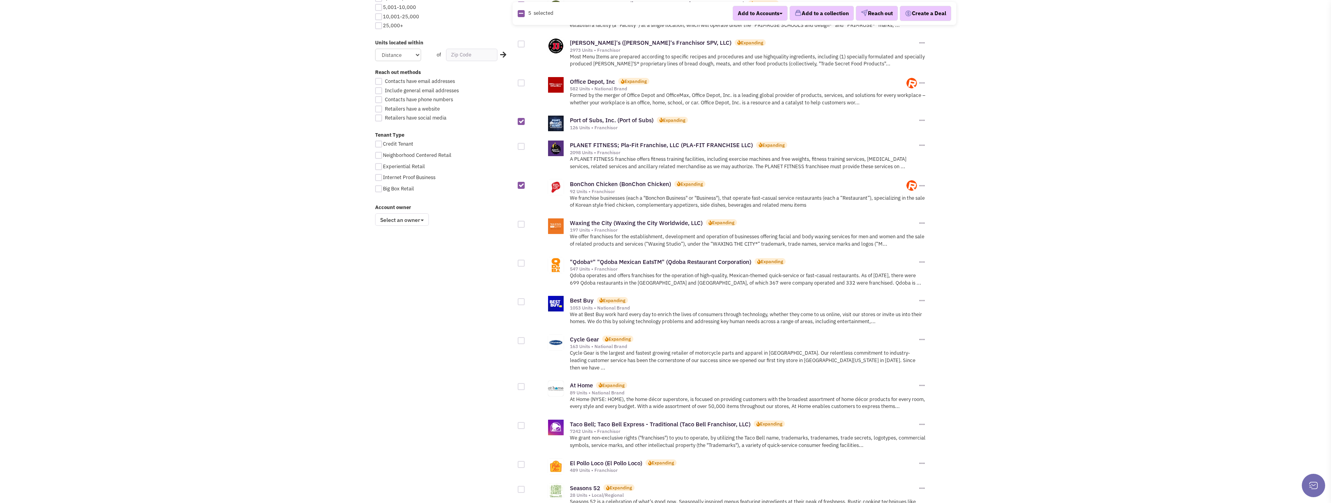
scroll to position [506, 0]
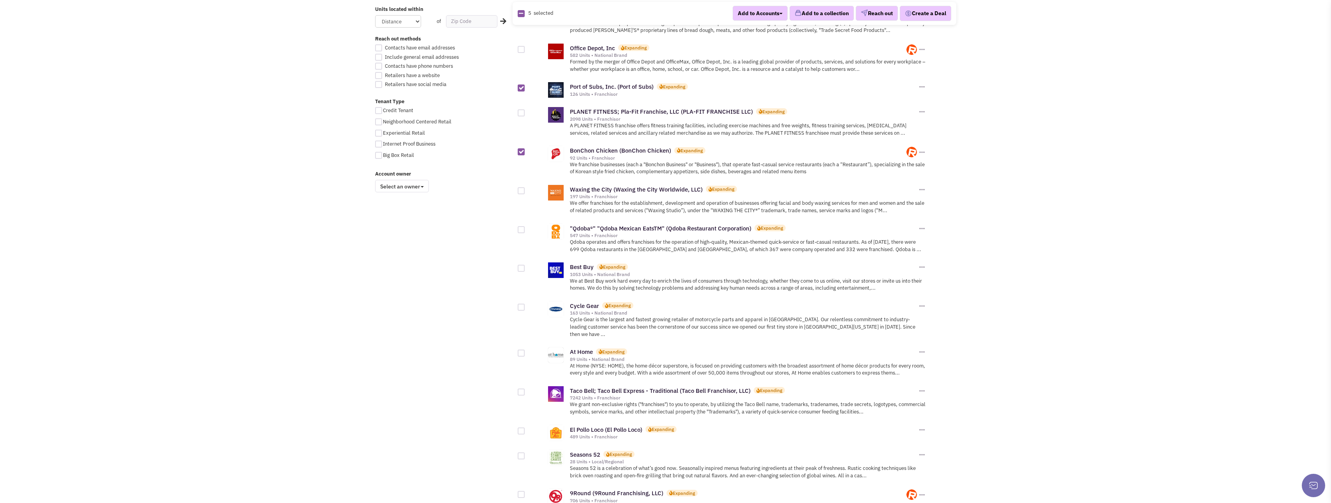
click at [523, 230] on div at bounding box center [521, 229] width 7 height 7
click at [525, 230] on input "checkbox" at bounding box center [527, 230] width 5 height 5
checkbox input "true"
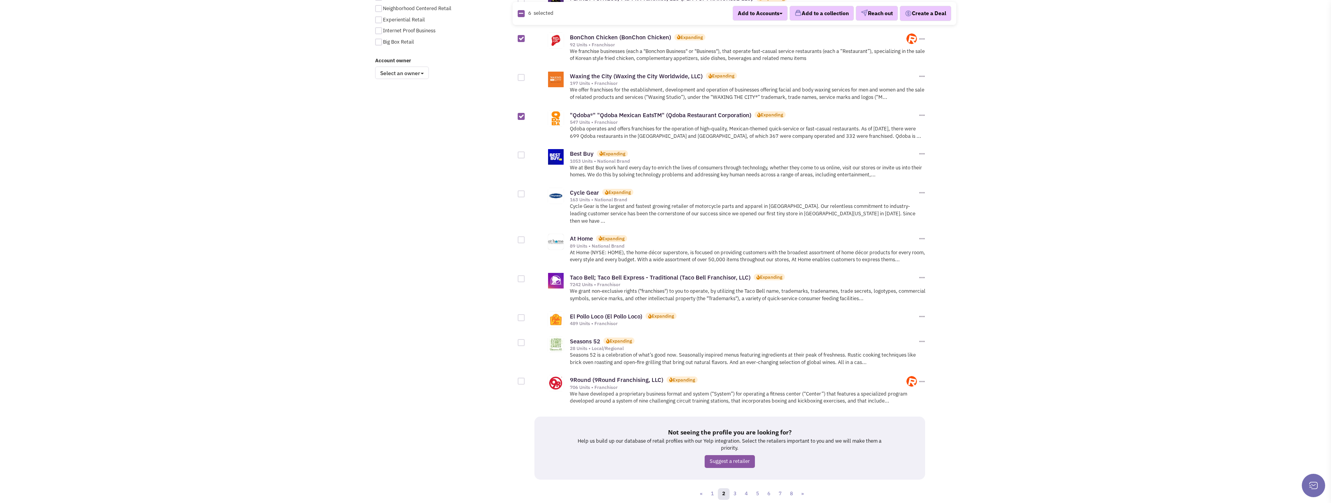
scroll to position [623, 0]
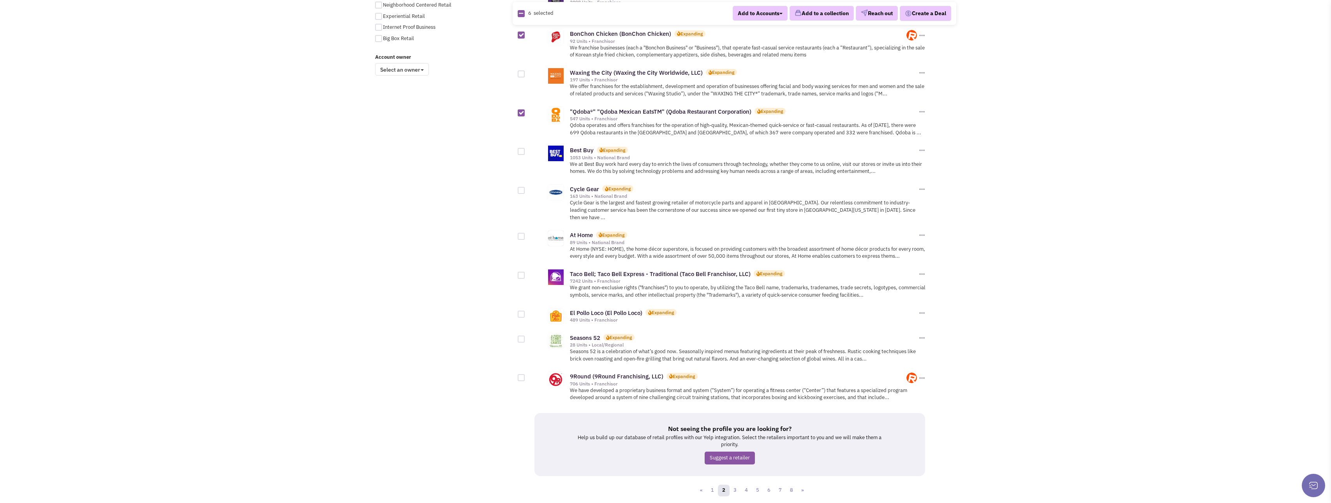
click at [523, 311] on div at bounding box center [521, 314] width 7 height 7
click at [525, 312] on input "checkbox" at bounding box center [527, 314] width 5 height 5
checkbox input "true"
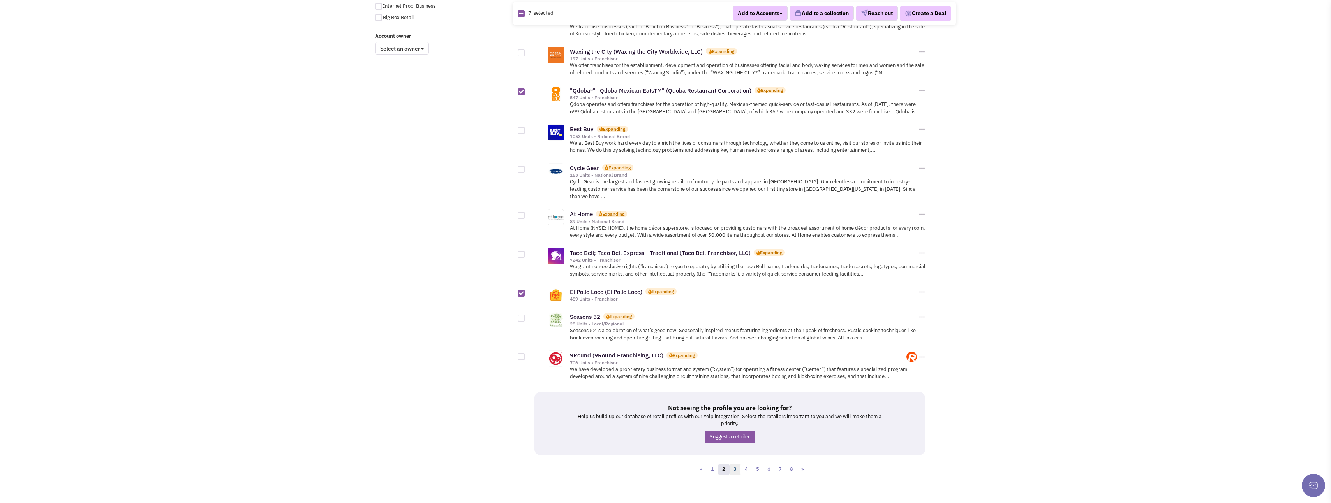
click at [733, 464] on link "3" at bounding box center [735, 470] width 12 height 12
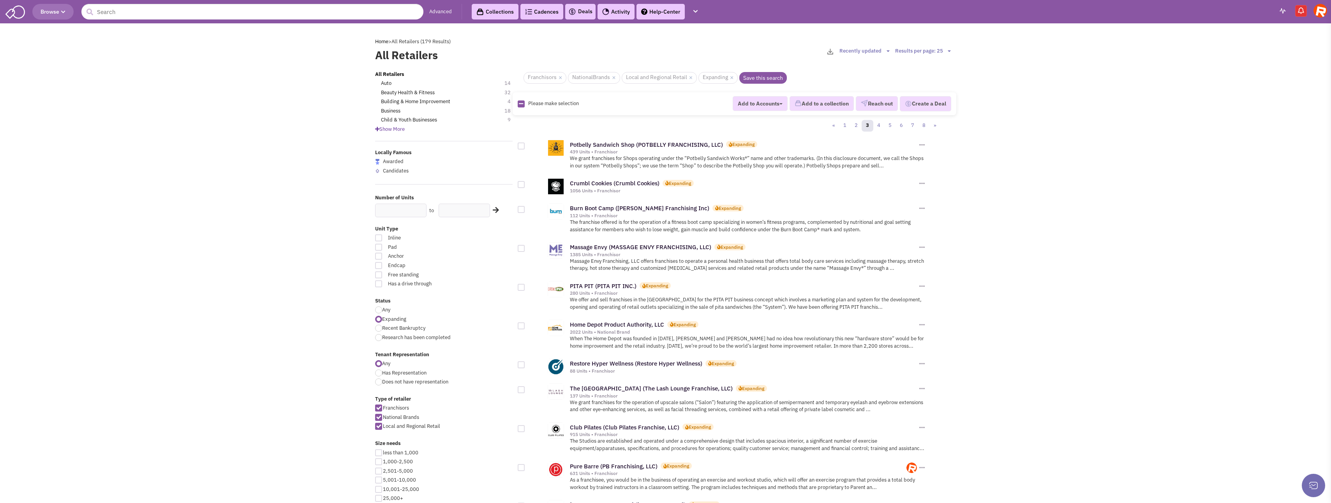
click at [521, 145] on div at bounding box center [521, 146] width 7 height 7
click at [525, 145] on input "checkbox" at bounding box center [527, 146] width 5 height 5
checkbox input "true"
click at [523, 185] on div at bounding box center [521, 184] width 7 height 7
click at [525, 185] on input "checkbox" at bounding box center [527, 185] width 5 height 5
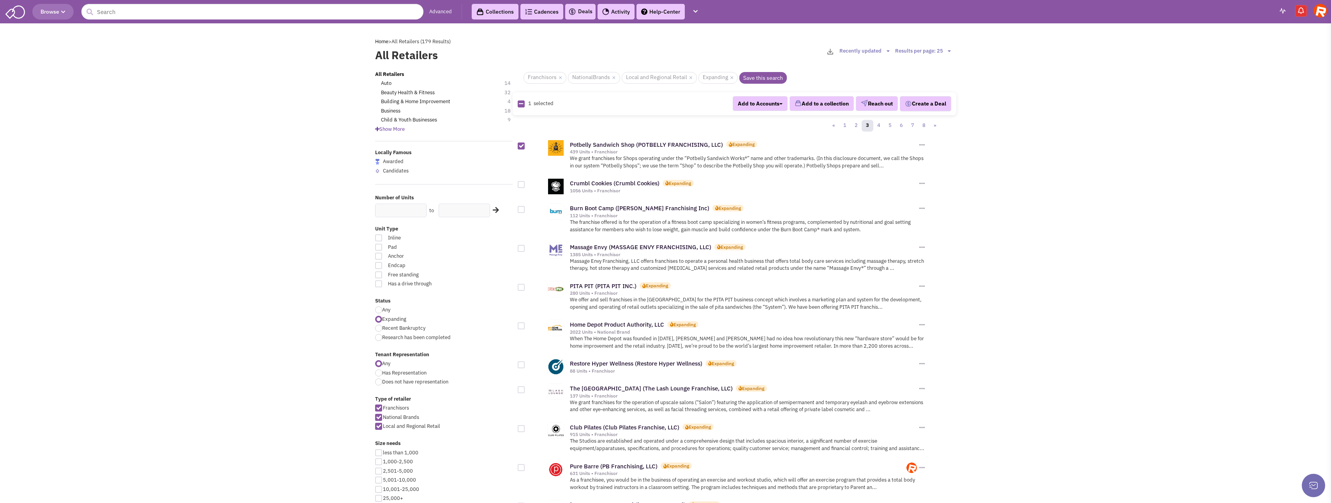
checkbox input "true"
click at [520, 247] on div at bounding box center [521, 248] width 7 height 7
click at [525, 247] on input "checkbox" at bounding box center [527, 248] width 5 height 5
checkbox input "true"
click at [523, 289] on div at bounding box center [521, 287] width 7 height 7
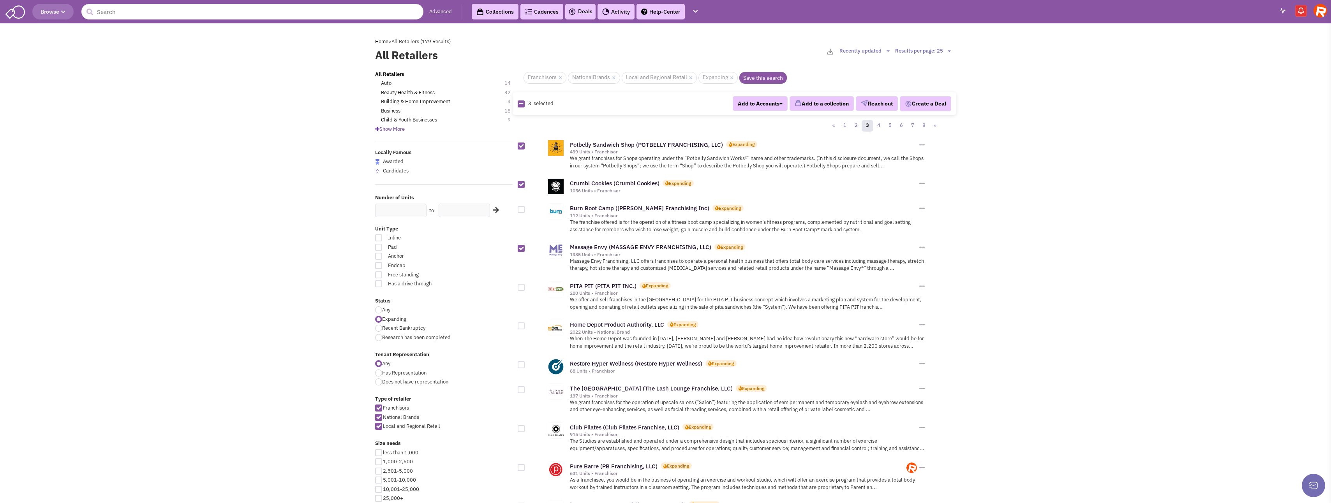
click at [525, 289] on input "checkbox" at bounding box center [527, 287] width 5 height 5
checkbox input "true"
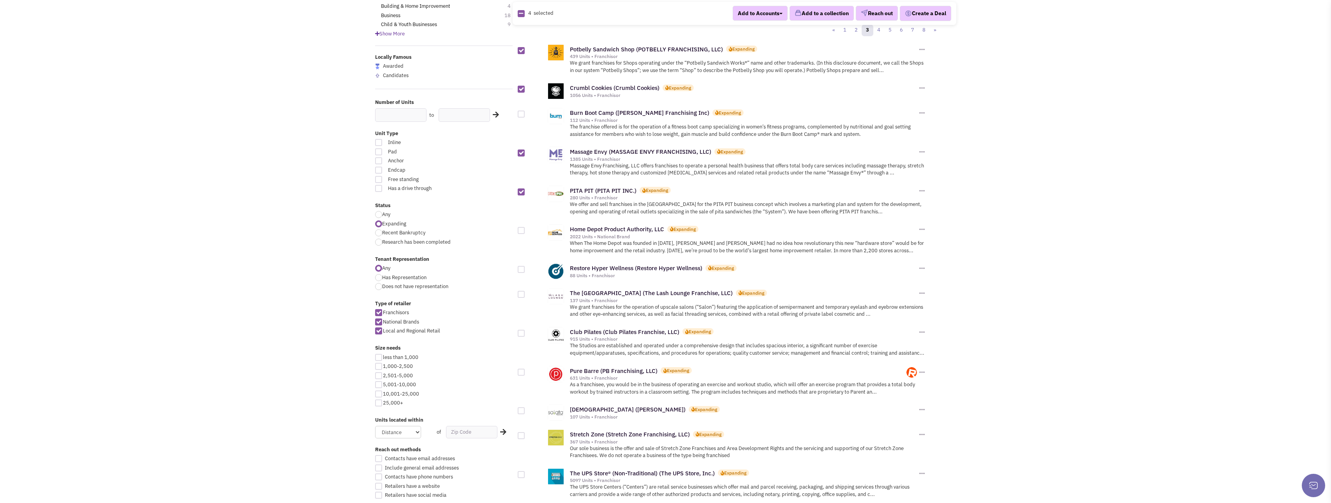
scroll to position [156, 0]
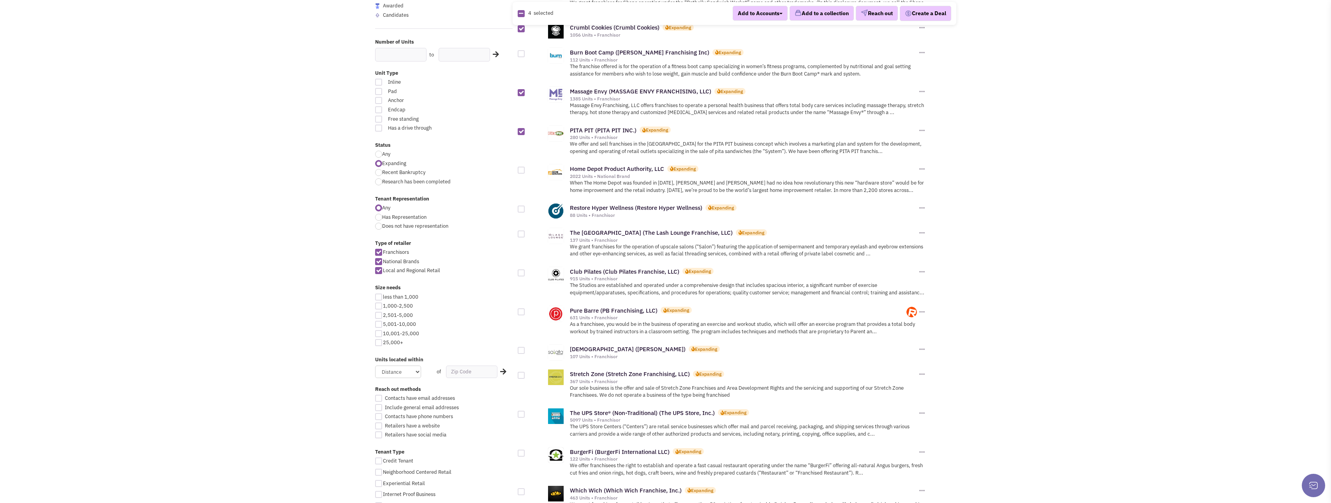
click at [519, 211] on div at bounding box center [521, 209] width 7 height 7
click at [525, 211] on input "checkbox" at bounding box center [527, 209] width 5 height 5
checkbox input "true"
click at [519, 234] on div at bounding box center [521, 234] width 7 height 7
click at [525, 234] on input "checkbox" at bounding box center [527, 234] width 5 height 5
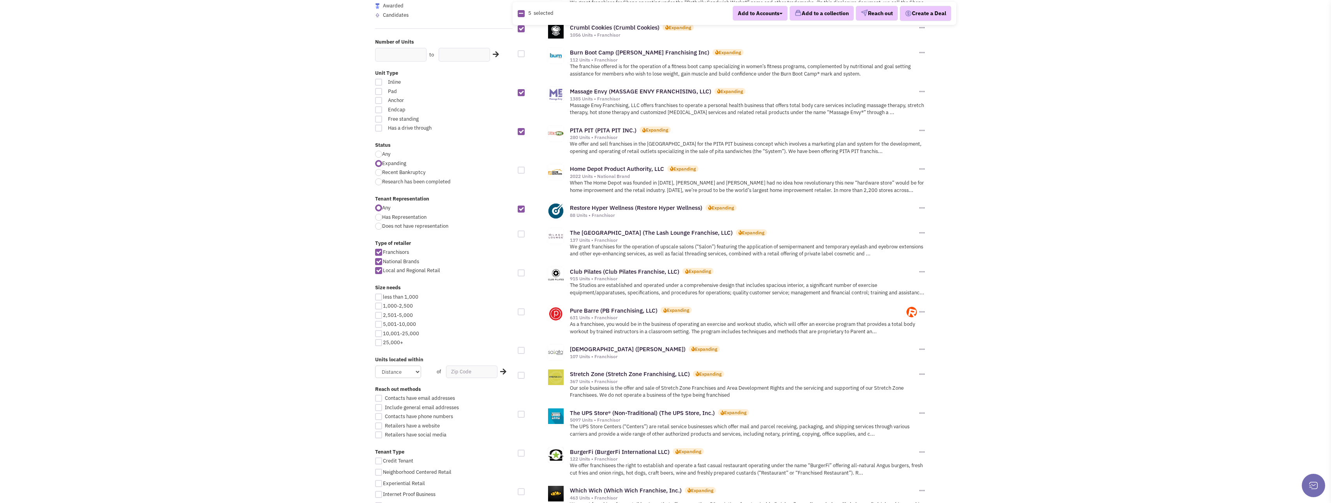
checkbox input "true"
click at [519, 311] on div at bounding box center [521, 311] width 7 height 7
click at [525, 311] on input "checkbox" at bounding box center [527, 312] width 5 height 5
checkbox input "true"
click at [522, 272] on div at bounding box center [521, 272] width 7 height 7
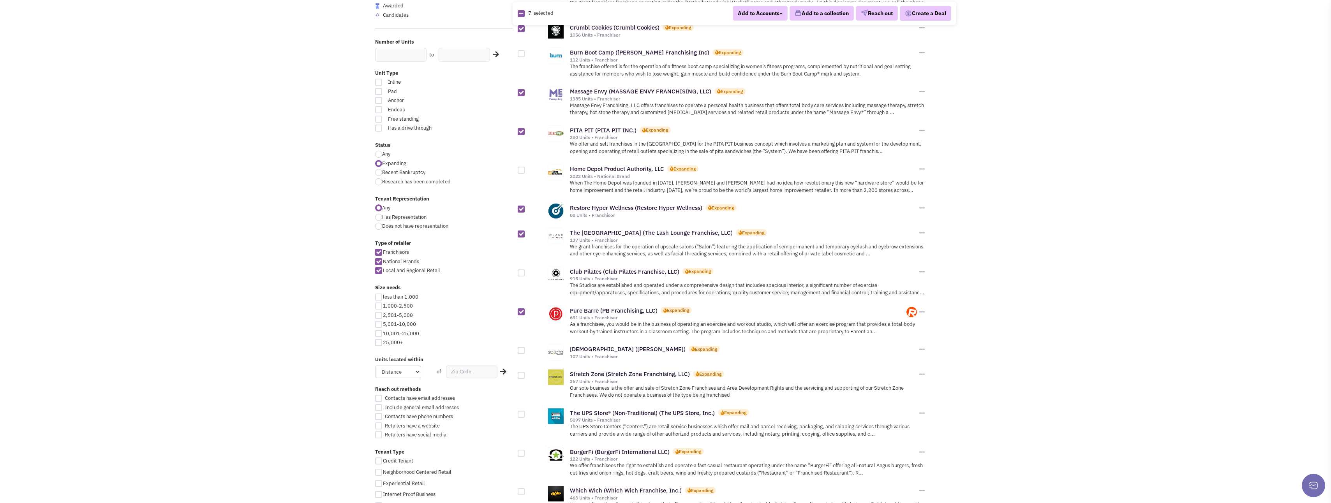
click at [525, 272] on input "checkbox" at bounding box center [527, 273] width 5 height 5
checkbox input "true"
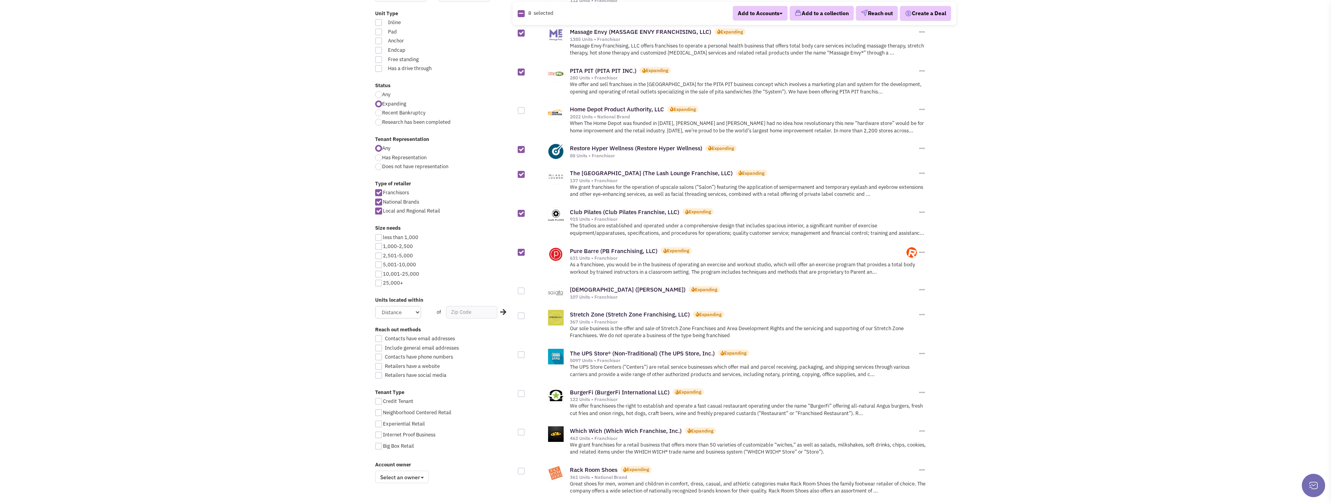
scroll to position [234, 0]
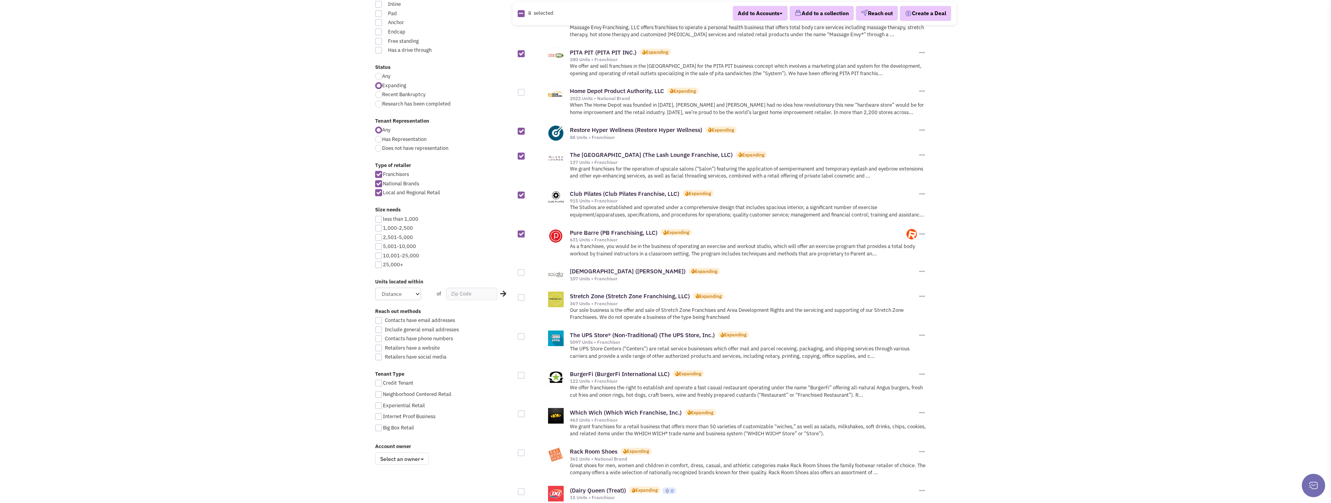
click at [519, 275] on div at bounding box center [521, 272] width 7 height 7
click at [525, 275] on input "checkbox" at bounding box center [527, 273] width 5 height 5
checkbox input "true"
click at [519, 296] on div at bounding box center [521, 297] width 7 height 7
click at [525, 296] on input "checkbox" at bounding box center [527, 298] width 5 height 5
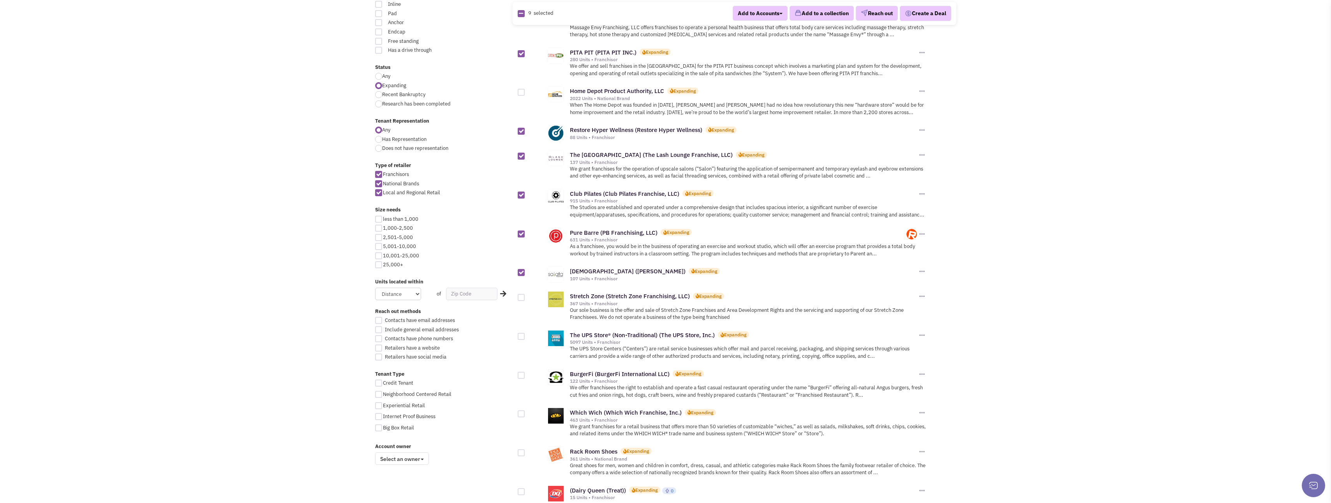
checkbox input "true"
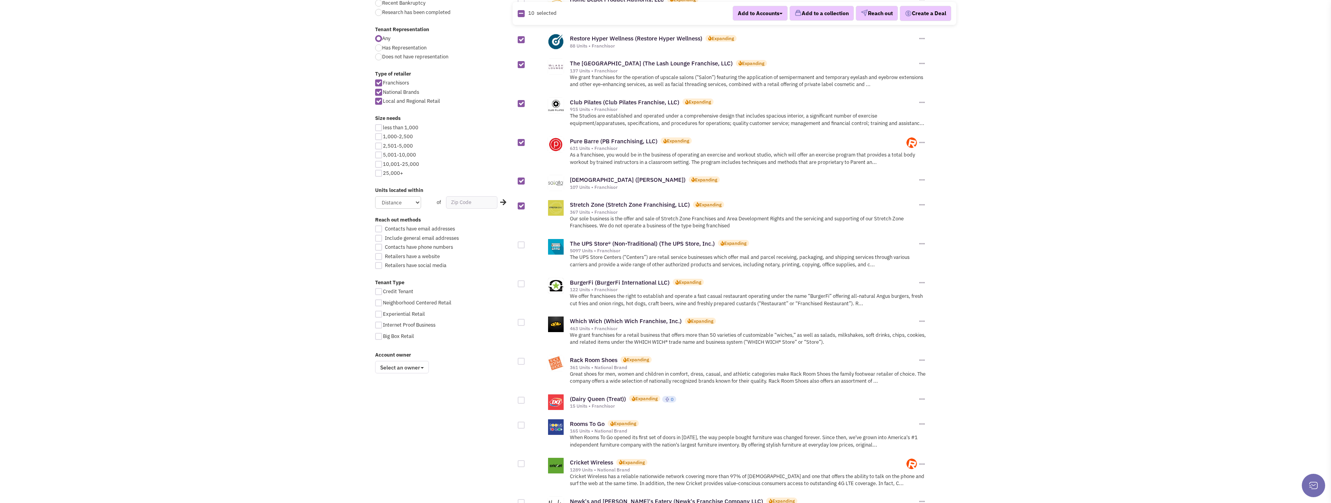
scroll to position [389, 0]
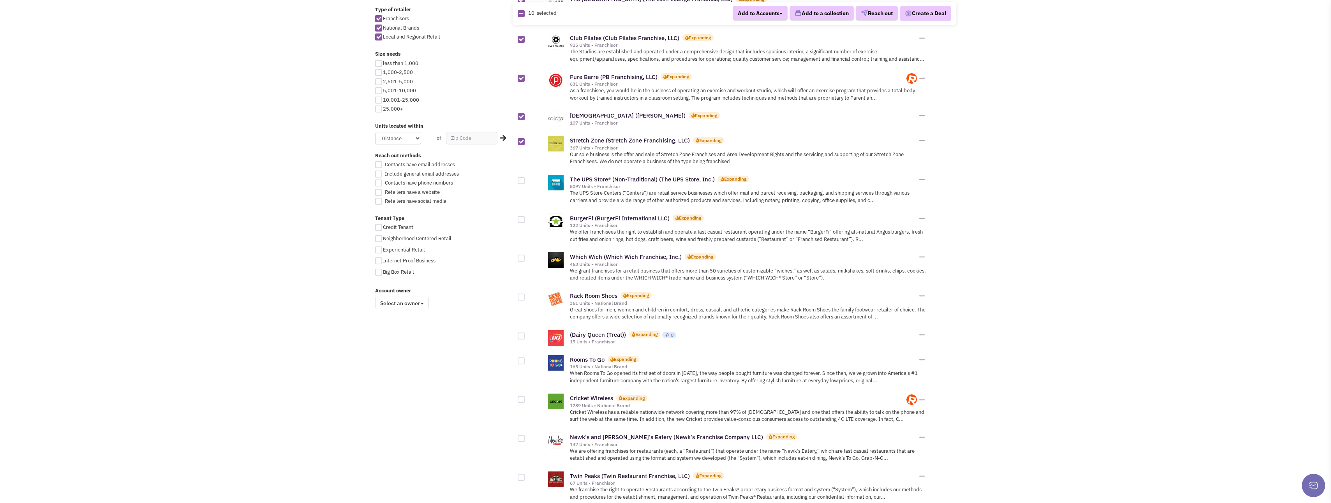
click at [519, 256] on div at bounding box center [521, 258] width 7 height 7
click at [525, 256] on input "checkbox" at bounding box center [527, 258] width 5 height 5
checkbox input "true"
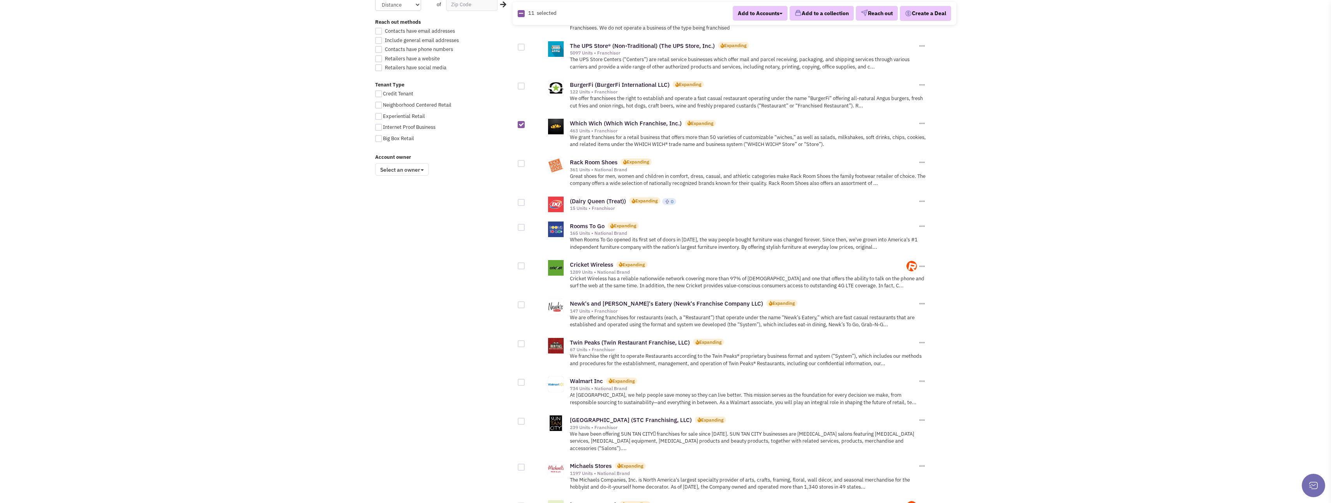
scroll to position [545, 0]
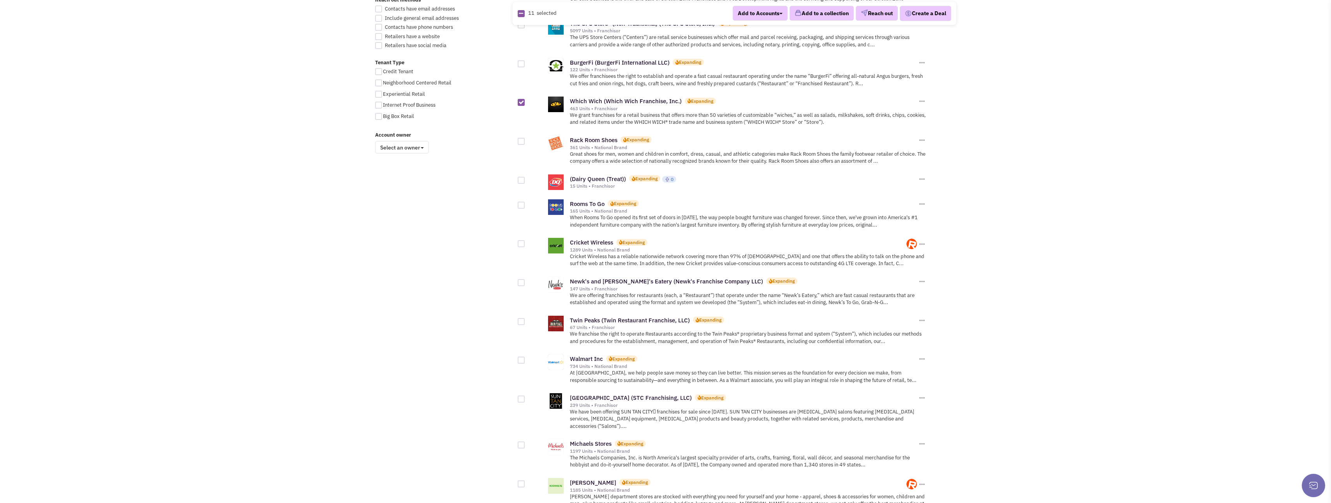
click at [522, 284] on div at bounding box center [521, 282] width 7 height 7
click at [525, 284] on input "checkbox" at bounding box center [527, 283] width 5 height 5
checkbox input "true"
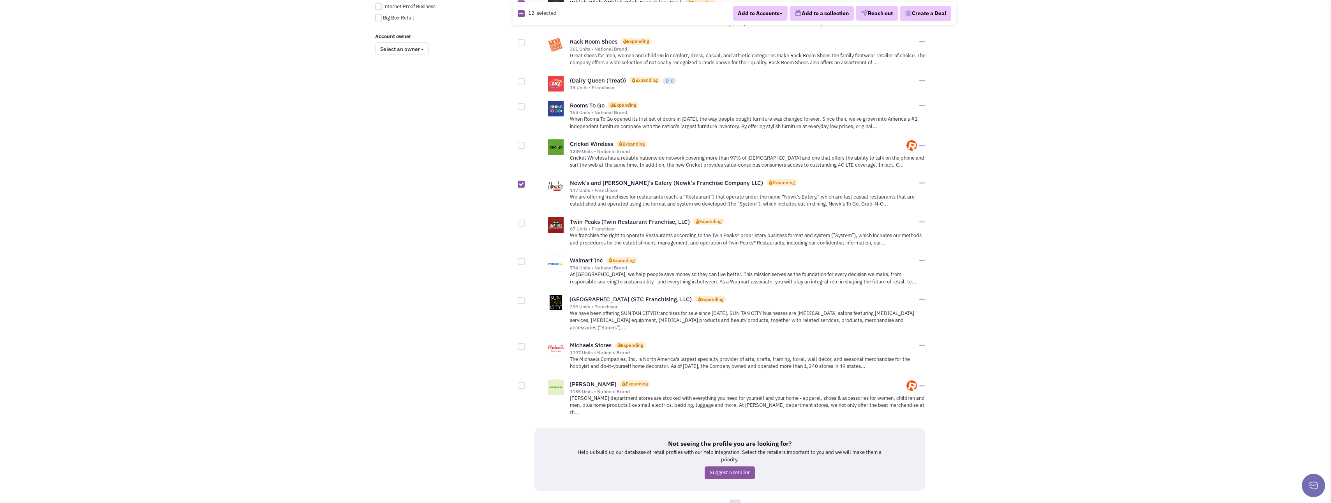
scroll to position [662, 0]
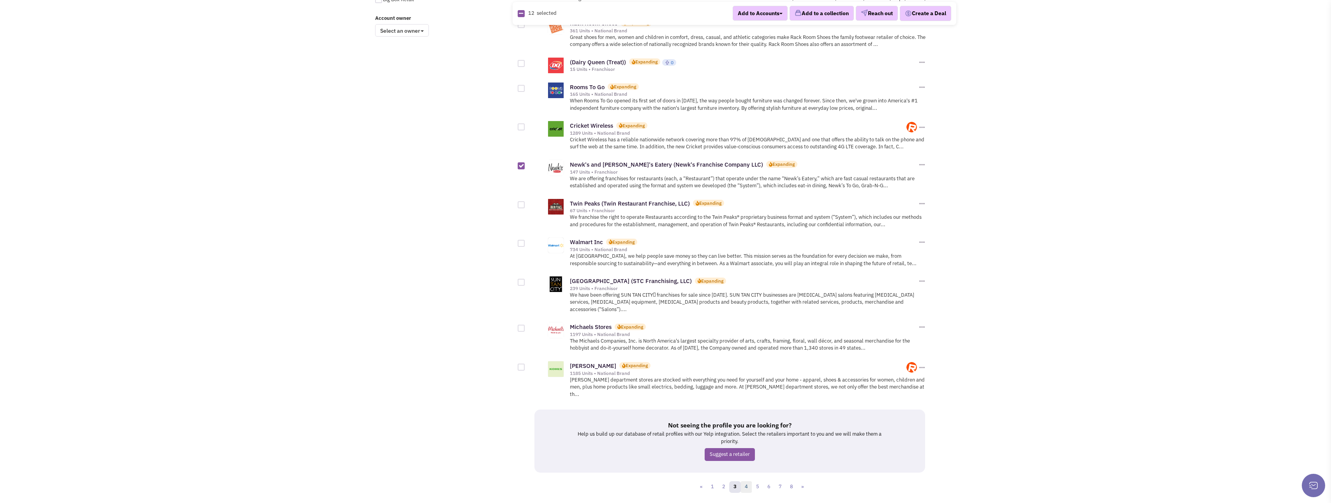
click at [746, 481] on link "4" at bounding box center [746, 487] width 12 height 12
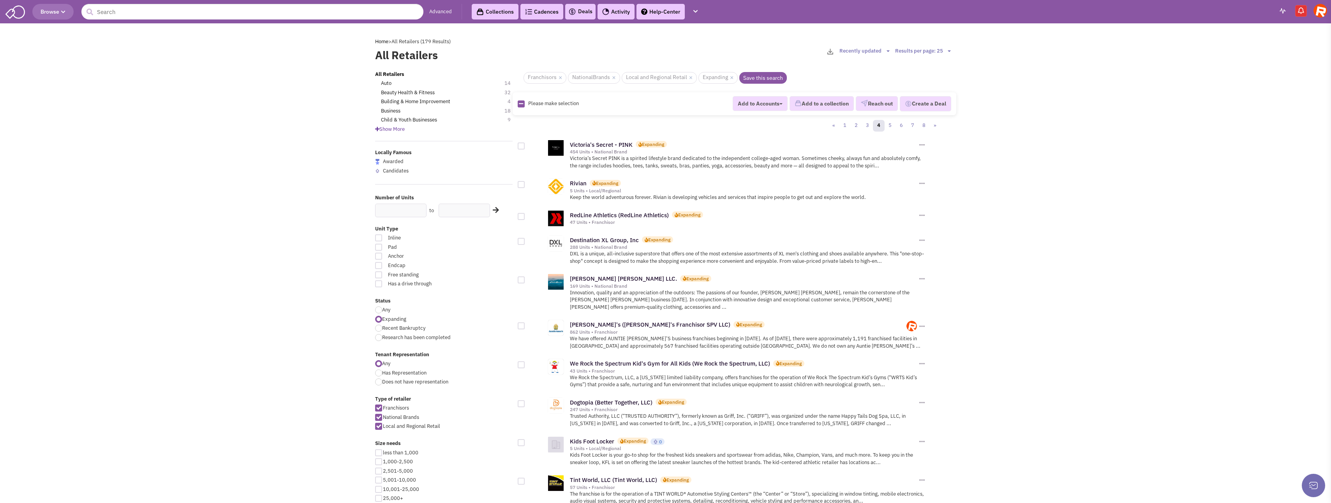
click at [521, 185] on div at bounding box center [521, 184] width 7 height 7
click at [525, 185] on input "checkbox" at bounding box center [527, 185] width 5 height 5
checkbox input "true"
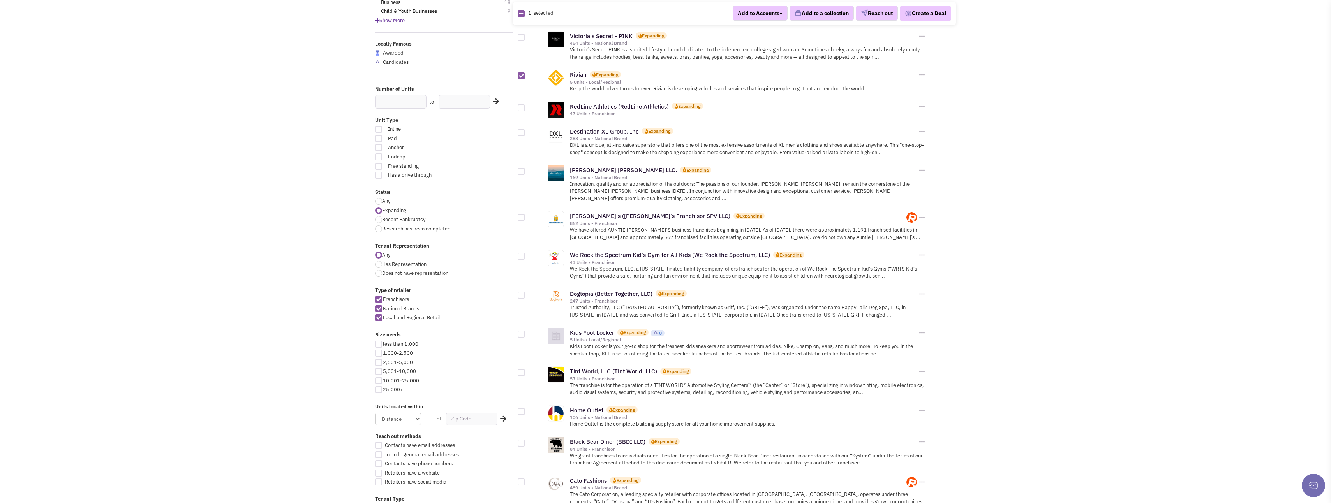
scroll to position [117, 0]
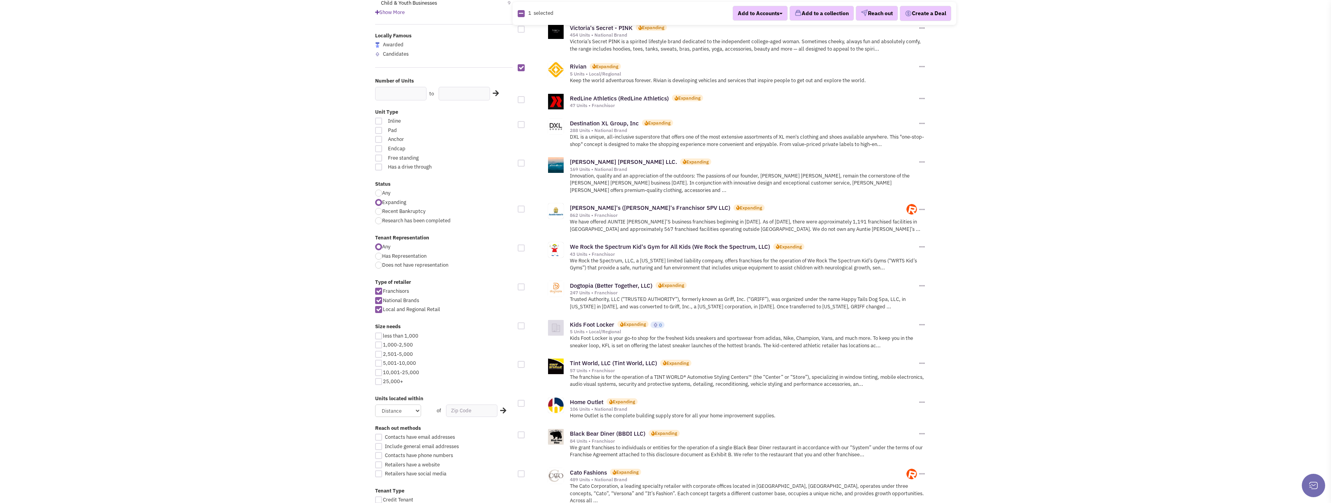
click at [519, 206] on div at bounding box center [521, 209] width 7 height 7
click at [525, 207] on input "checkbox" at bounding box center [527, 209] width 5 height 5
checkbox input "true"
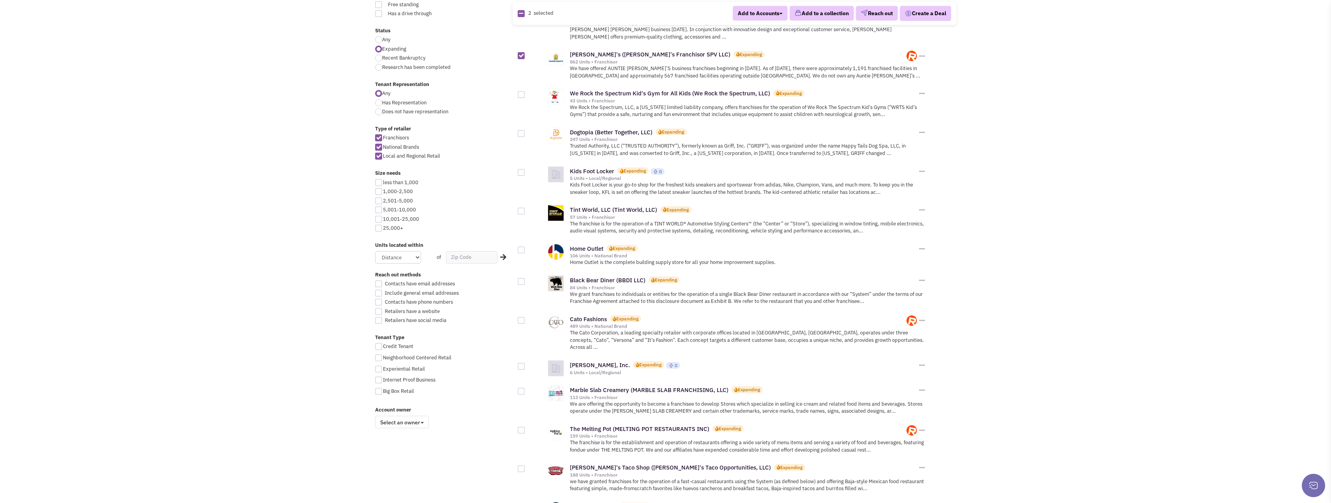
scroll to position [273, 0]
click at [520, 276] on div at bounding box center [521, 279] width 7 height 7
click at [525, 277] on input "checkbox" at bounding box center [527, 279] width 5 height 5
checkbox input "true"
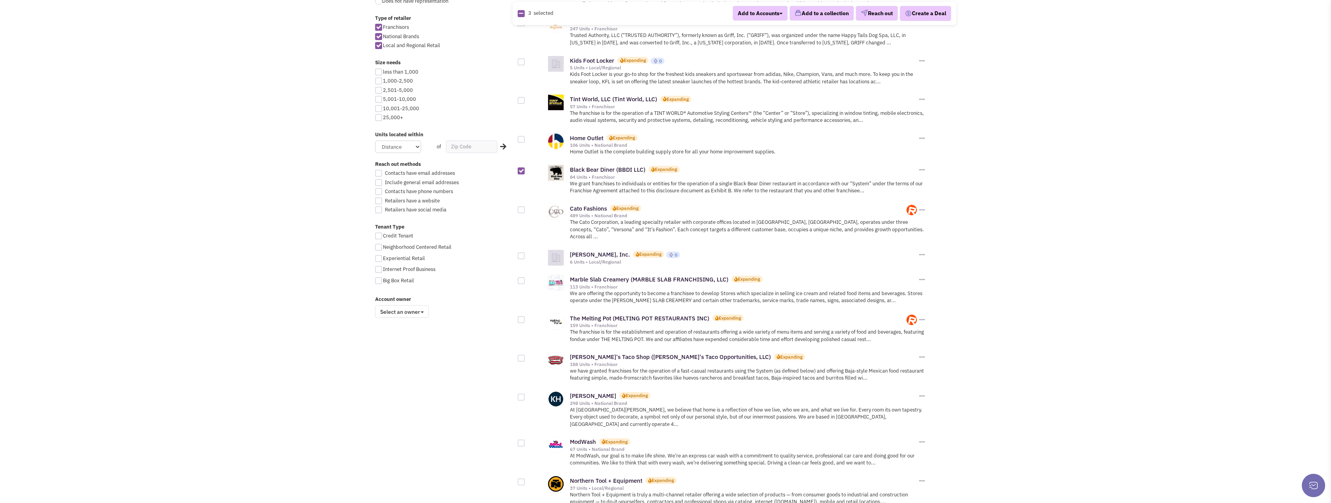
scroll to position [389, 0]
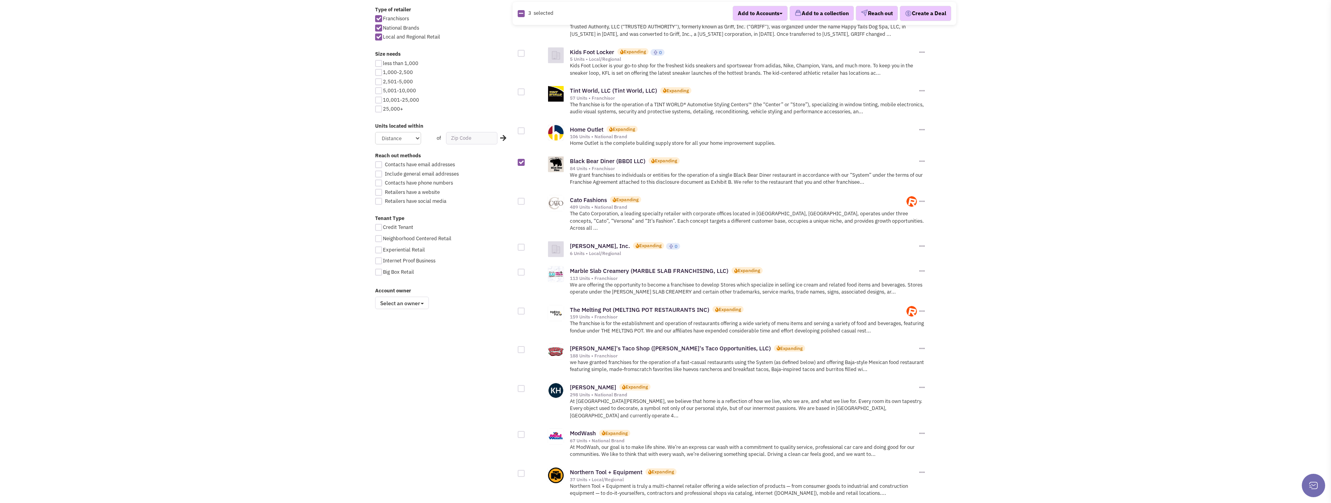
click at [519, 269] on div at bounding box center [521, 272] width 7 height 7
click at [525, 270] on input "checkbox" at bounding box center [527, 272] width 5 height 5
checkbox input "true"
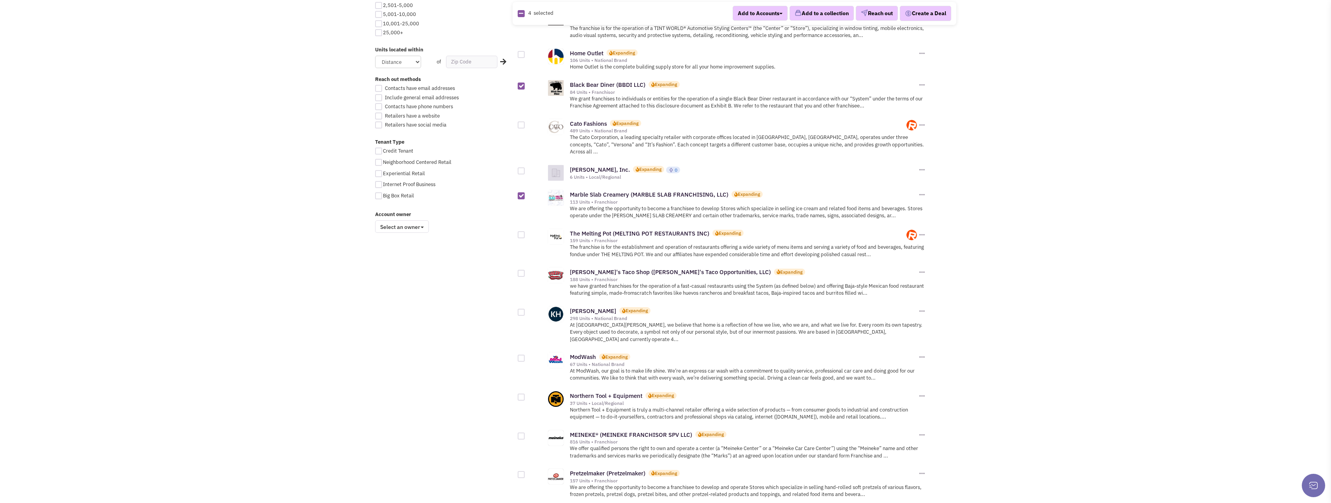
scroll to position [467, 0]
click at [520, 268] on div at bounding box center [521, 271] width 7 height 7
click at [525, 270] on input "checkbox" at bounding box center [527, 272] width 5 height 5
checkbox input "true"
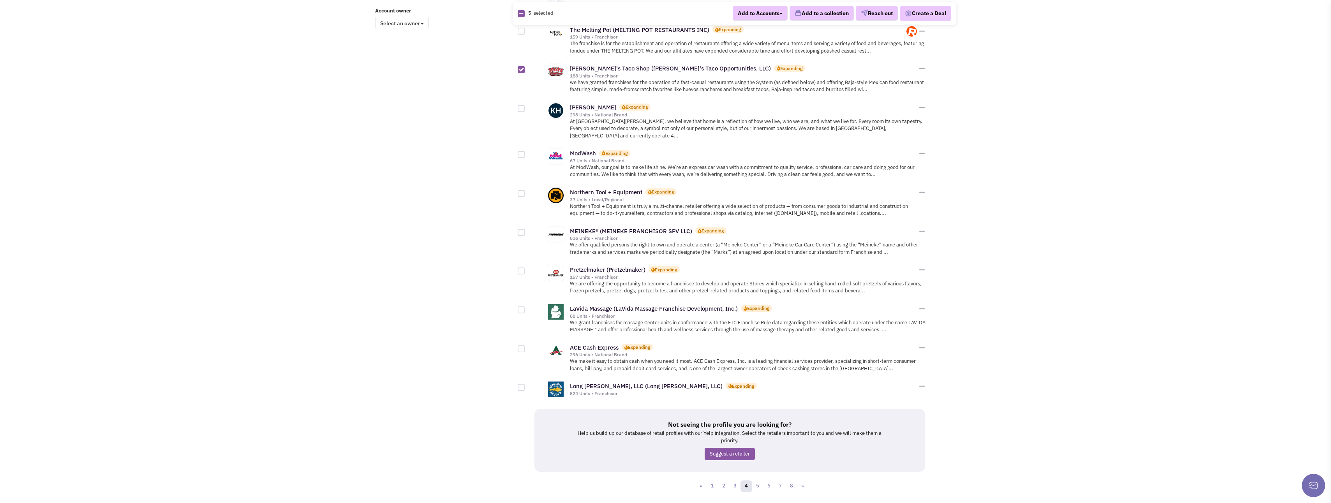
scroll to position [672, 0]
click at [758, 478] on link "5" at bounding box center [758, 484] width 12 height 12
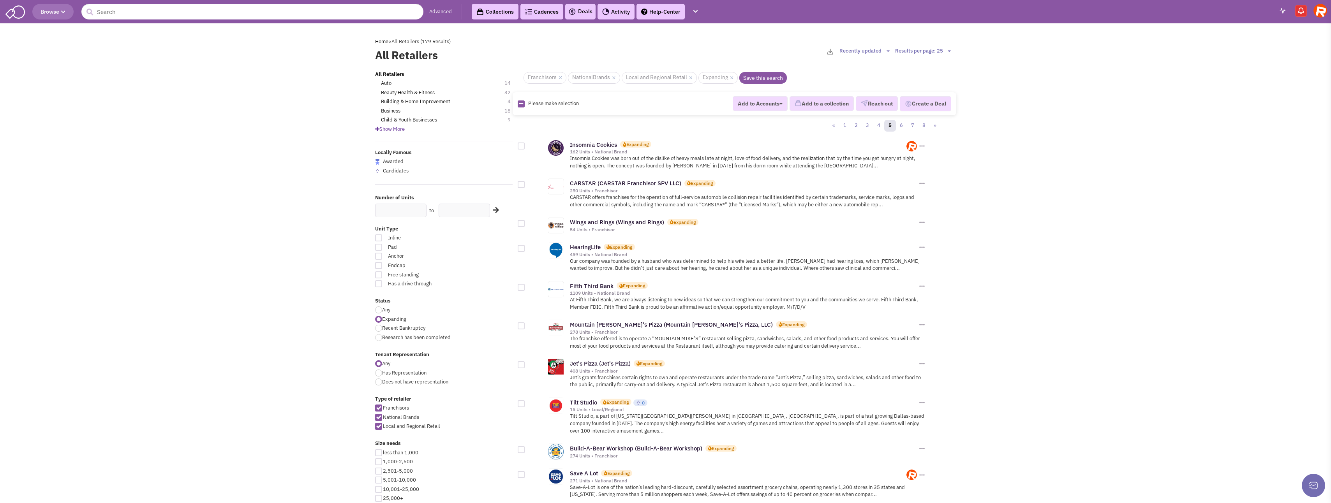
click at [523, 147] on div at bounding box center [521, 146] width 7 height 7
click at [525, 147] on input "checkbox" at bounding box center [527, 146] width 5 height 5
checkbox input "true"
click at [520, 222] on div at bounding box center [521, 223] width 7 height 7
click at [525, 222] on input "checkbox" at bounding box center [527, 224] width 5 height 5
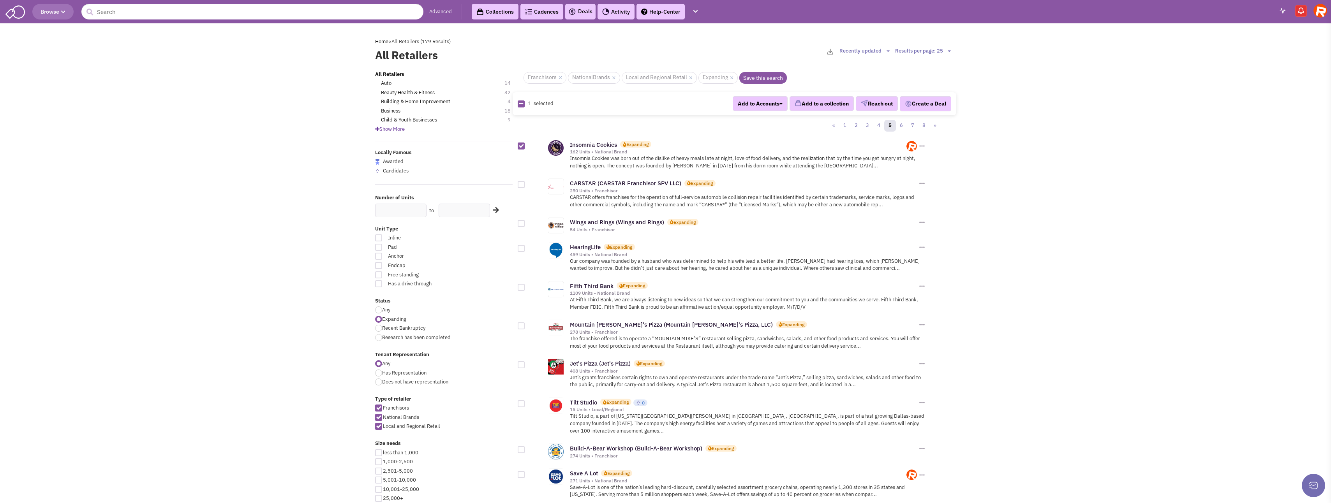
checkbox input "true"
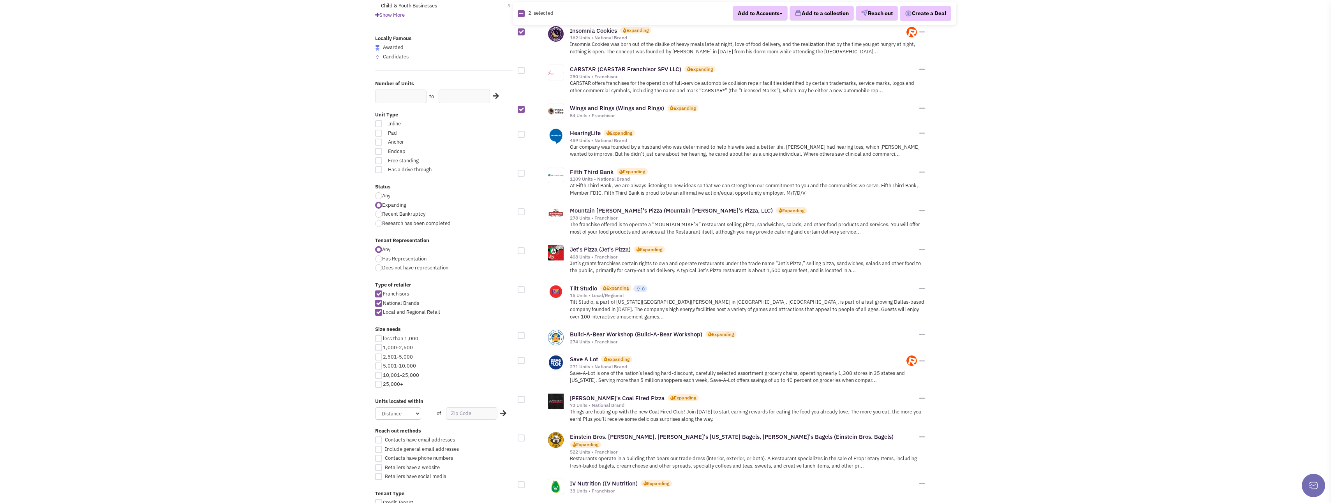
scroll to position [117, 0]
click at [521, 249] on div at bounding box center [521, 248] width 7 height 7
click at [525, 249] on input "checkbox" at bounding box center [527, 248] width 5 height 5
checkbox input "true"
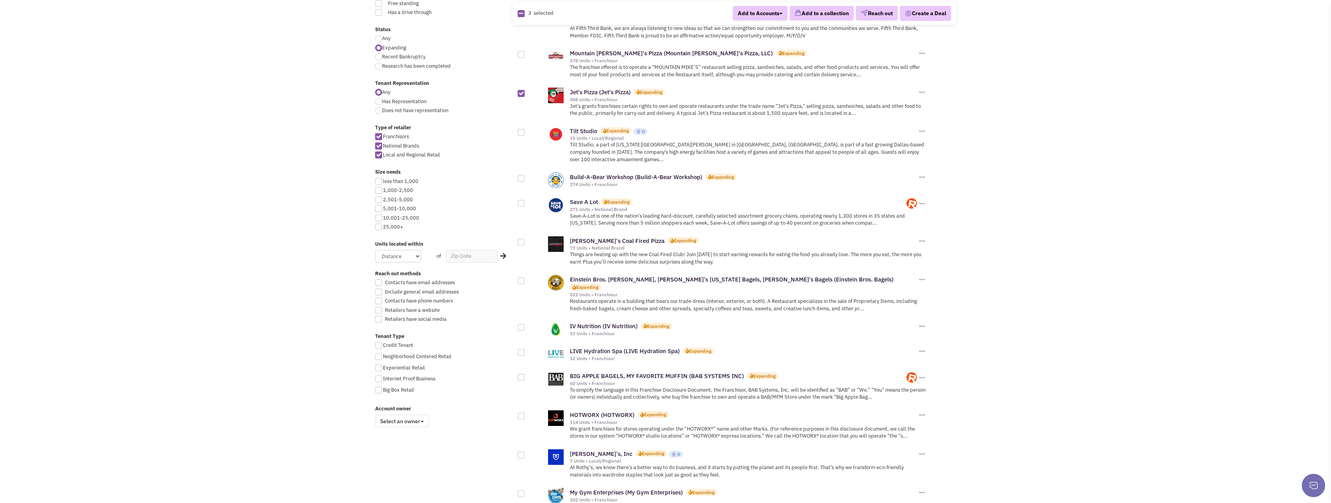
scroll to position [273, 0]
click at [523, 238] on div at bounding box center [521, 241] width 7 height 7
click at [525, 239] on input "checkbox" at bounding box center [527, 241] width 5 height 5
checkbox input "true"
click at [523, 276] on div at bounding box center [521, 279] width 7 height 7
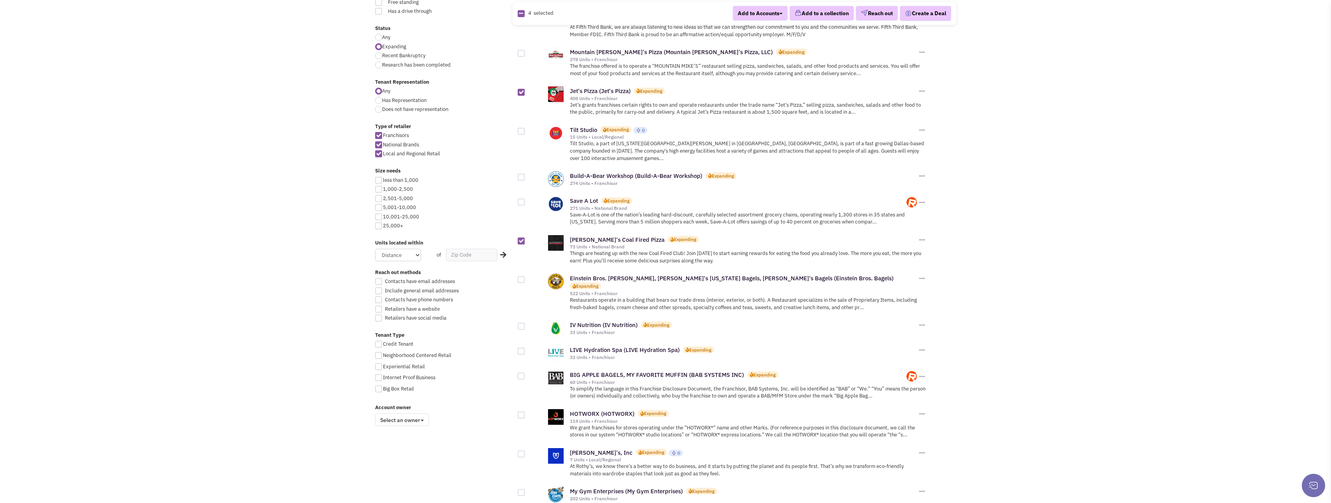
click at [525, 278] on input "checkbox" at bounding box center [527, 280] width 5 height 5
checkbox input "true"
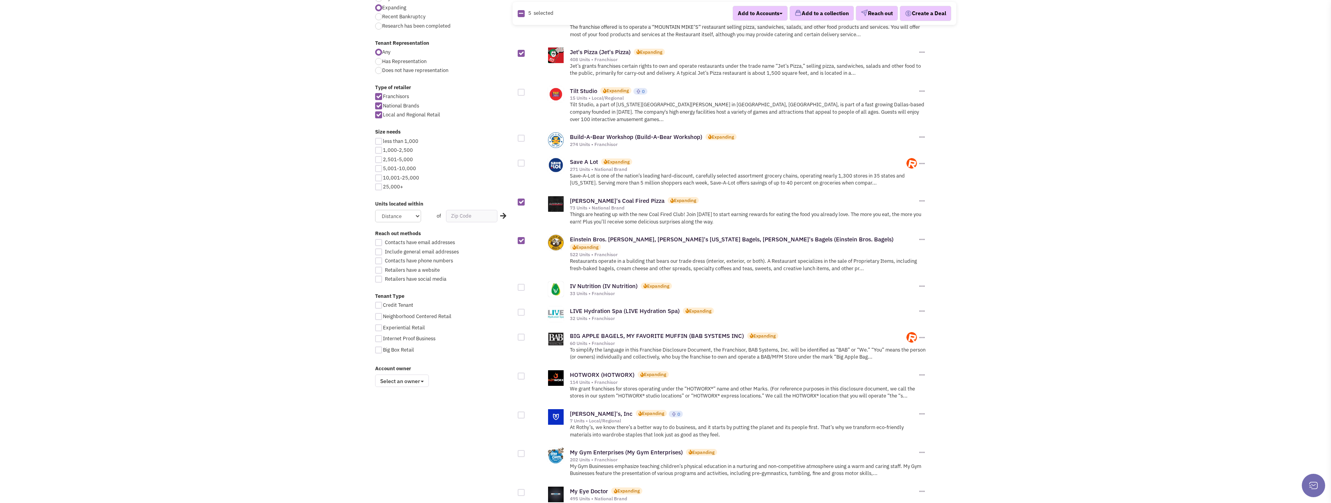
scroll to position [350, 0]
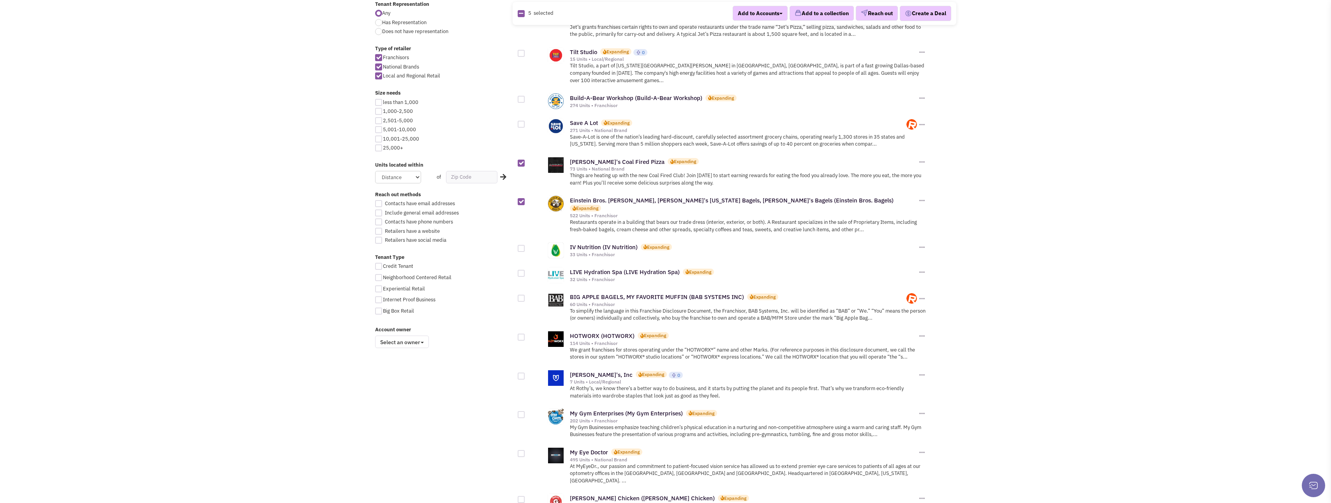
click at [521, 245] on div at bounding box center [521, 248] width 7 height 7
click at [525, 246] on input "checkbox" at bounding box center [527, 248] width 5 height 5
checkbox input "true"
click at [522, 270] on div at bounding box center [521, 273] width 7 height 7
click at [525, 271] on input "checkbox" at bounding box center [527, 273] width 5 height 5
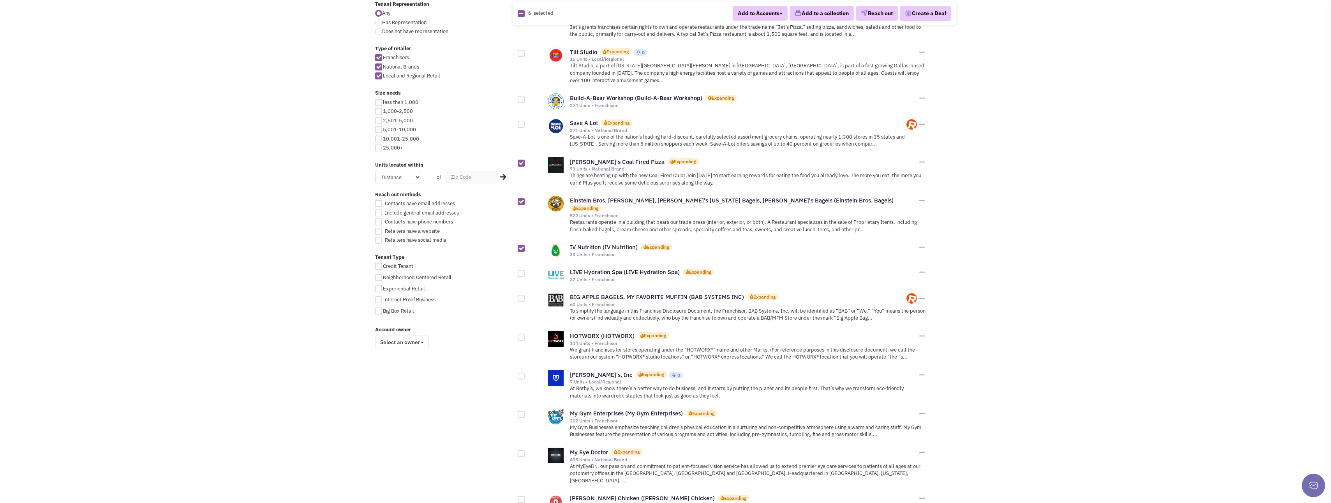
checkbox input "true"
click at [523, 295] on div at bounding box center [521, 298] width 7 height 7
click at [525, 296] on input "checkbox" at bounding box center [527, 298] width 5 height 5
checkbox input "true"
click at [524, 334] on div at bounding box center [521, 337] width 7 height 7
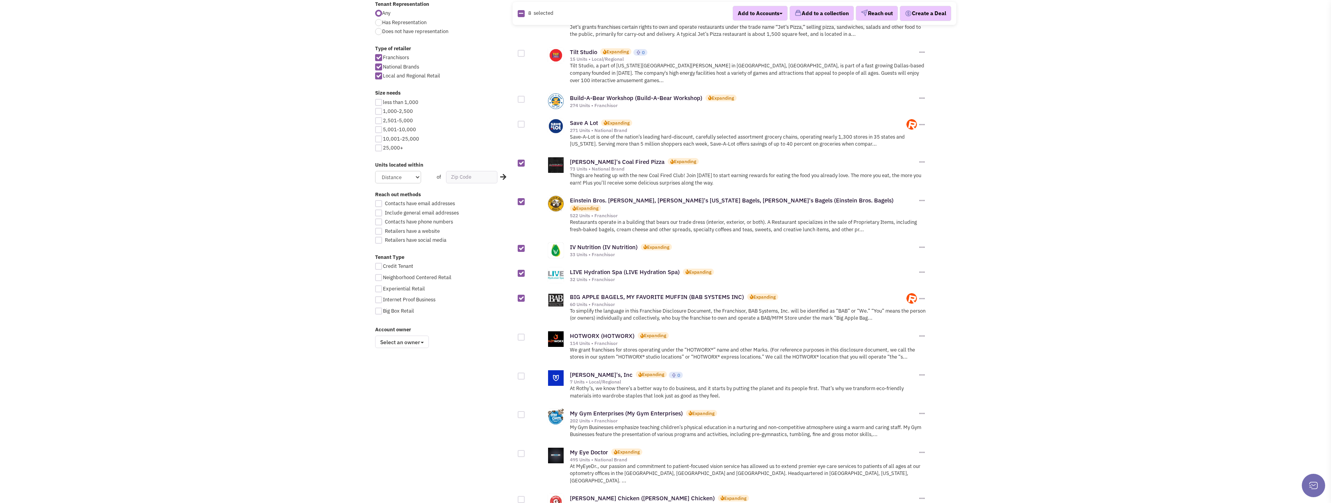
click at [525, 335] on input "checkbox" at bounding box center [527, 337] width 5 height 5
checkbox input "true"
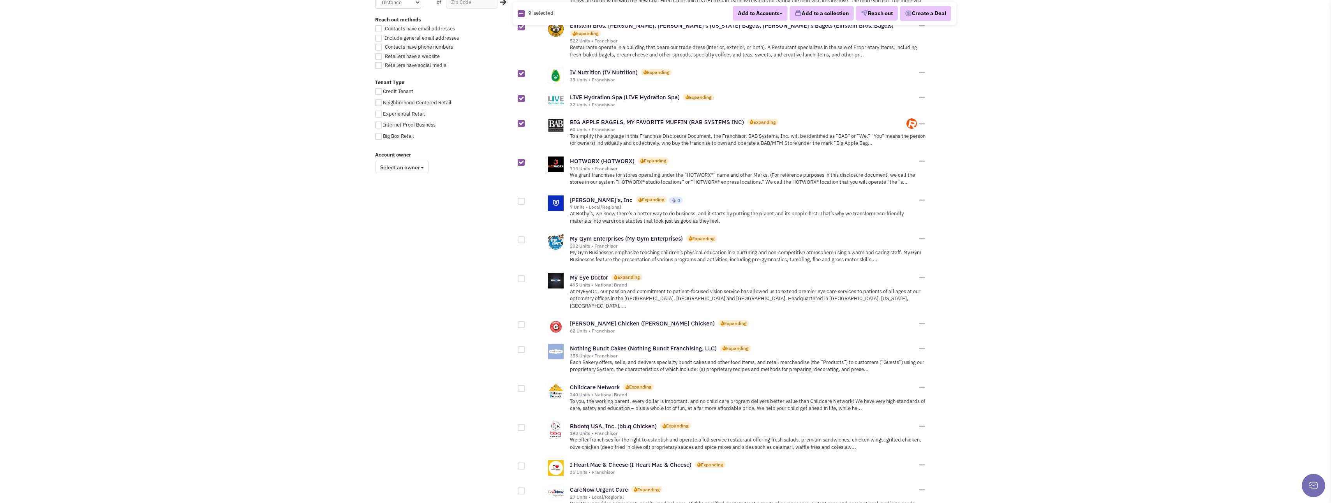
scroll to position [545, 0]
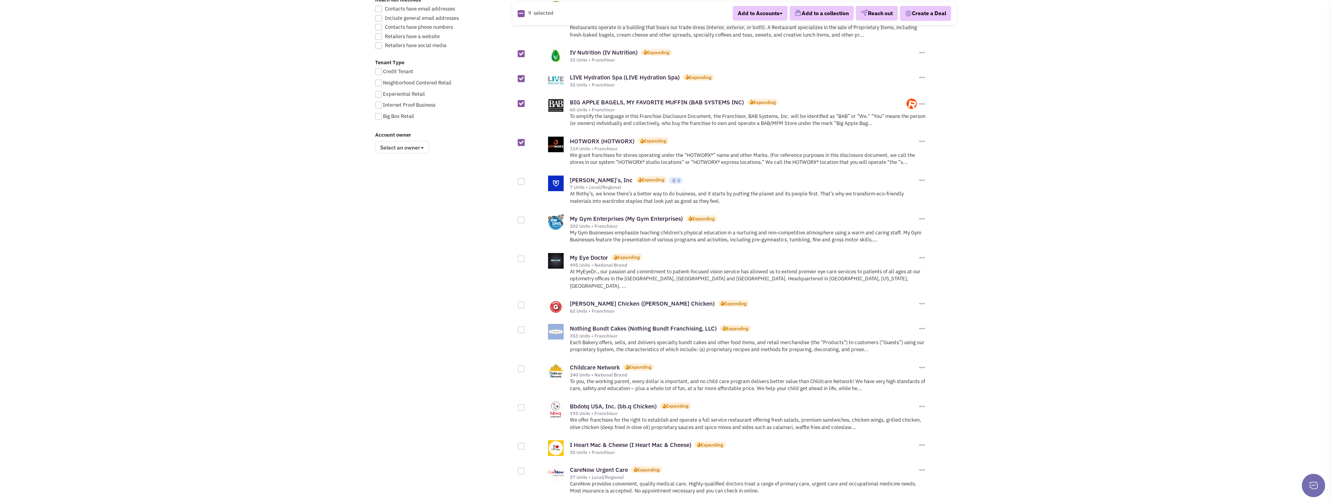
click at [521, 301] on div at bounding box center [521, 304] width 7 height 7
click at [525, 303] on input "checkbox" at bounding box center [527, 305] width 5 height 5
checkbox input "true"
click at [523, 326] on div at bounding box center [521, 329] width 7 height 7
click at [525, 328] on input "checkbox" at bounding box center [527, 330] width 5 height 5
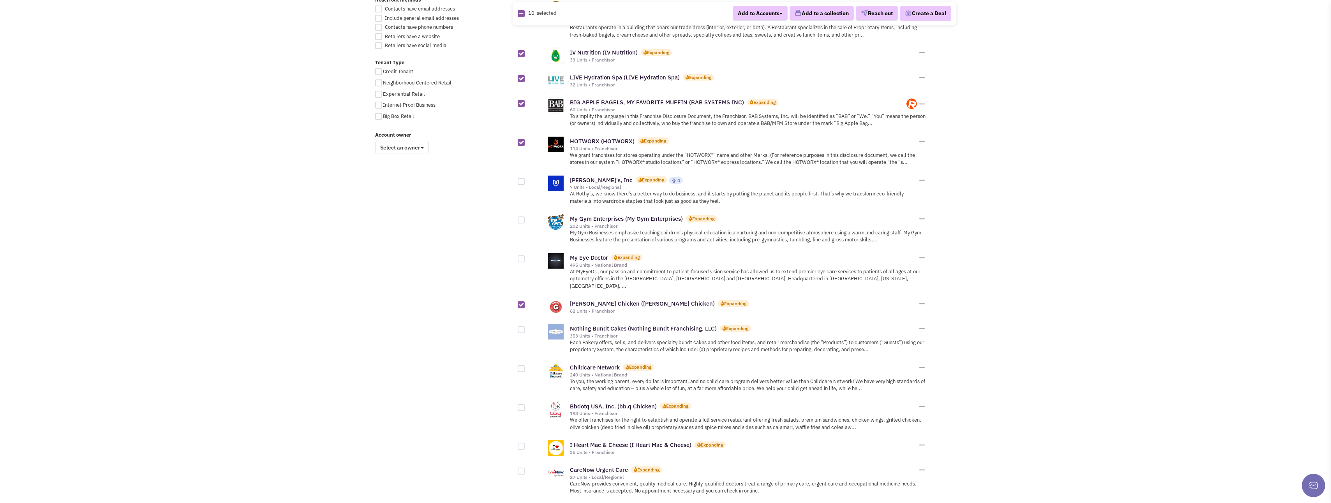
checkbox input "true"
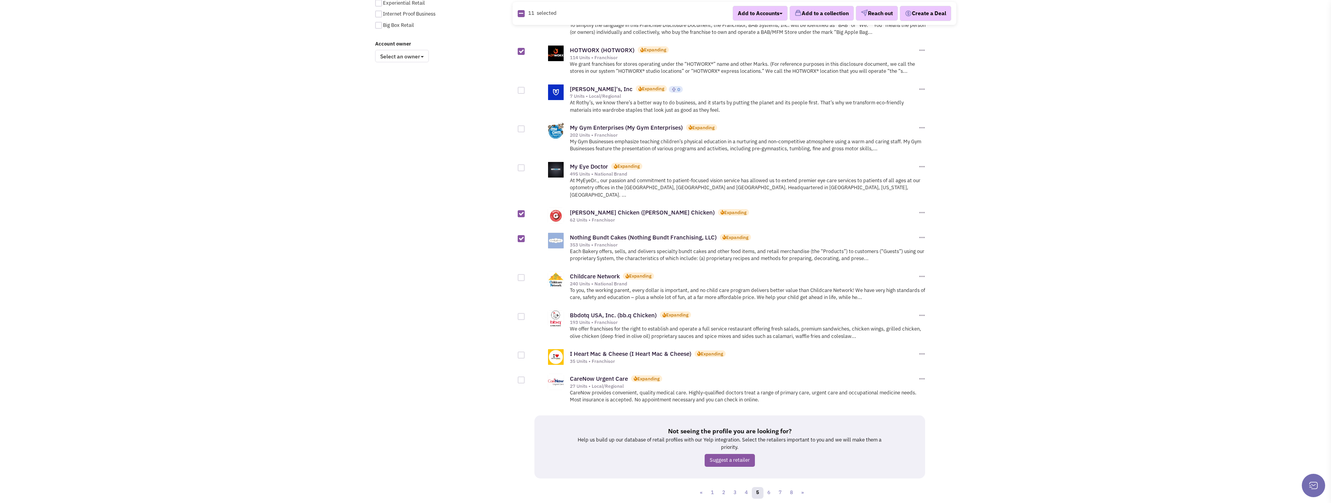
scroll to position [644, 0]
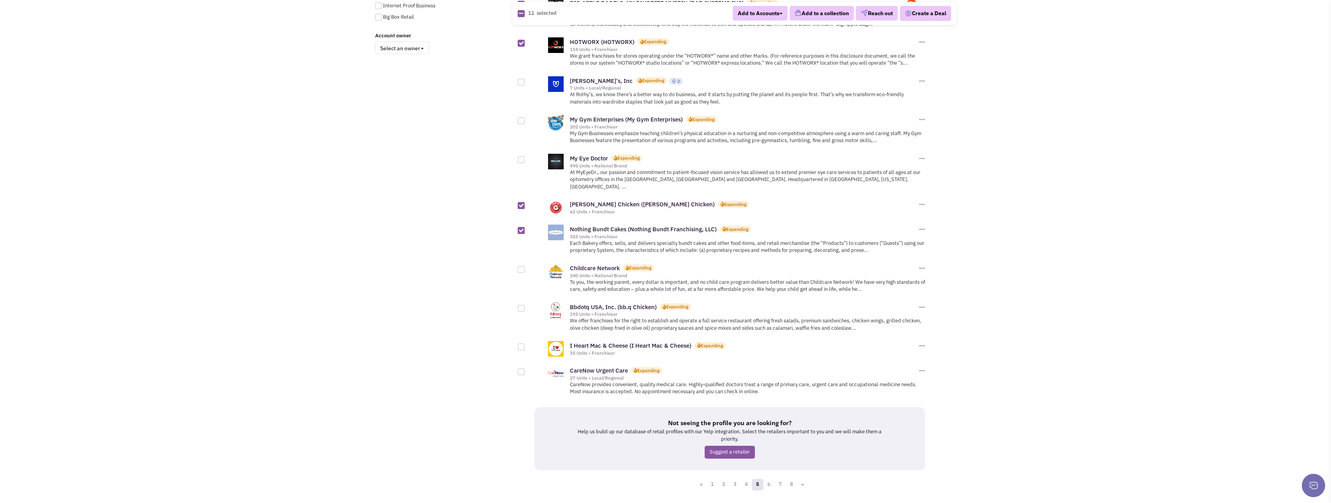
click at [521, 368] on div at bounding box center [521, 371] width 7 height 7
click at [525, 370] on input "checkbox" at bounding box center [527, 372] width 5 height 5
checkbox input "true"
click at [769, 479] on link "6" at bounding box center [769, 485] width 12 height 12
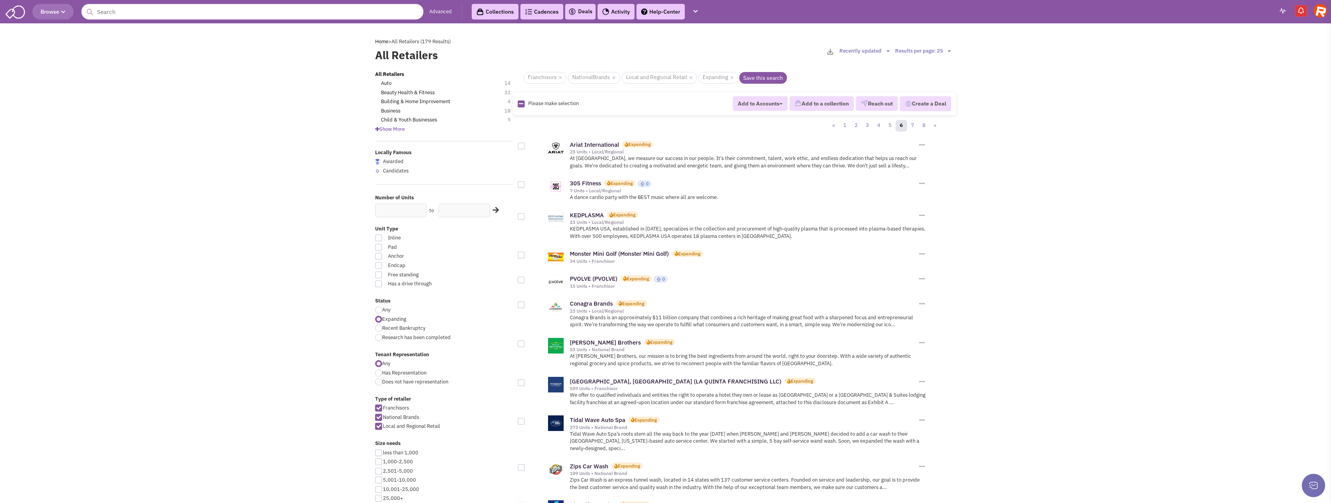
click at [522, 185] on div at bounding box center [521, 184] width 7 height 7
click at [525, 185] on input "checkbox" at bounding box center [527, 185] width 5 height 5
checkbox input "true"
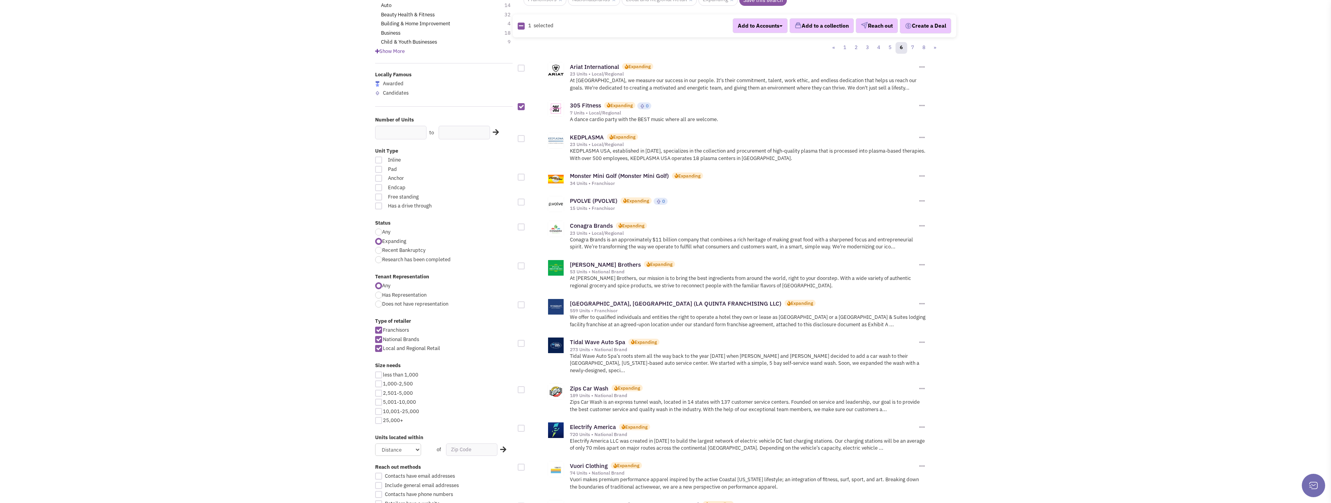
scroll to position [117, 0]
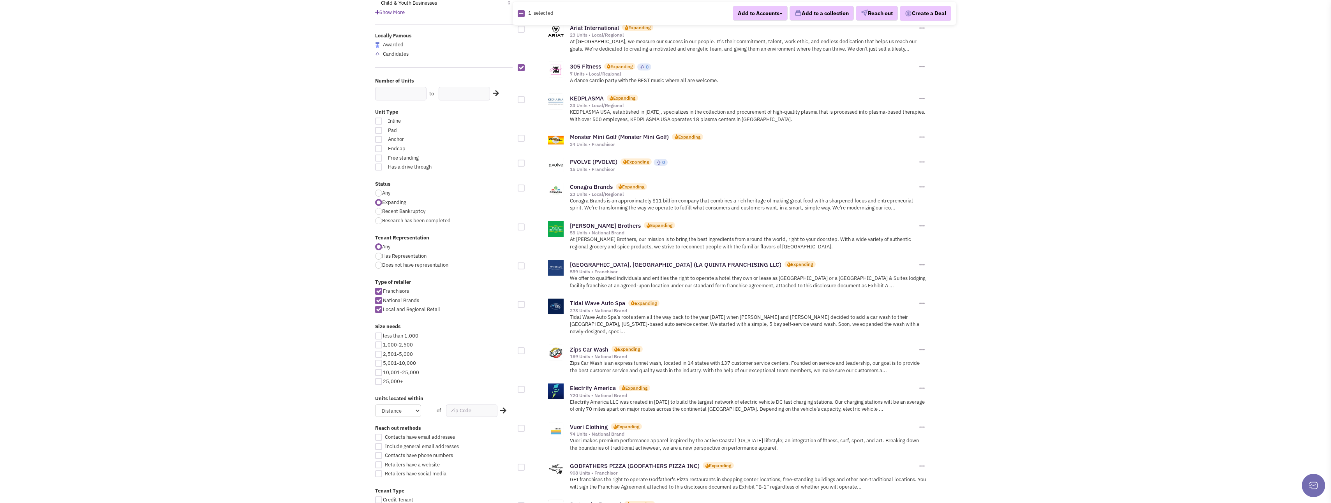
click at [520, 230] on div at bounding box center [521, 227] width 7 height 7
click at [525, 230] on input "checkbox" at bounding box center [527, 227] width 5 height 5
checkbox input "true"
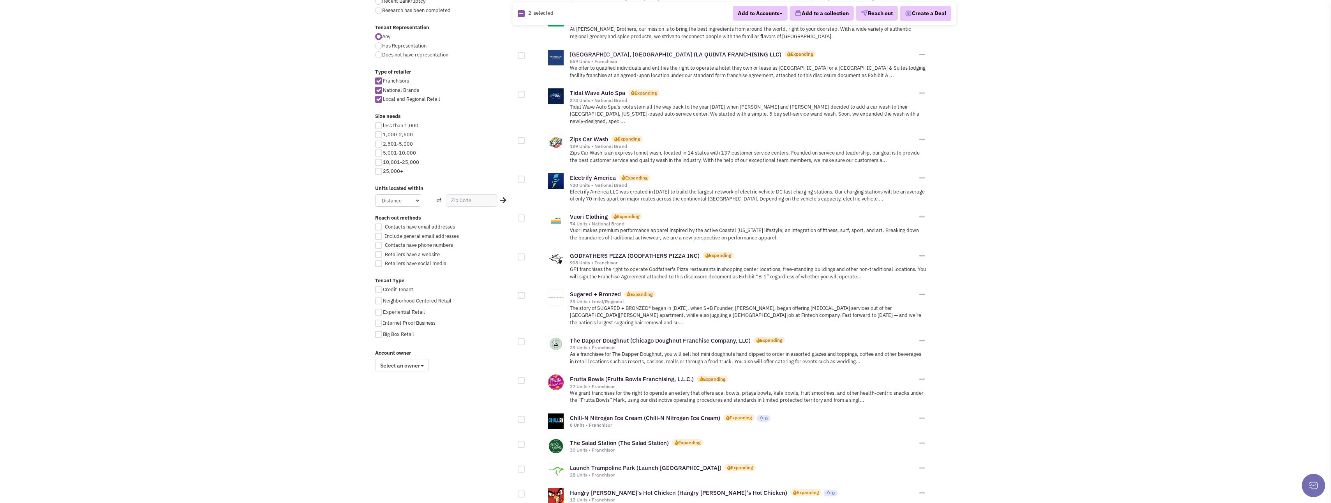
scroll to position [350, 0]
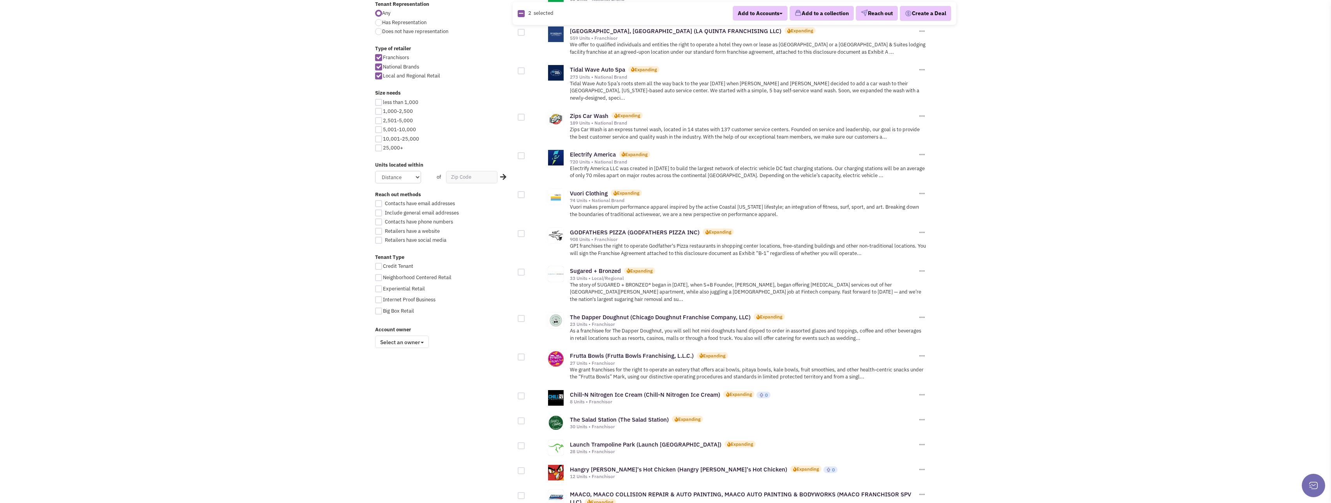
click at [522, 191] on div at bounding box center [521, 194] width 7 height 7
click at [525, 193] on input "checkbox" at bounding box center [527, 195] width 5 height 5
checkbox input "true"
click at [523, 269] on div at bounding box center [521, 272] width 7 height 7
click at [525, 270] on input "checkbox" at bounding box center [527, 272] width 5 height 5
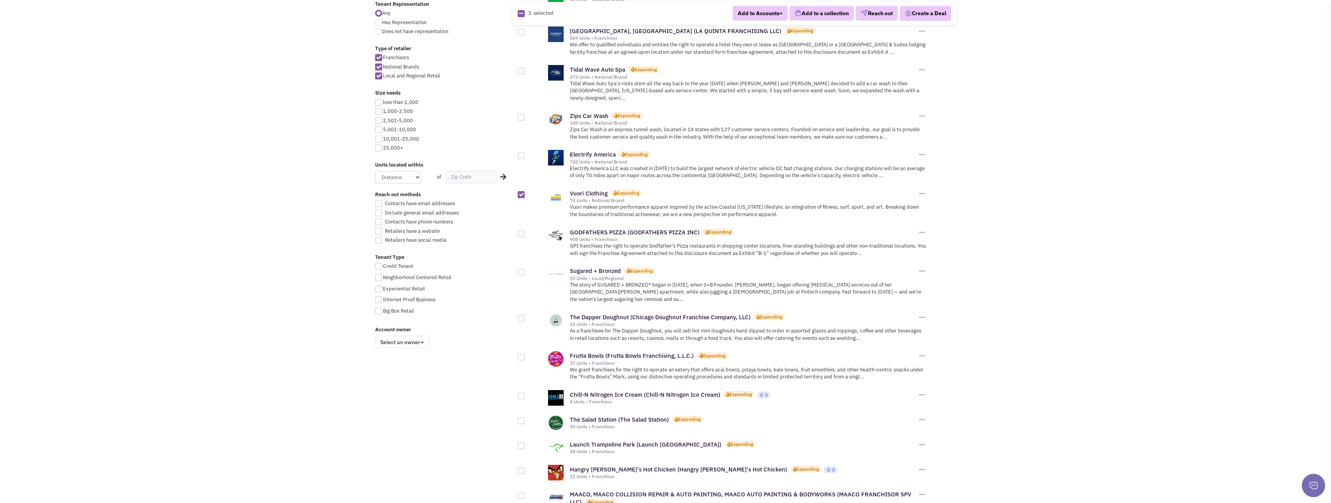
checkbox input "true"
click at [521, 230] on div at bounding box center [521, 233] width 7 height 7
click at [525, 232] on input "checkbox" at bounding box center [527, 234] width 5 height 5
checkbox input "true"
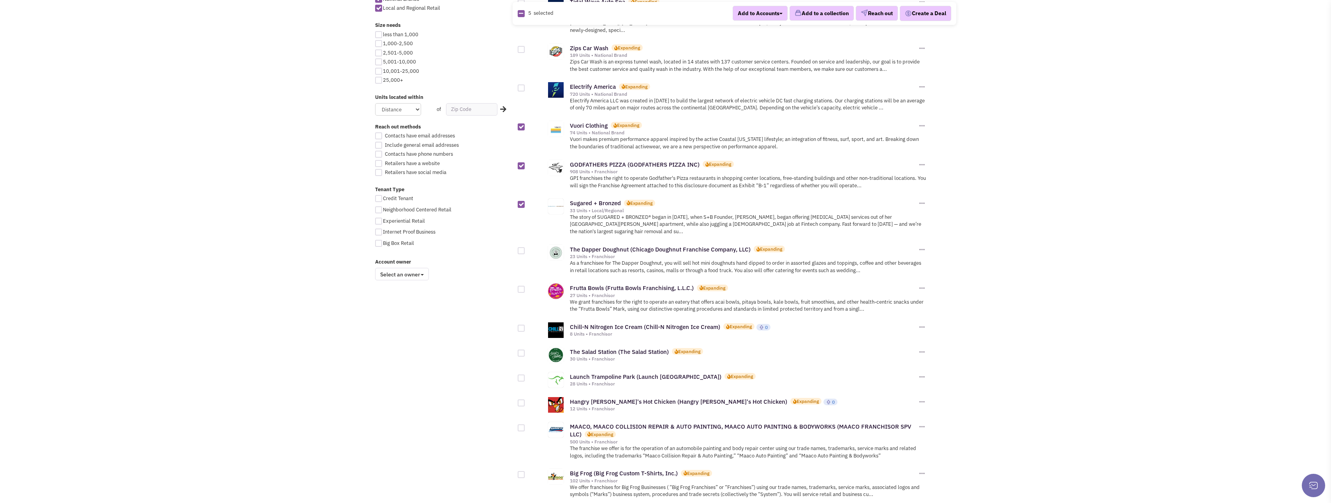
scroll to position [467, 0]
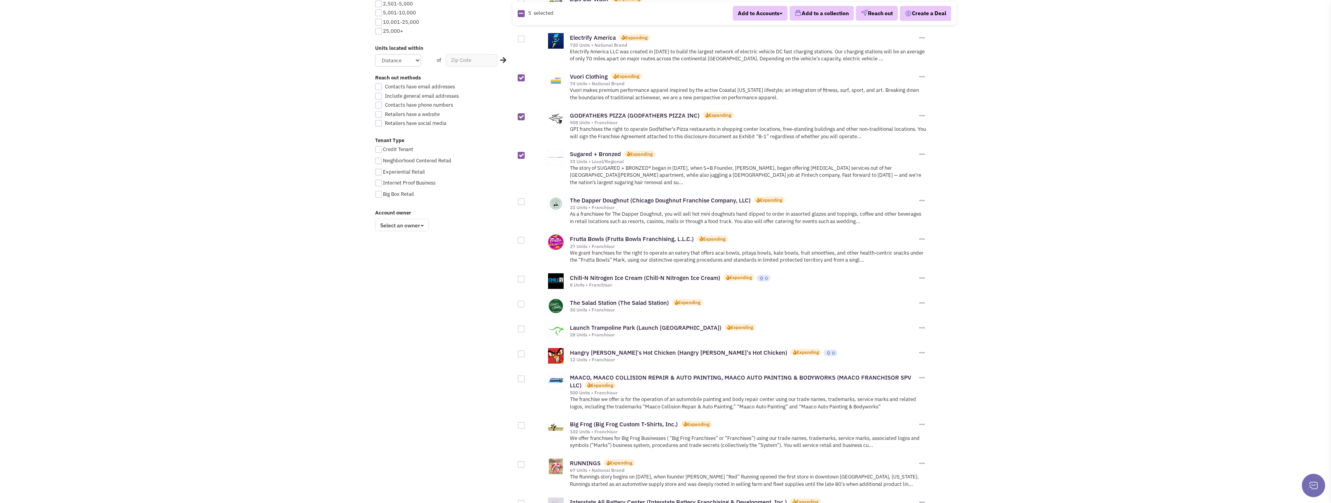
click at [521, 237] on div at bounding box center [521, 240] width 7 height 7
click at [525, 238] on input "checkbox" at bounding box center [527, 240] width 5 height 5
checkbox input "true"
click at [523, 198] on div at bounding box center [521, 201] width 7 height 7
click at [525, 200] on input "checkbox" at bounding box center [527, 202] width 5 height 5
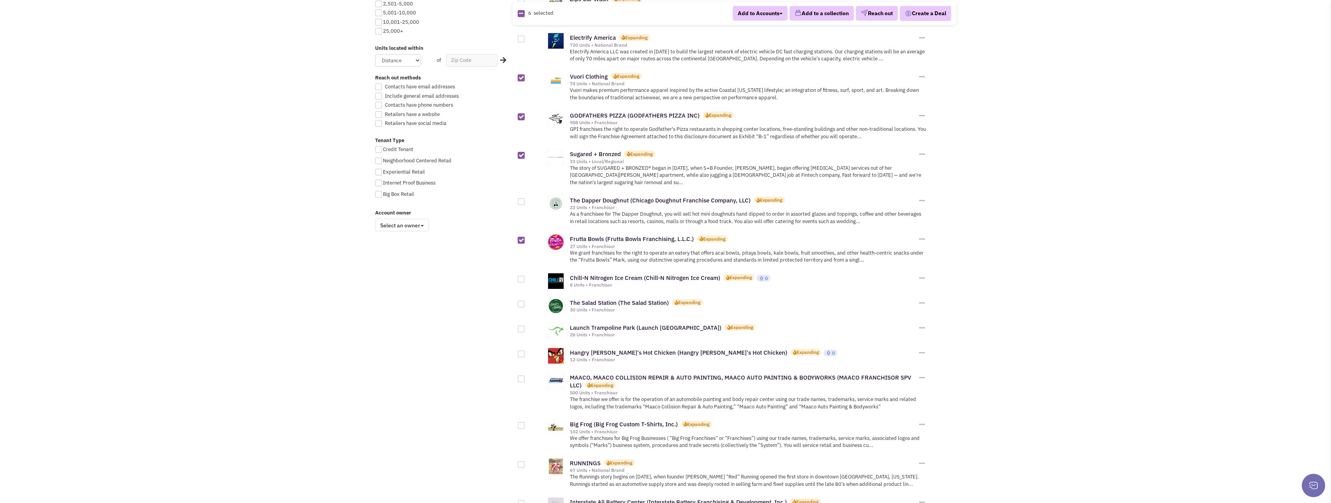
checkbox input "true"
click at [519, 301] on div at bounding box center [521, 304] width 7 height 7
click at [525, 302] on input "checkbox" at bounding box center [527, 304] width 5 height 5
checkbox input "true"
click at [519, 276] on div at bounding box center [521, 279] width 7 height 7
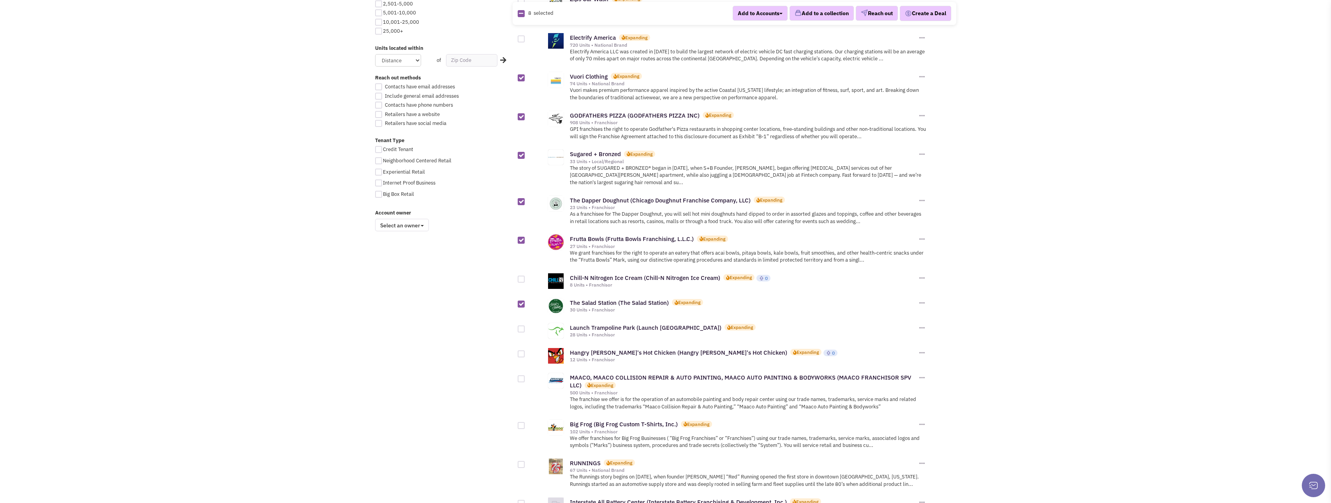
click at [525, 277] on input "checkbox" at bounding box center [527, 279] width 5 height 5
checkbox input "true"
click at [521, 350] on div at bounding box center [521, 353] width 7 height 7
click at [525, 352] on input "checkbox" at bounding box center [527, 354] width 5 height 5
checkbox input "true"
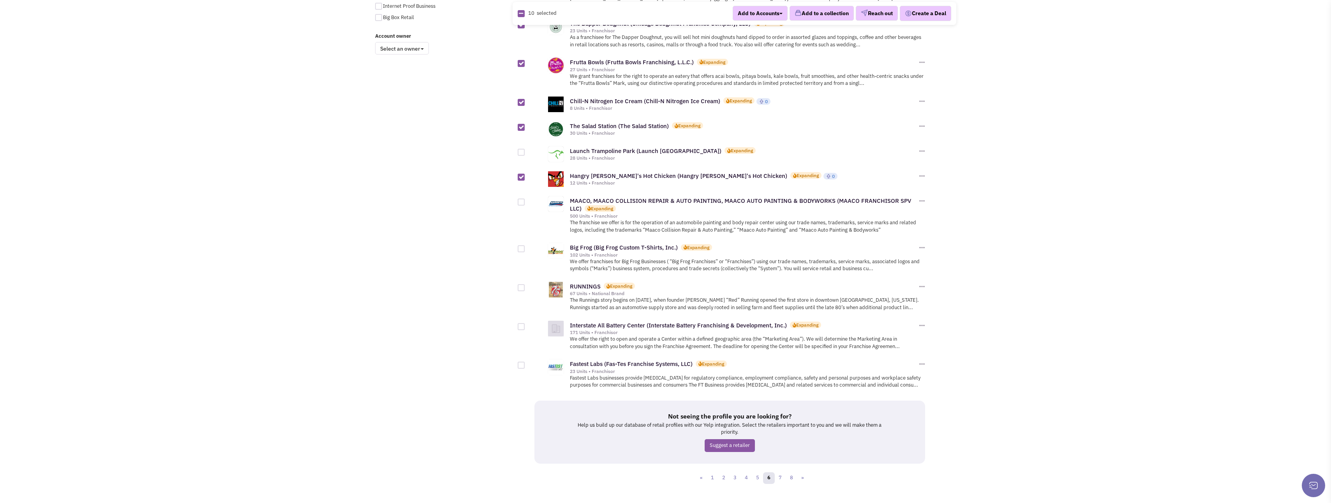
scroll to position [645, 0]
click at [781, 471] on link "7" at bounding box center [780, 477] width 12 height 12
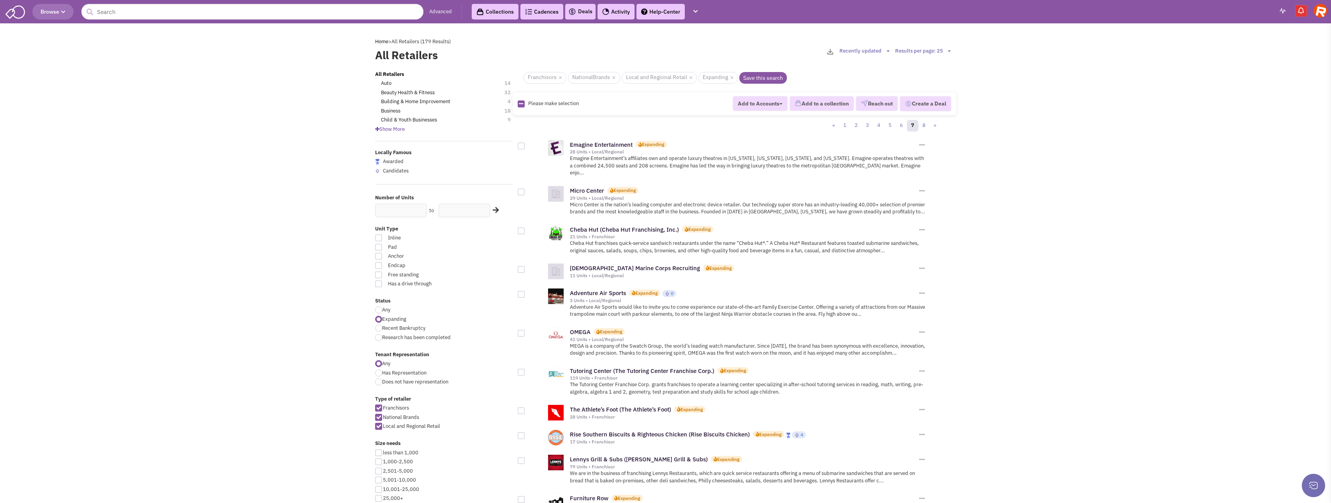
click at [523, 188] on div at bounding box center [521, 191] width 7 height 7
click at [525, 190] on input "checkbox" at bounding box center [527, 192] width 5 height 5
checkbox input "true"
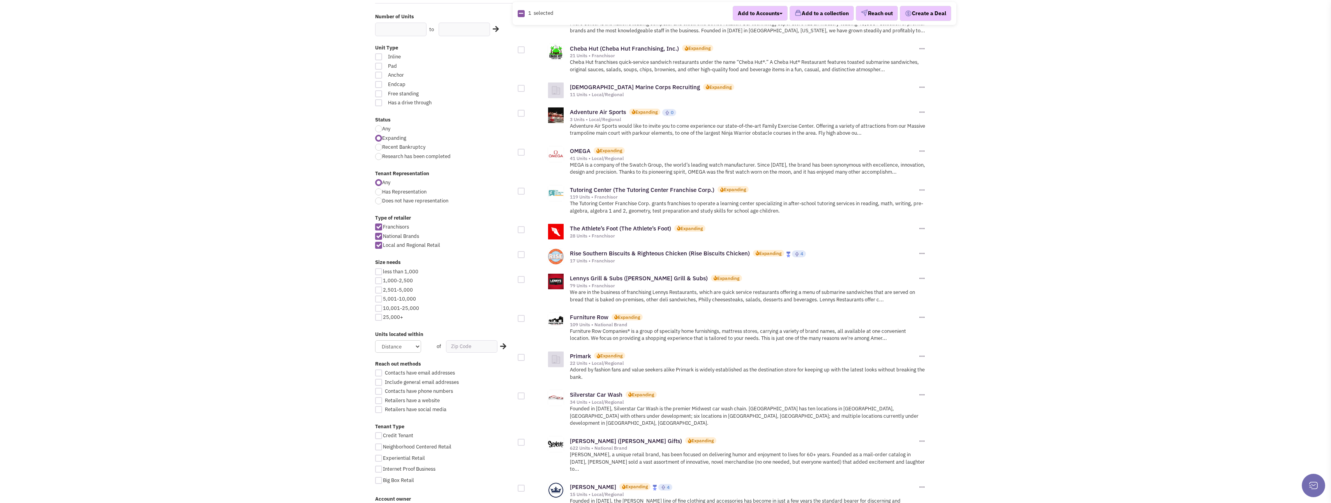
scroll to position [195, 0]
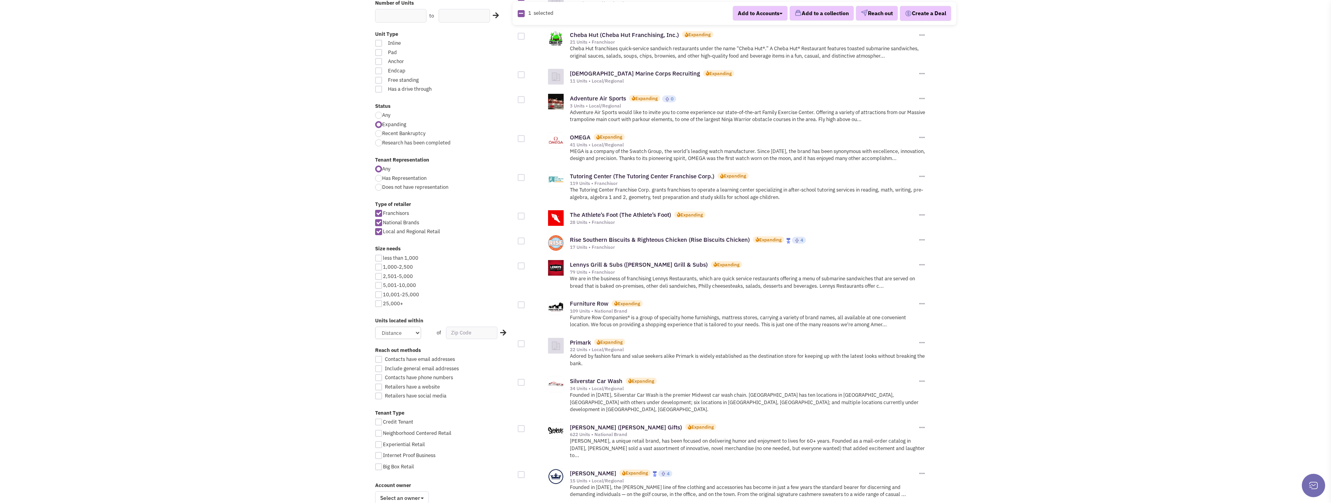
click at [523, 238] on div at bounding box center [521, 241] width 7 height 7
click at [525, 239] on input "checkbox" at bounding box center [527, 241] width 5 height 5
checkbox input "true"
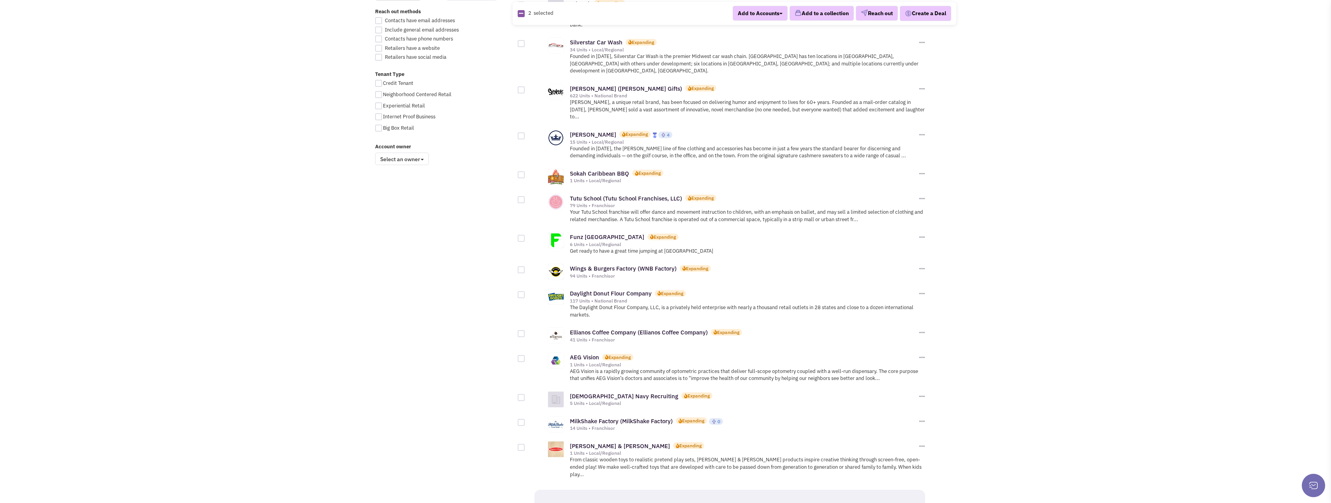
scroll to position [545, 0]
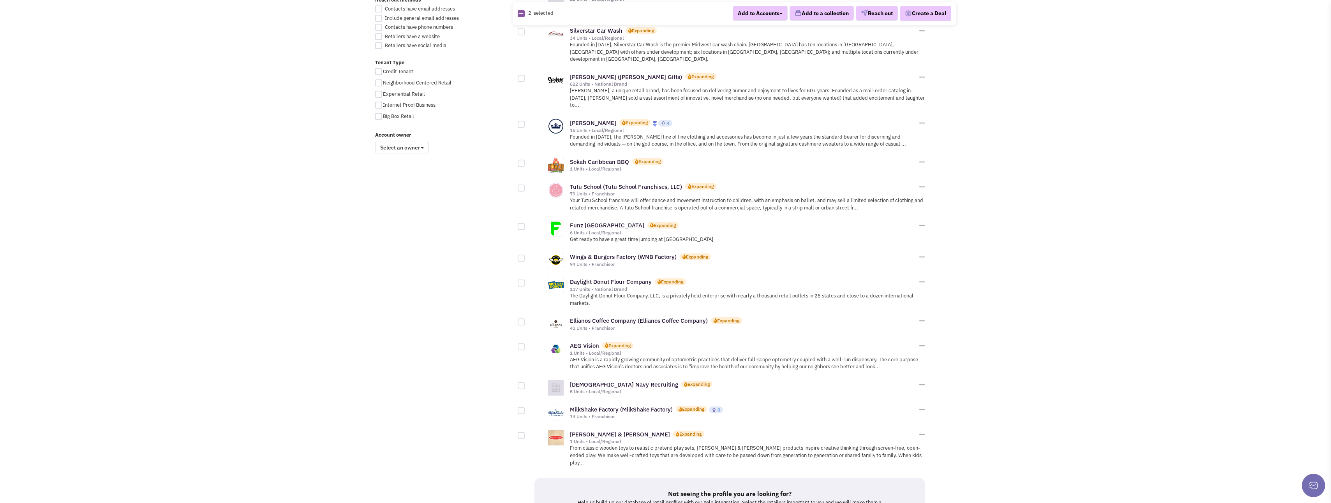
click at [522, 280] on div at bounding box center [521, 283] width 7 height 7
click at [525, 281] on input "checkbox" at bounding box center [527, 283] width 5 height 5
checkbox input "true"
click at [519, 255] on div at bounding box center [521, 258] width 7 height 7
click at [525, 256] on input "checkbox" at bounding box center [527, 258] width 5 height 5
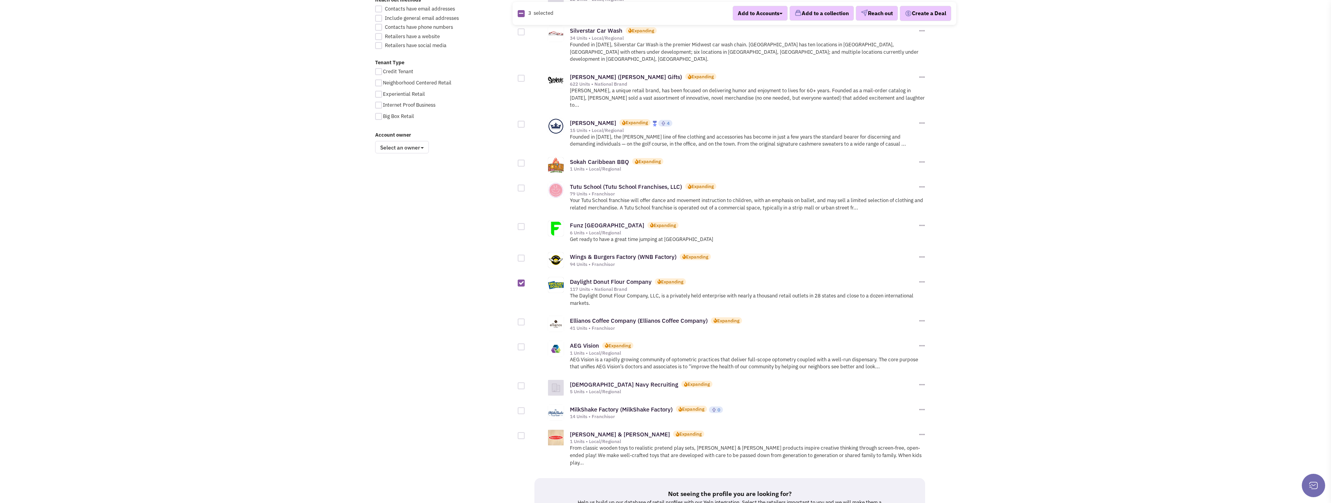
checkbox input "true"
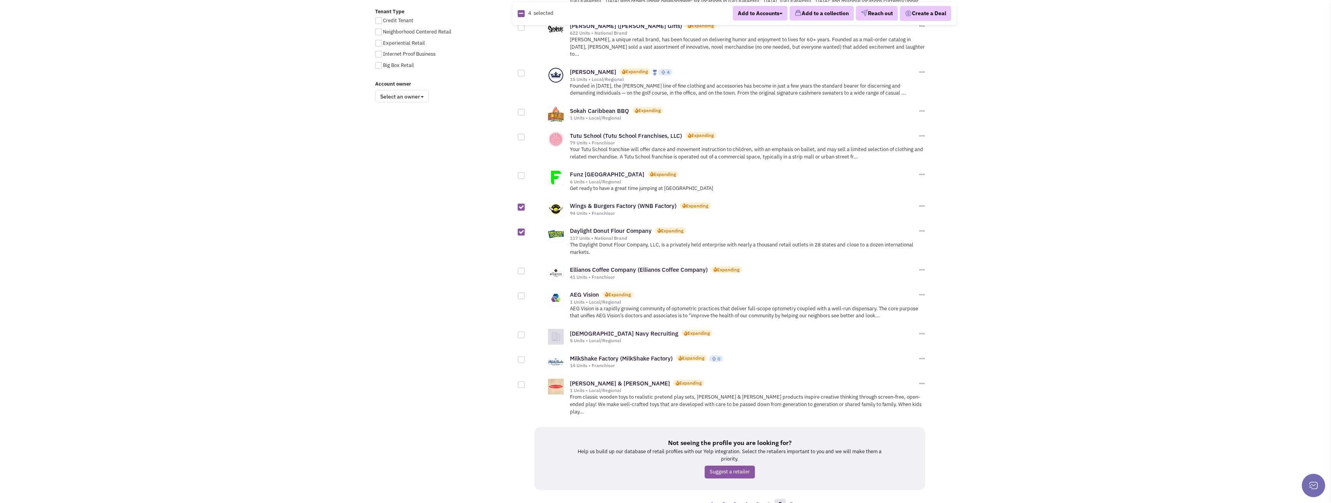
scroll to position [609, 0]
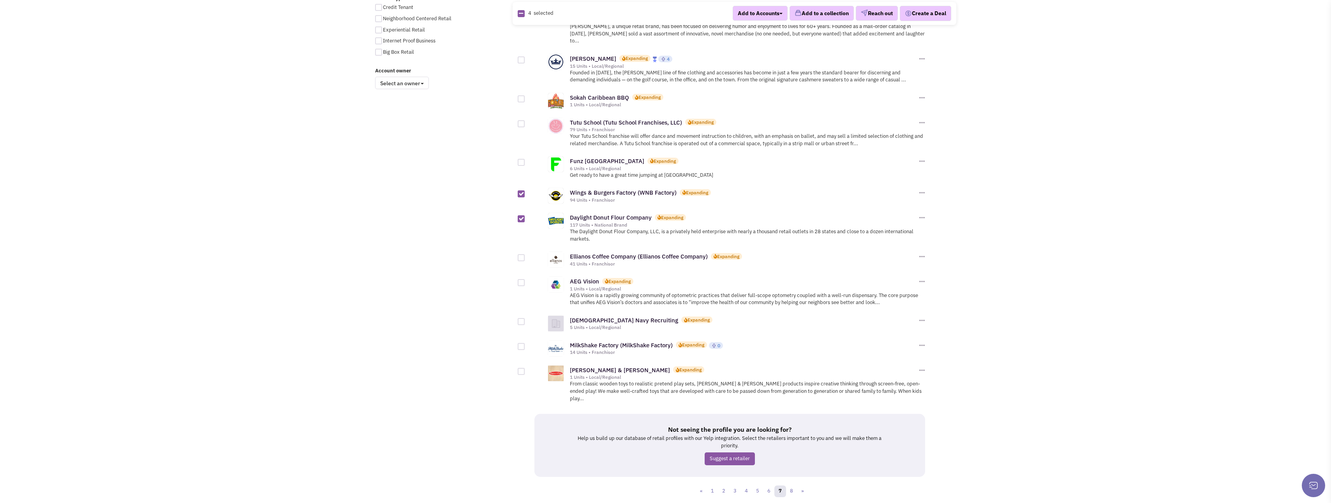
click at [522, 343] on div at bounding box center [521, 346] width 7 height 7
click at [525, 345] on input "checkbox" at bounding box center [527, 347] width 5 height 5
checkbox input "true"
click at [791, 486] on link "8" at bounding box center [791, 492] width 12 height 12
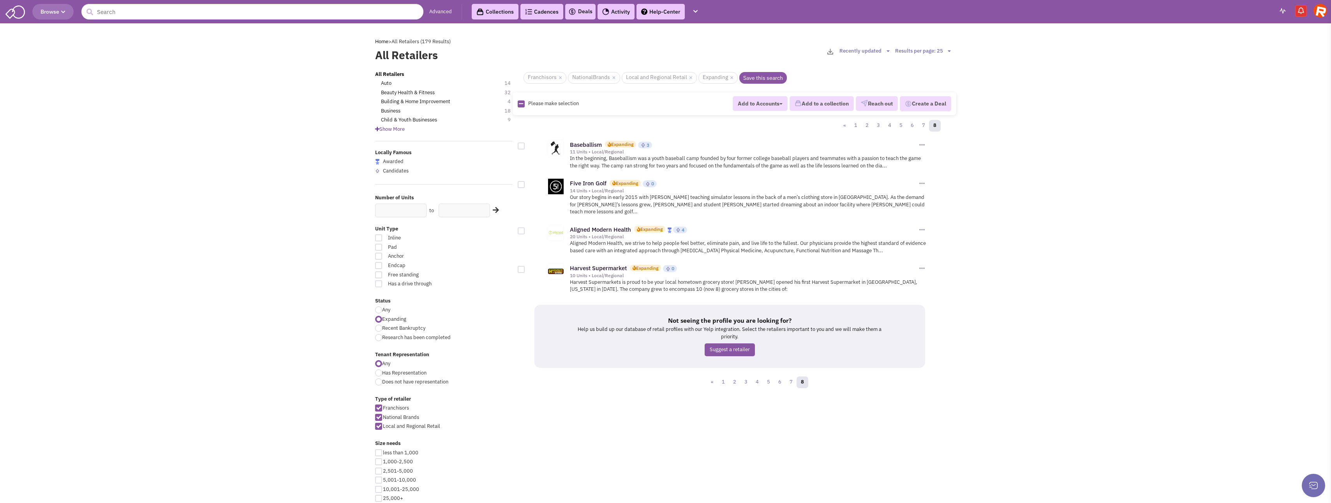
click at [524, 183] on div at bounding box center [521, 184] width 7 height 7
click at [525, 183] on input "checkbox" at bounding box center [527, 185] width 5 height 5
checkbox input "true"
click at [522, 227] on div at bounding box center [521, 230] width 7 height 7
click at [525, 229] on input "checkbox" at bounding box center [527, 231] width 5 height 5
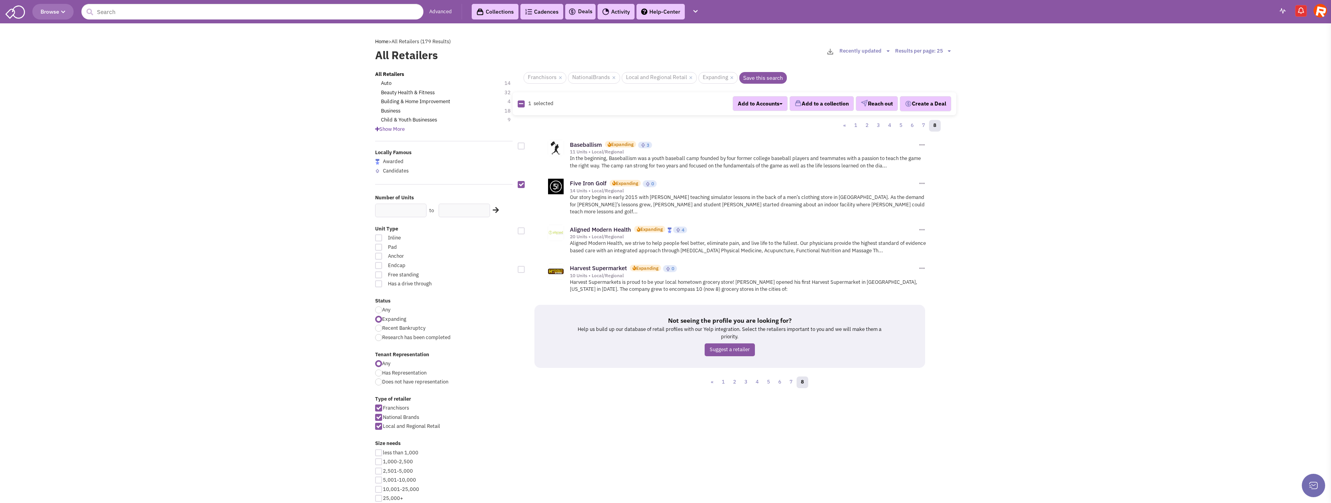
checkbox input "true"
click at [524, 266] on div at bounding box center [521, 269] width 7 height 7
click at [525, 268] on input "checkbox" at bounding box center [527, 270] width 5 height 5
checkbox input "true"
click at [803, 104] on button "Add to a collection" at bounding box center [821, 103] width 64 height 15
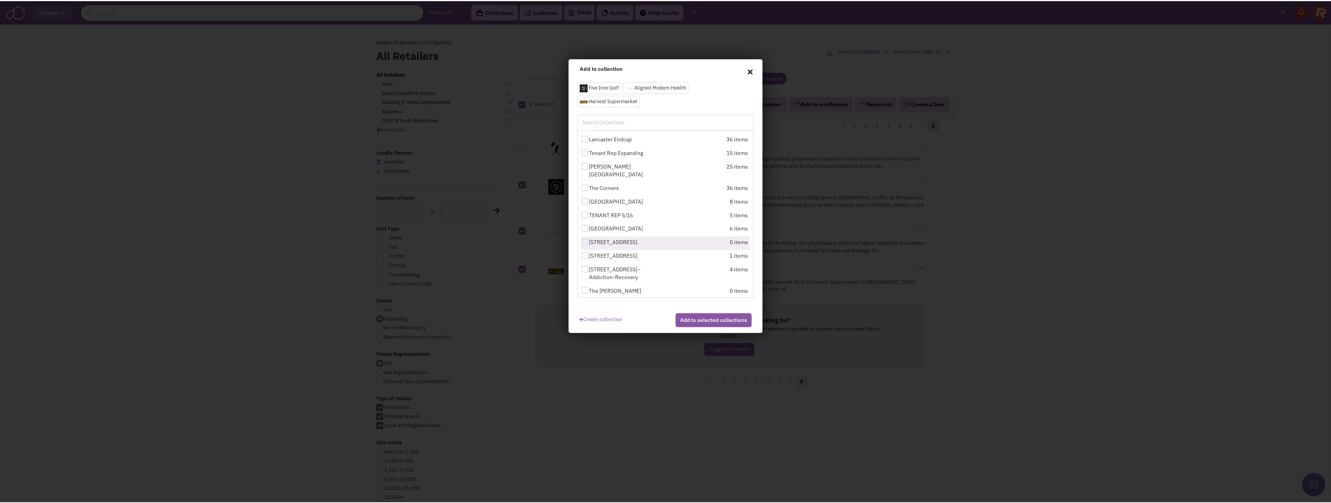
scroll to position [55, 0]
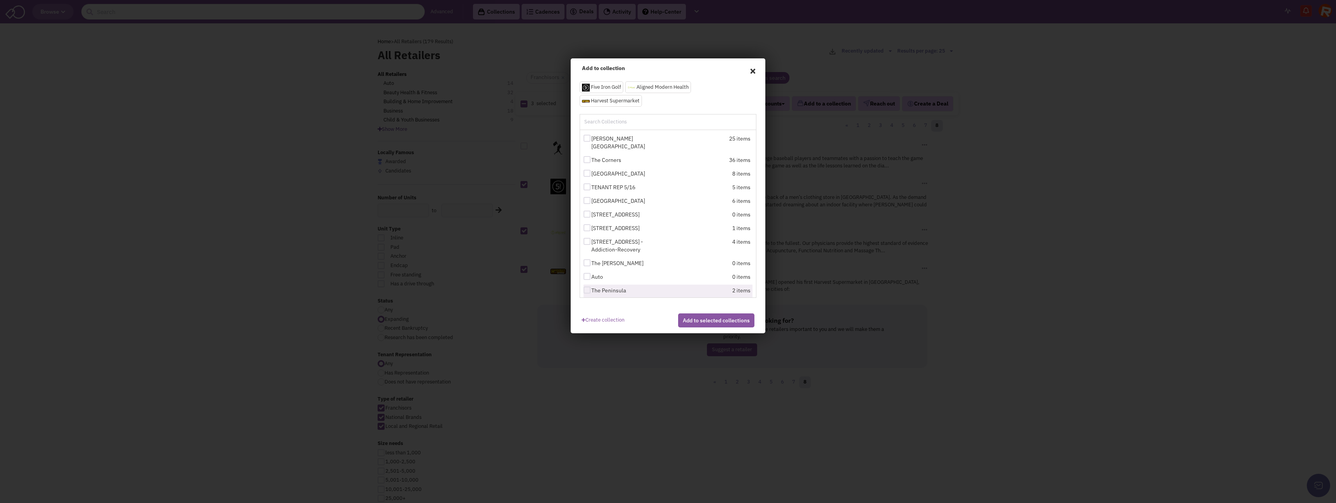
click at [589, 287] on div at bounding box center [587, 290] width 7 height 7
click at [592, 288] on input "The Peninsula" at bounding box center [594, 290] width 5 height 5
checkbox input "true"
click at [590, 139] on div at bounding box center [587, 138] width 7 height 7
click at [592, 139] on input "[PERSON_NAME][GEOGRAPHIC_DATA]" at bounding box center [594, 138] width 5 height 5
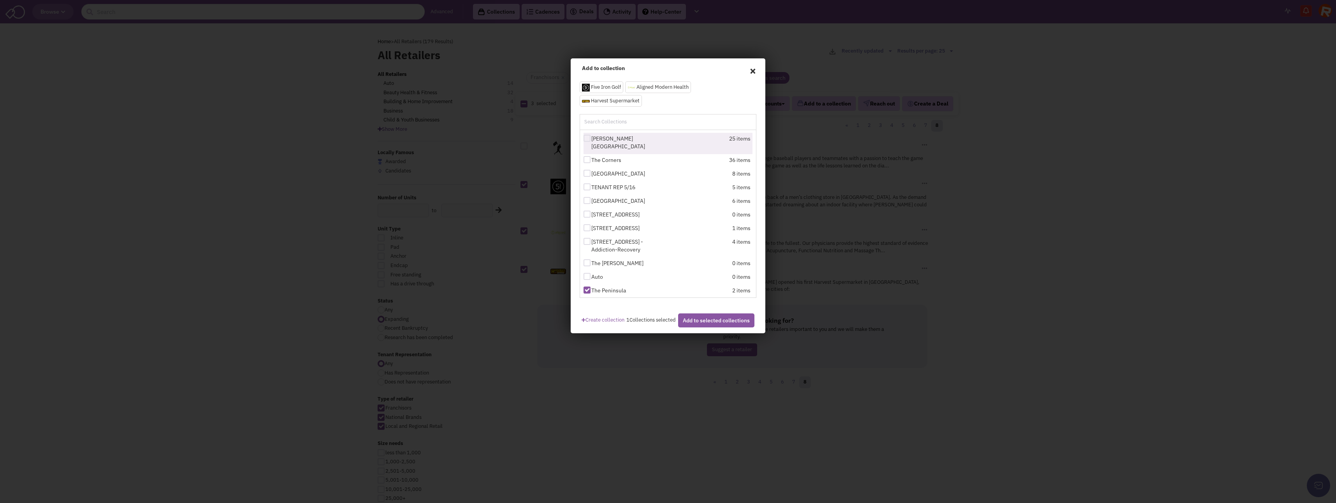
checkbox input "true"
click at [710, 326] on button "Add to selected collections" at bounding box center [716, 320] width 76 height 14
checkbox input "false"
